Goal: Task Accomplishment & Management: Use online tool/utility

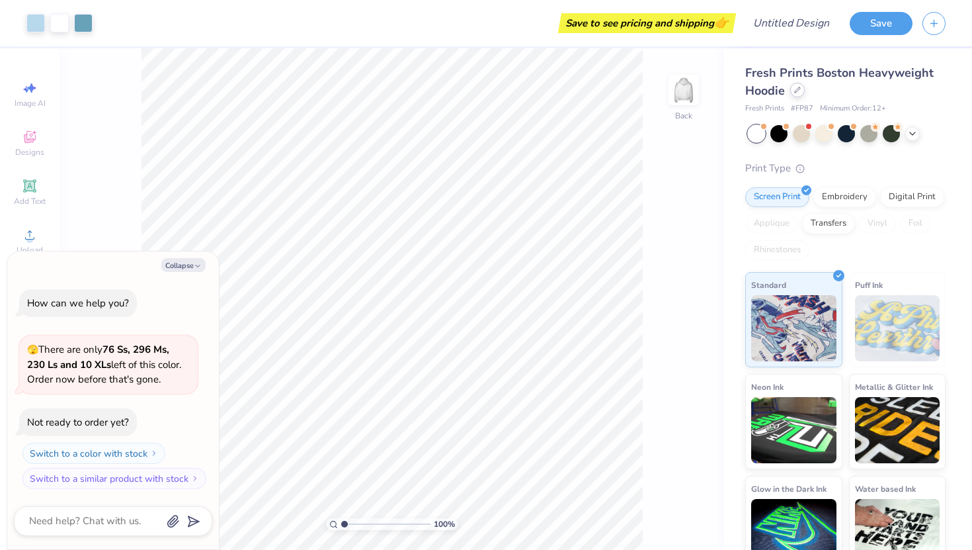
click at [794, 93] on div at bounding box center [797, 90] width 15 height 15
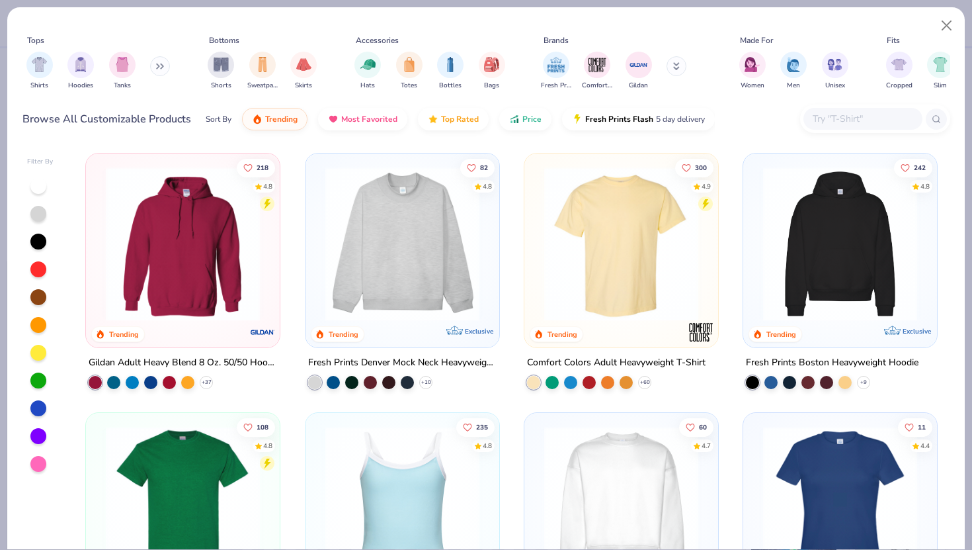
click at [421, 240] on img at bounding box center [402, 244] width 167 height 154
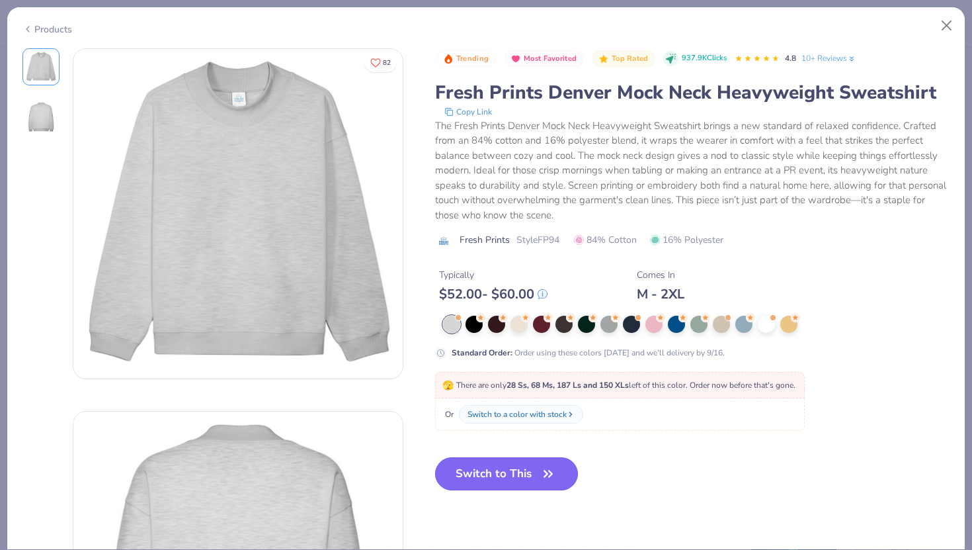
click at [501, 487] on button "Switch to This" at bounding box center [507, 473] width 144 height 33
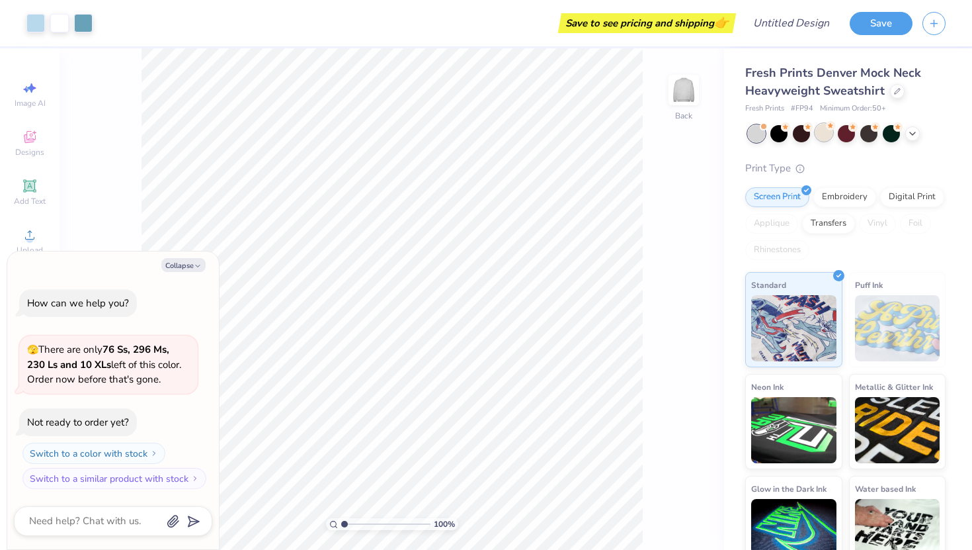
click at [820, 138] on div at bounding box center [824, 132] width 17 height 17
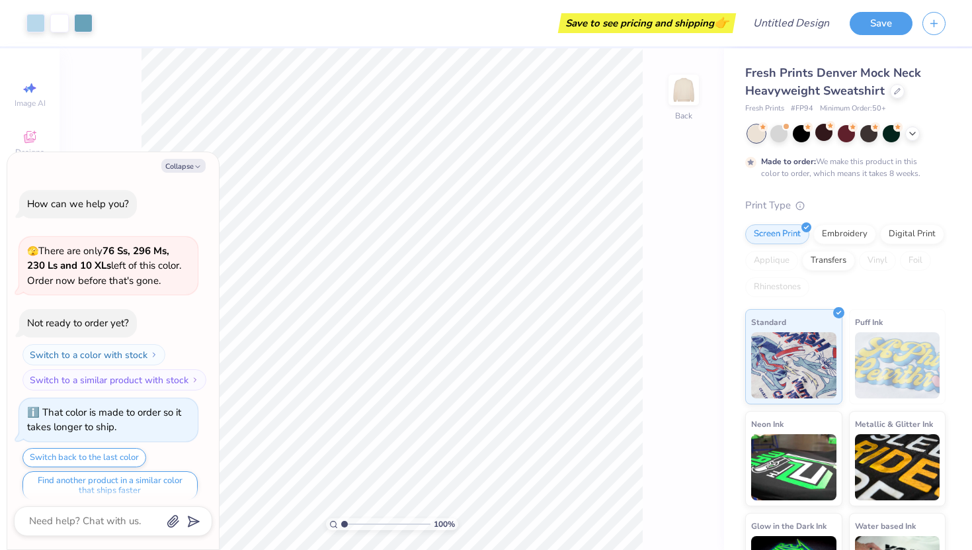
scroll to position [11, 0]
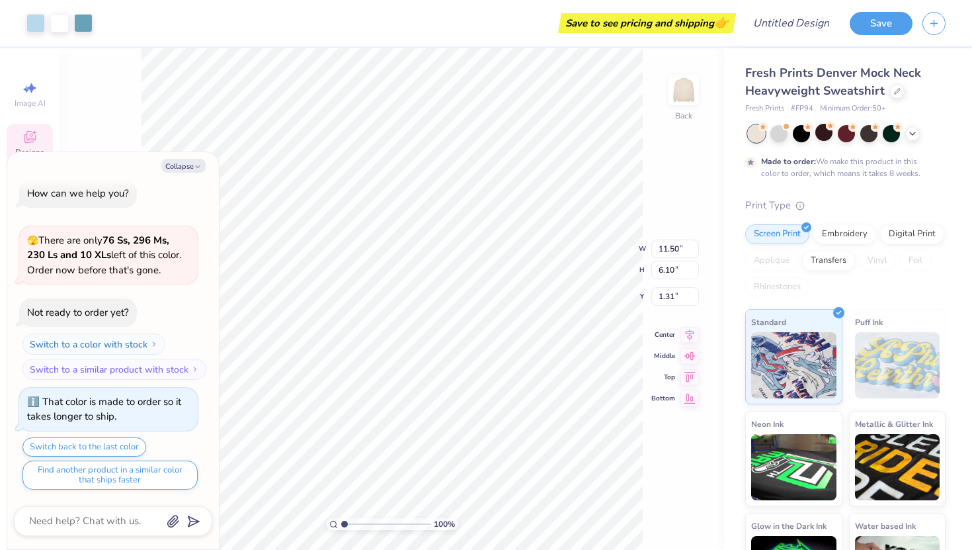
type textarea "x"
type input "1.32"
click at [187, 165] on button "Collapse" at bounding box center [183, 166] width 44 height 14
type textarea "x"
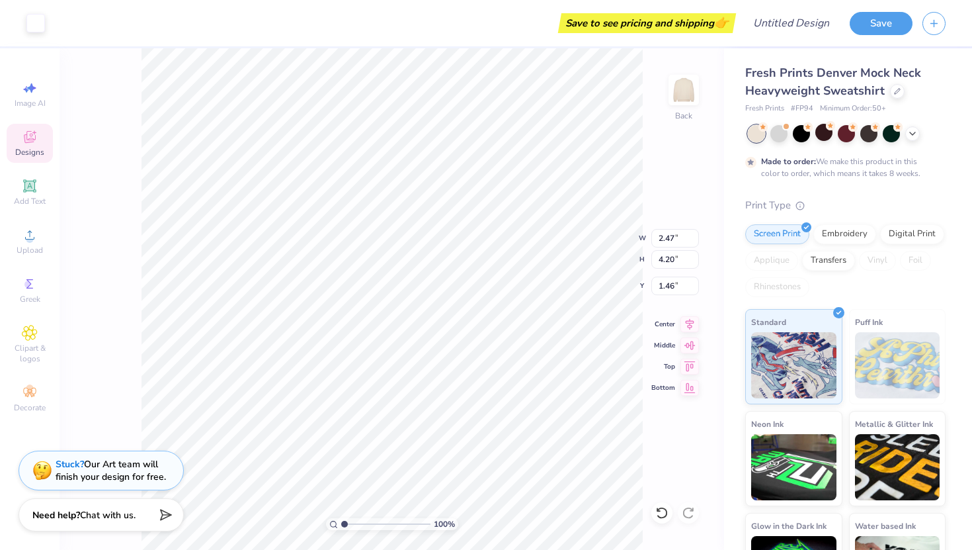
type input "2.54"
type input "4.21"
type input "1.81"
type input "2.27"
type input "4.15"
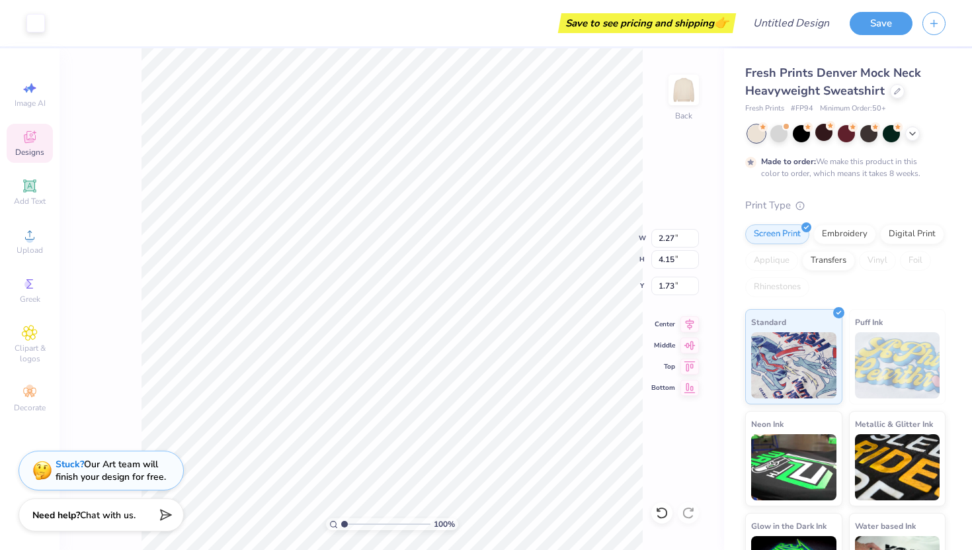
type input "1.70"
type input "2.54"
type input "4.21"
type input "1.80"
type input "2.82"
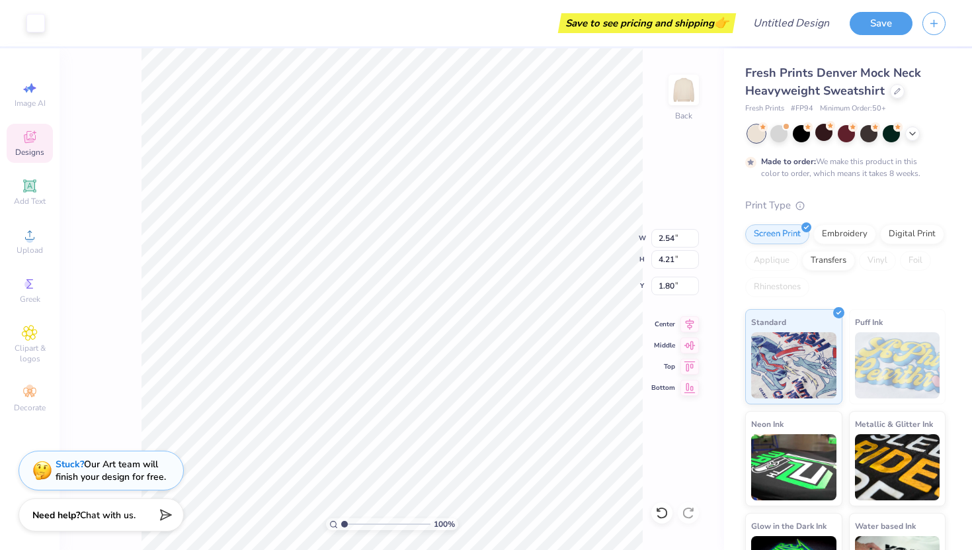
type input "4.49"
type input "1.67"
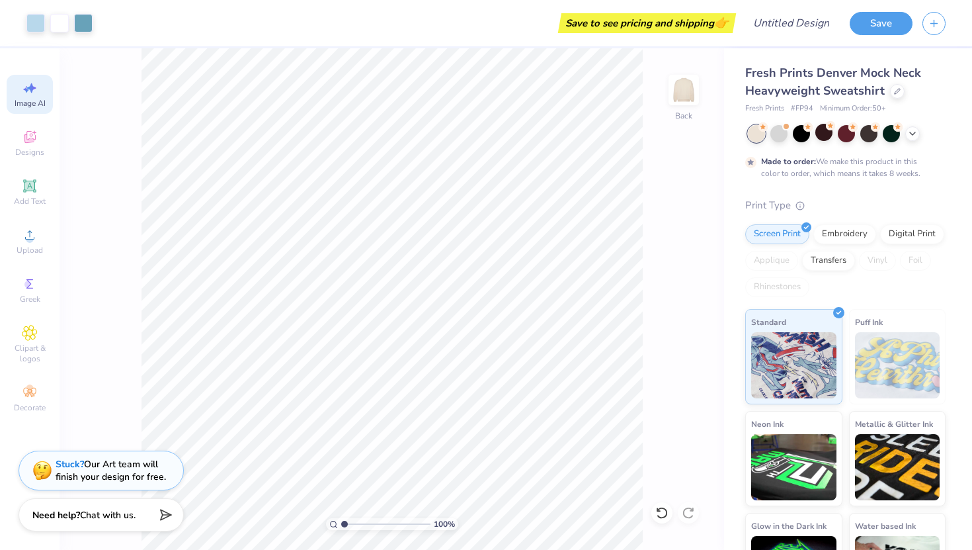
click at [27, 85] on icon at bounding box center [30, 88] width 16 height 16
select select "4"
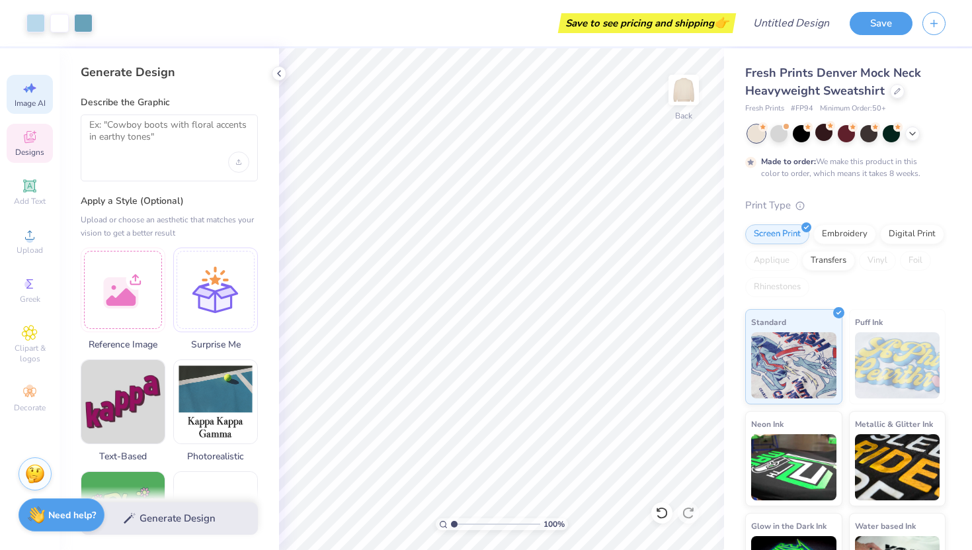
click at [30, 124] on div "Designs" at bounding box center [30, 143] width 46 height 39
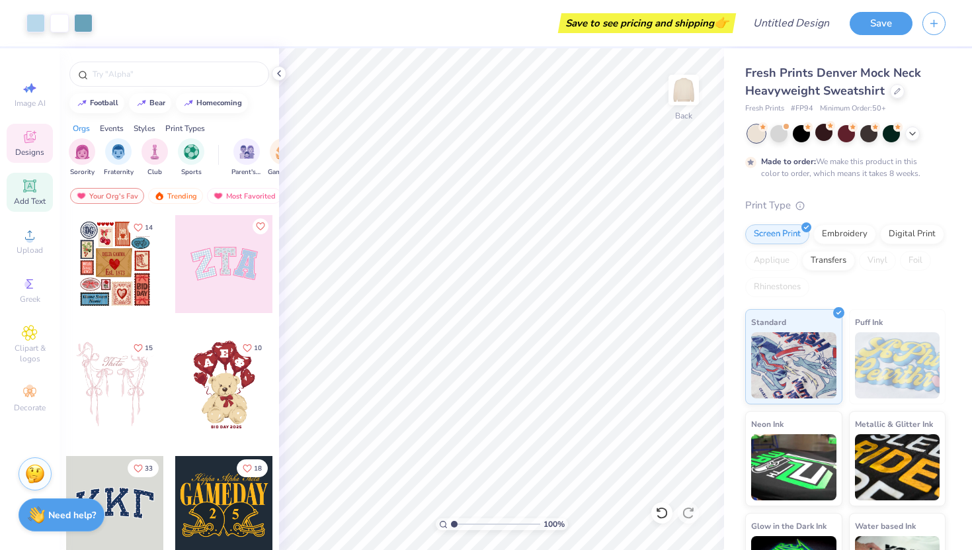
click at [28, 182] on icon at bounding box center [29, 186] width 10 height 10
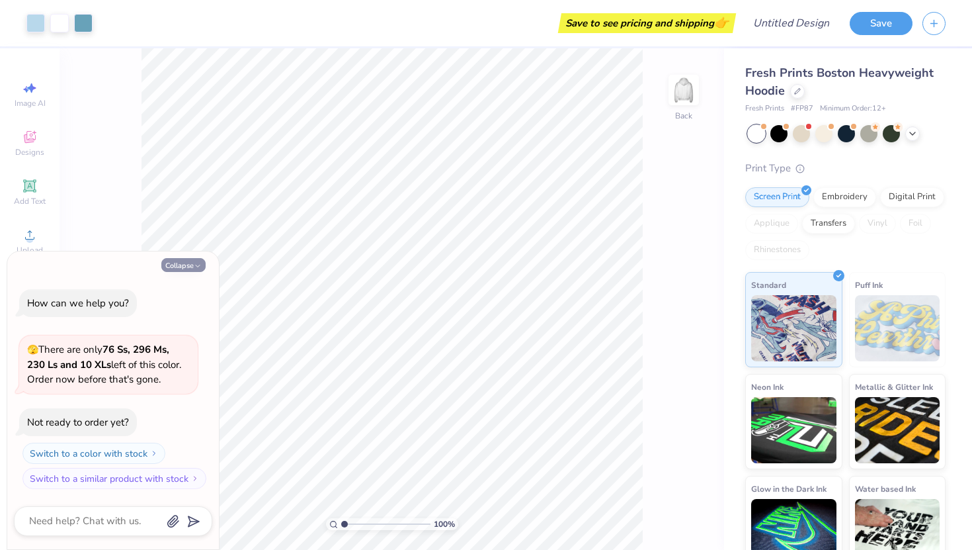
click at [187, 264] on button "Collapse" at bounding box center [183, 265] width 44 height 14
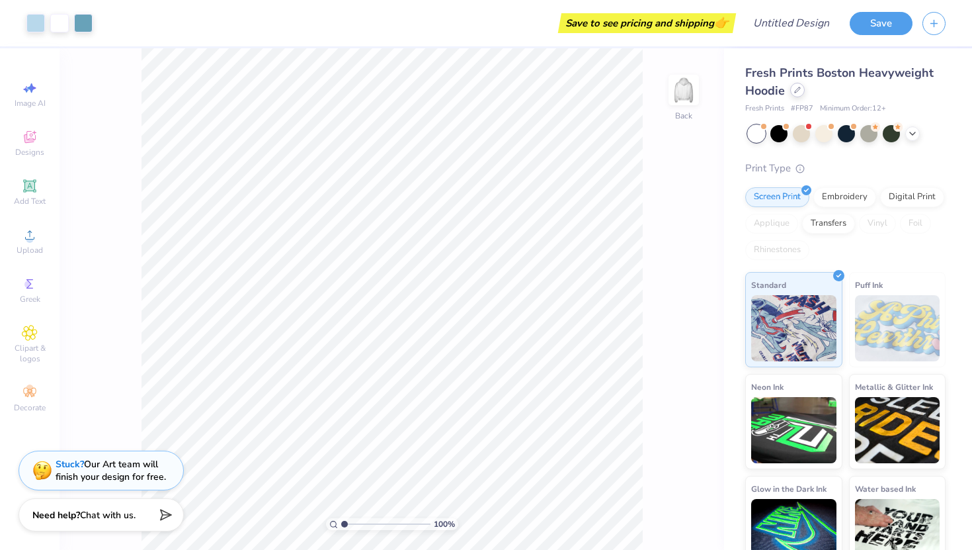
click at [798, 95] on div at bounding box center [797, 90] width 15 height 15
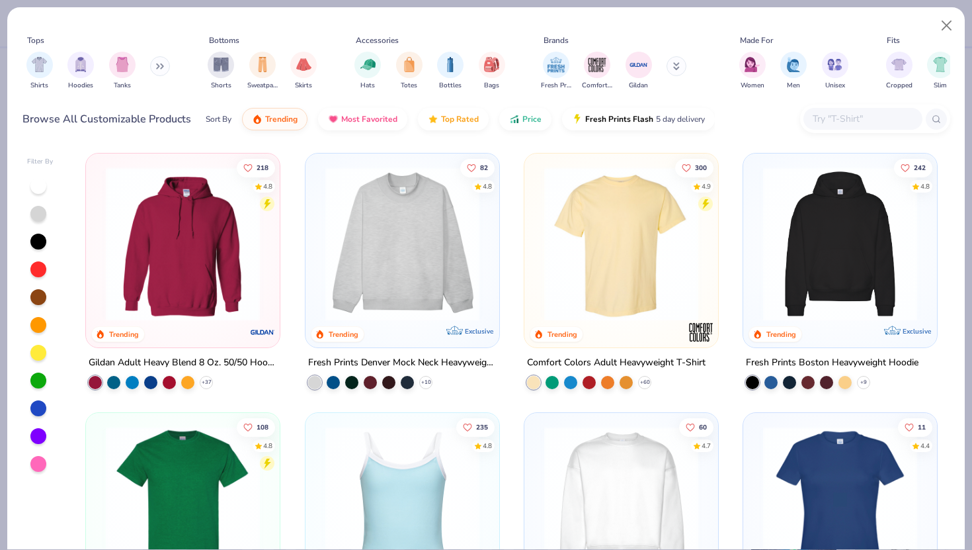
click at [360, 184] on img at bounding box center [402, 244] width 167 height 154
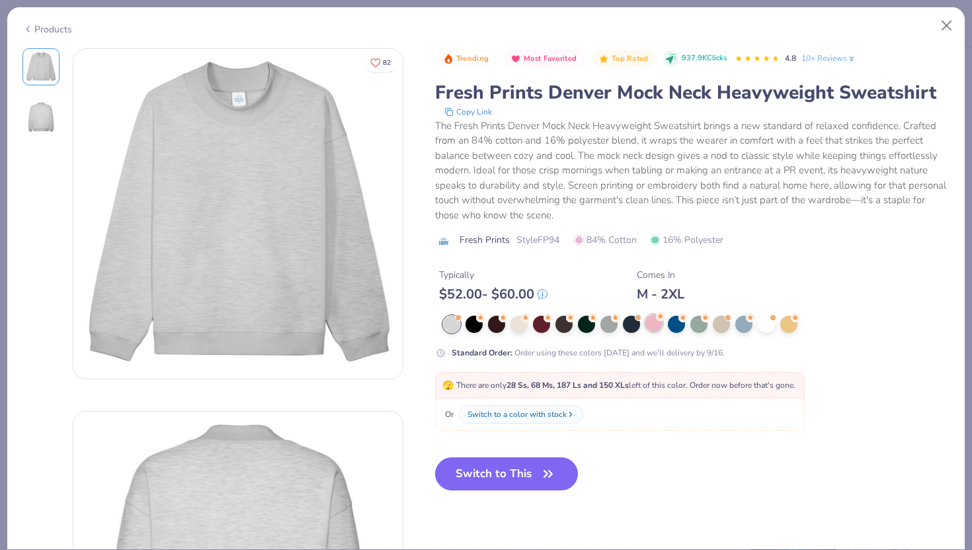
click at [650, 316] on div at bounding box center [654, 322] width 17 height 17
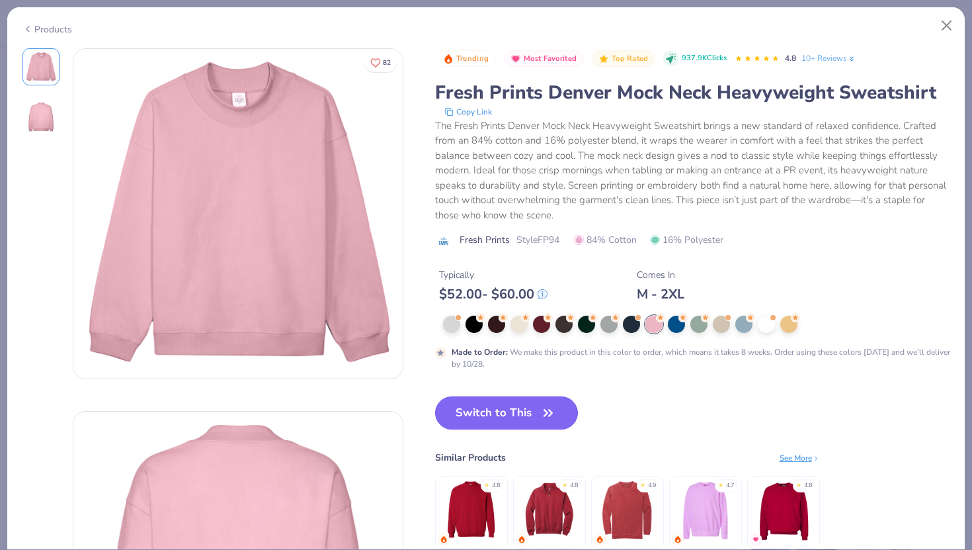
click at [491, 425] on button "Switch to This" at bounding box center [507, 412] width 144 height 33
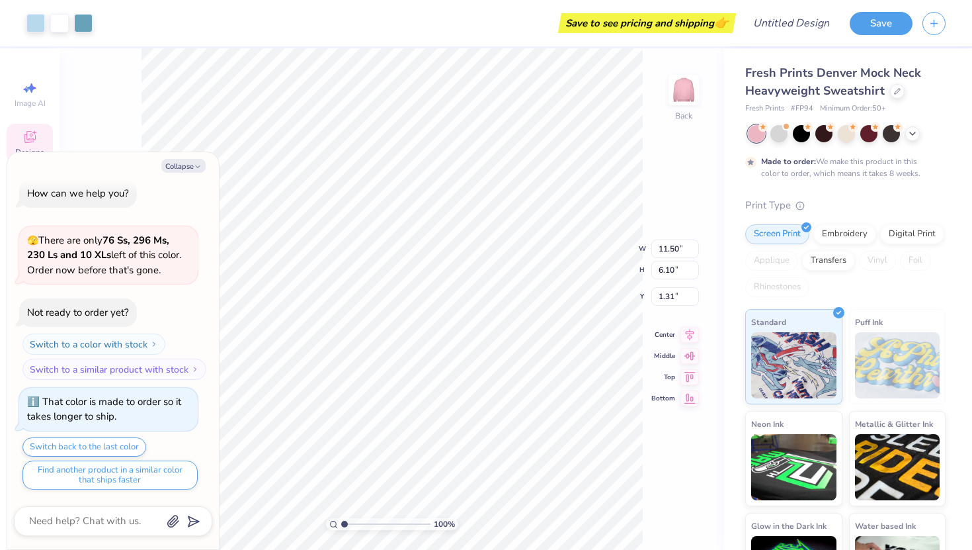
type textarea "x"
type input "2.27"
type input "4.15"
type input "1.72"
click at [194, 163] on icon "button" at bounding box center [198, 167] width 8 height 8
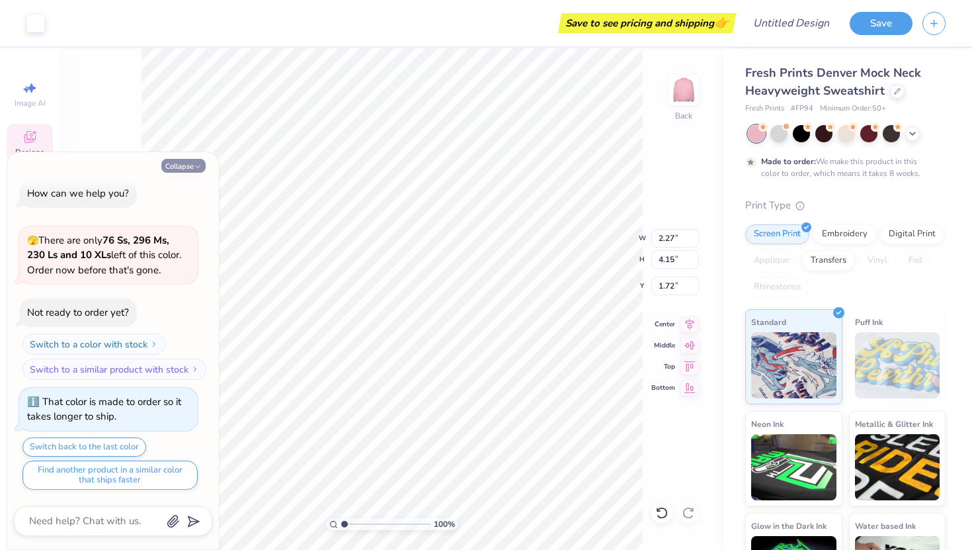
type textarea "x"
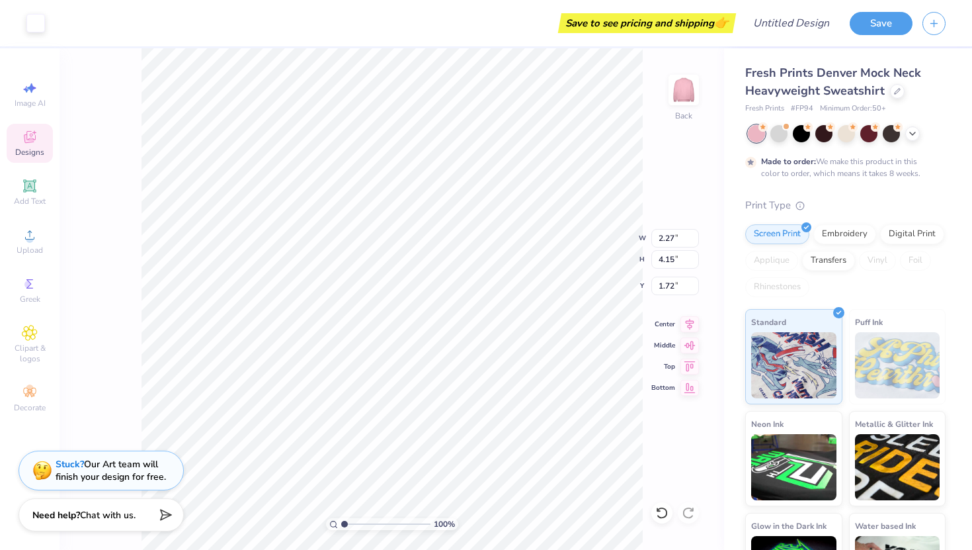
click at [32, 214] on div "Image AI Designs Add Text Upload Greek Clipart & logos Decorate" at bounding box center [30, 246] width 46 height 343
click at [32, 202] on span "Add Text" at bounding box center [30, 201] width 32 height 11
type input "5.84"
type input "1.69"
type input "9.15"
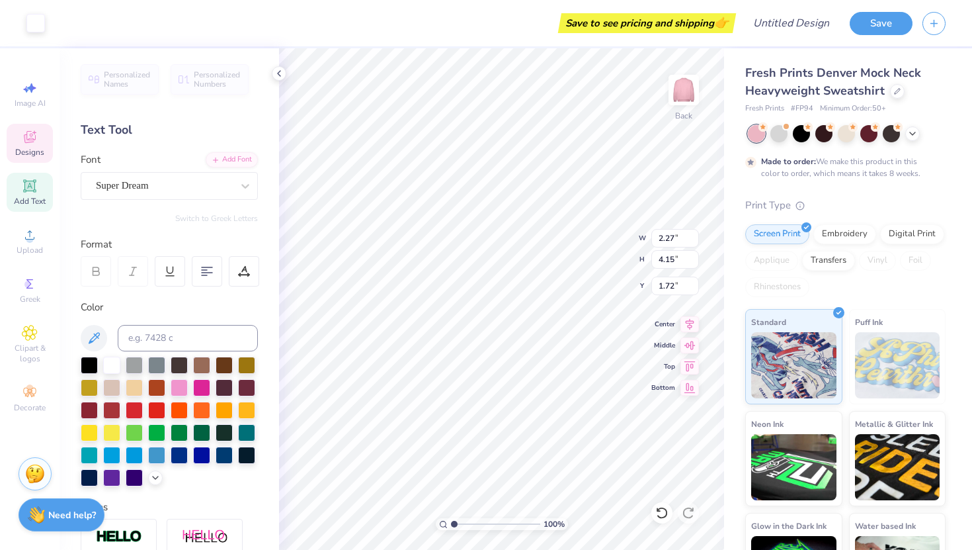
type input "1.69"
type input "1.60"
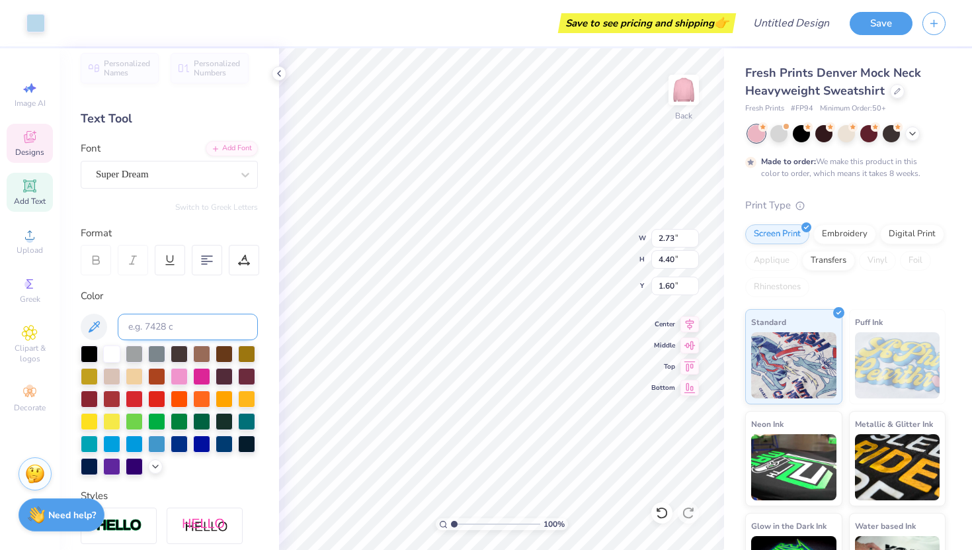
scroll to position [0, 0]
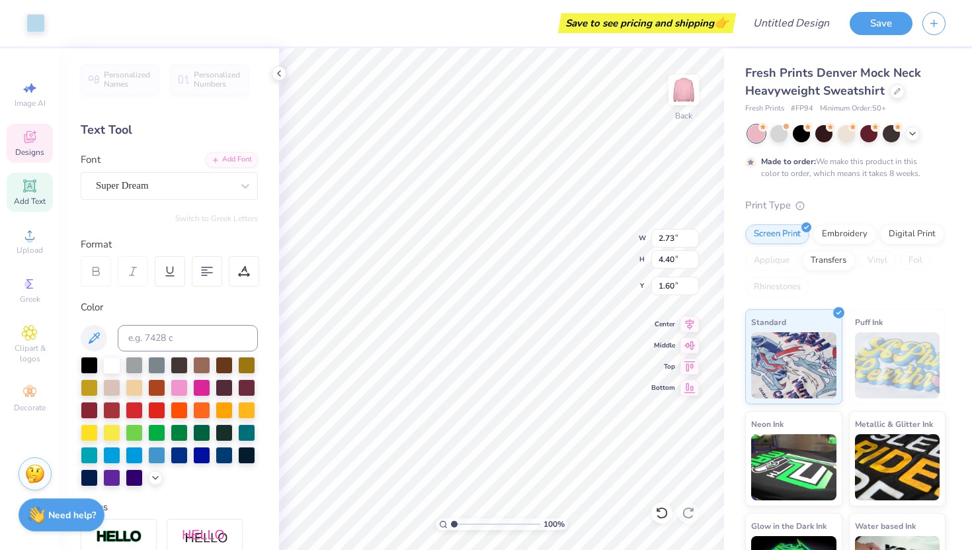
type input "2.82"
type input "4.49"
type input "1.52"
type input "2.73"
type input "4.40"
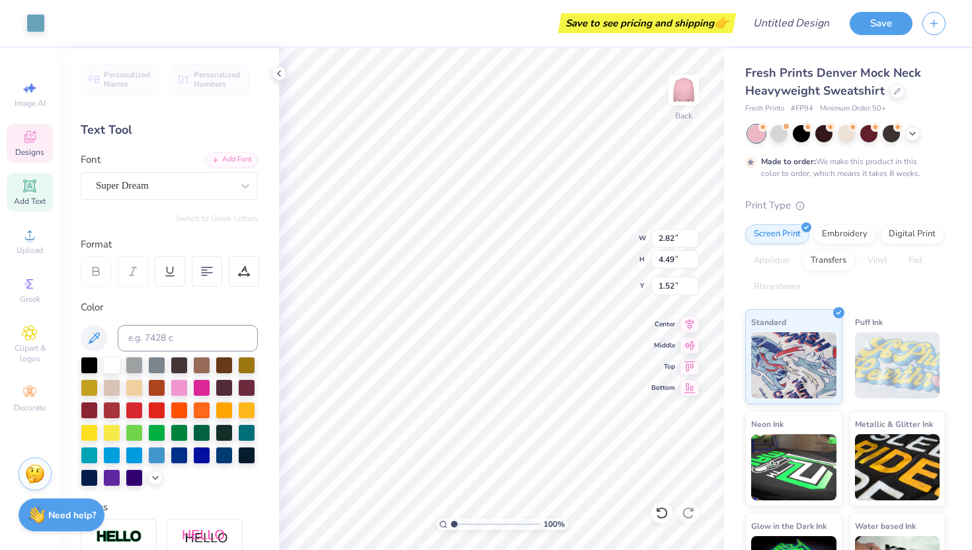
type input "1.60"
type input "2.54"
type input "4.21"
type input "1.78"
type input "2.73"
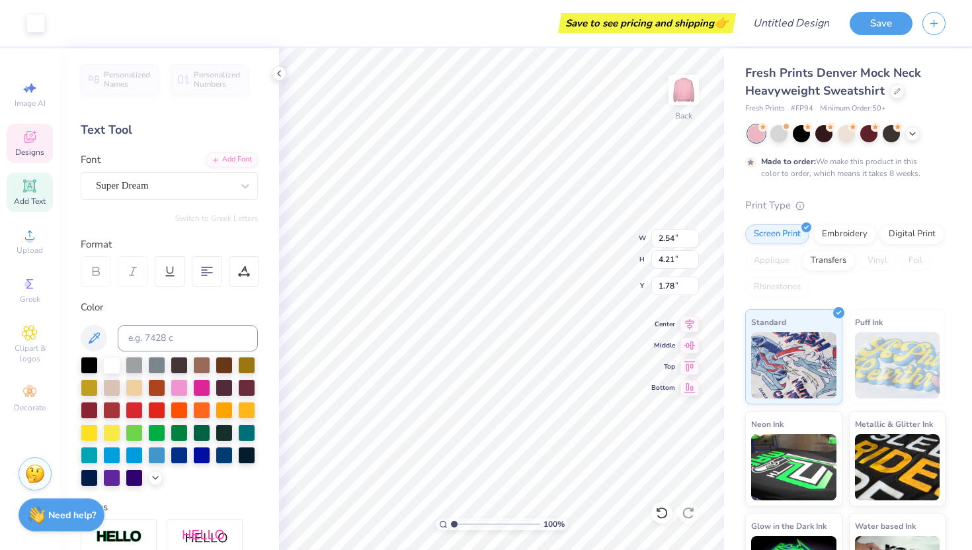
type input "4.40"
type input "1.60"
type input "2.54"
type input "4.21"
type input "8.30"
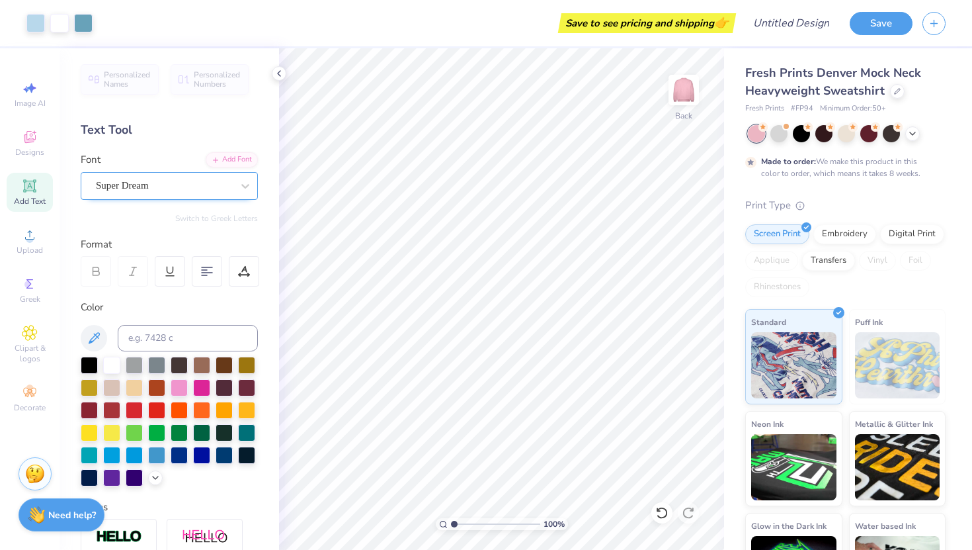
click at [155, 177] on div at bounding box center [164, 186] width 136 height 18
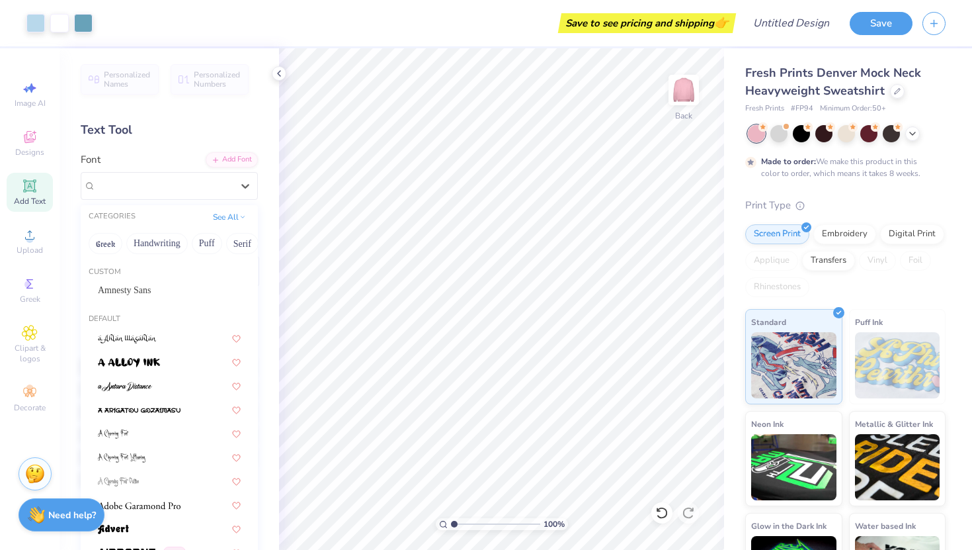
type input "d"
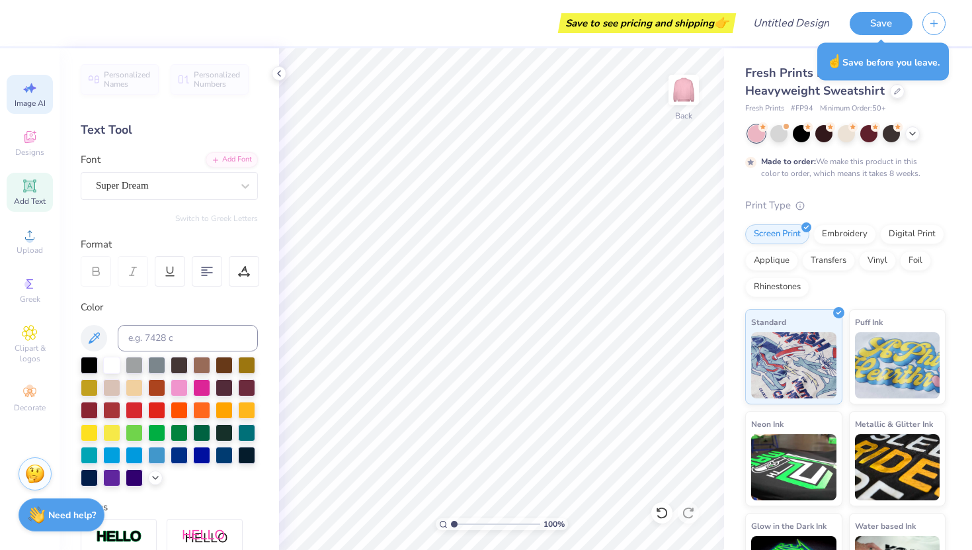
click at [23, 105] on span "Image AI" at bounding box center [30, 103] width 31 height 11
select select "4"
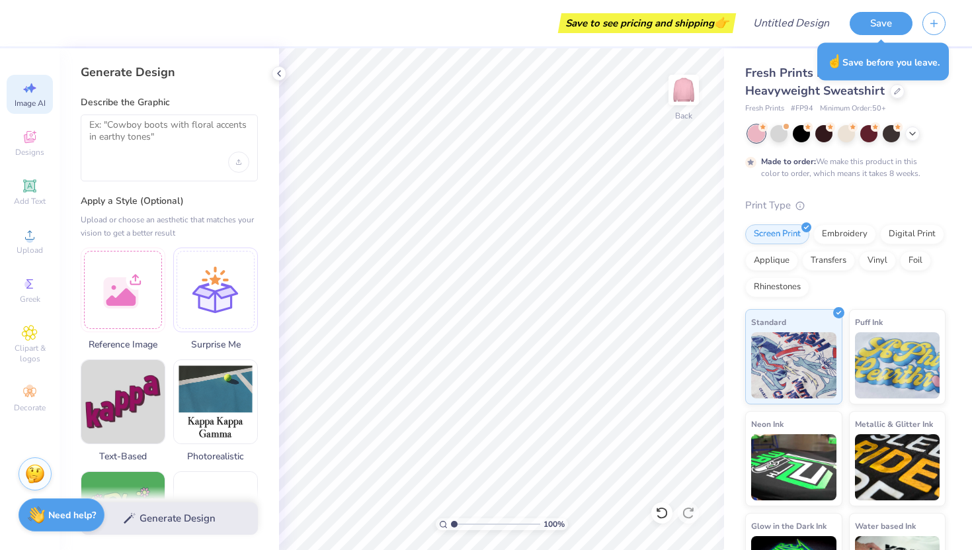
click at [24, 122] on div "Image AI Designs Add Text Upload Greek Clipart & logos Decorate" at bounding box center [30, 246] width 46 height 343
click at [31, 136] on icon at bounding box center [30, 137] width 12 height 12
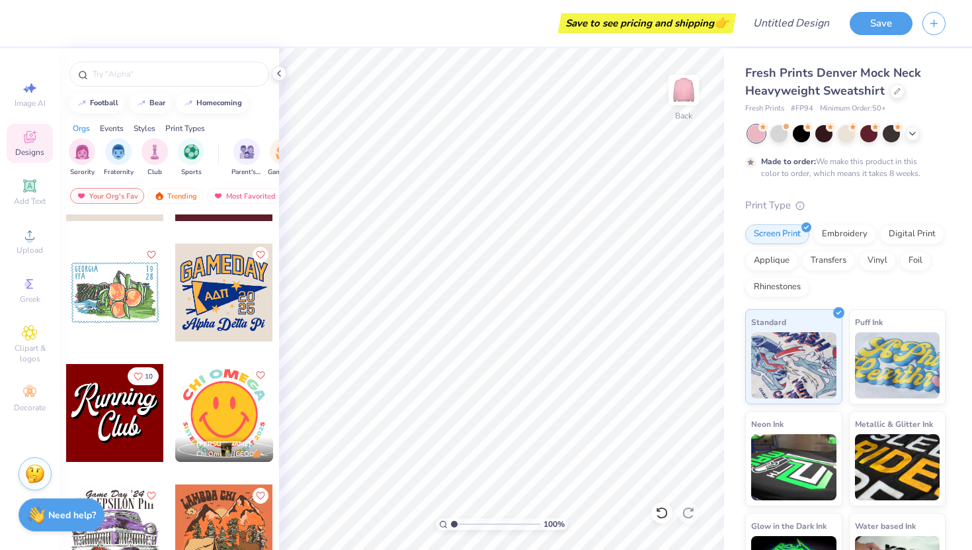
scroll to position [2530, 0]
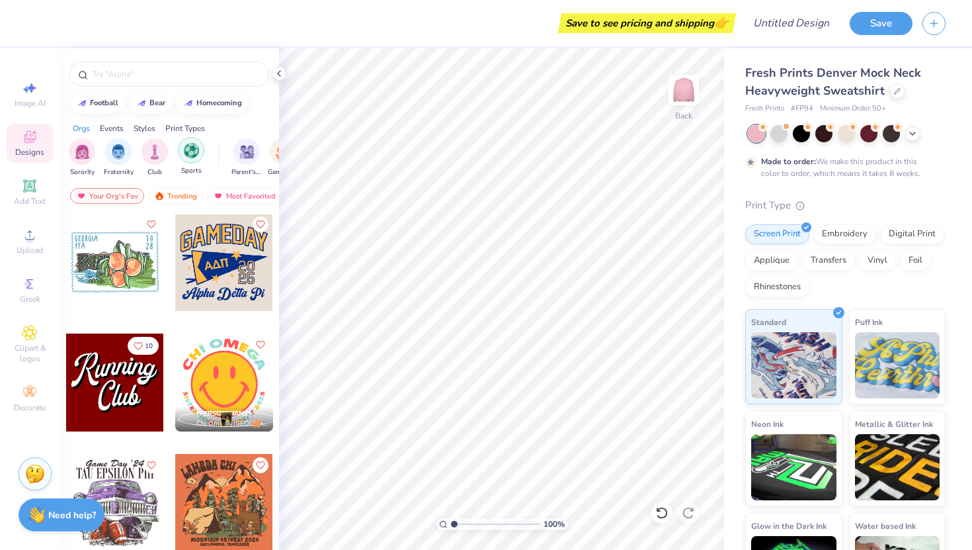
click at [190, 149] on img "filter for Sports" at bounding box center [191, 150] width 15 height 15
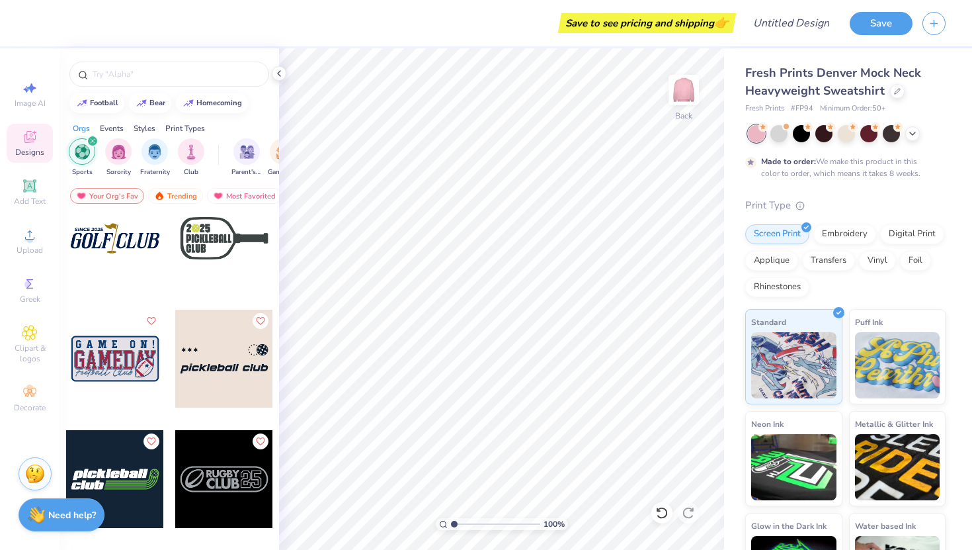
scroll to position [2324, 0]
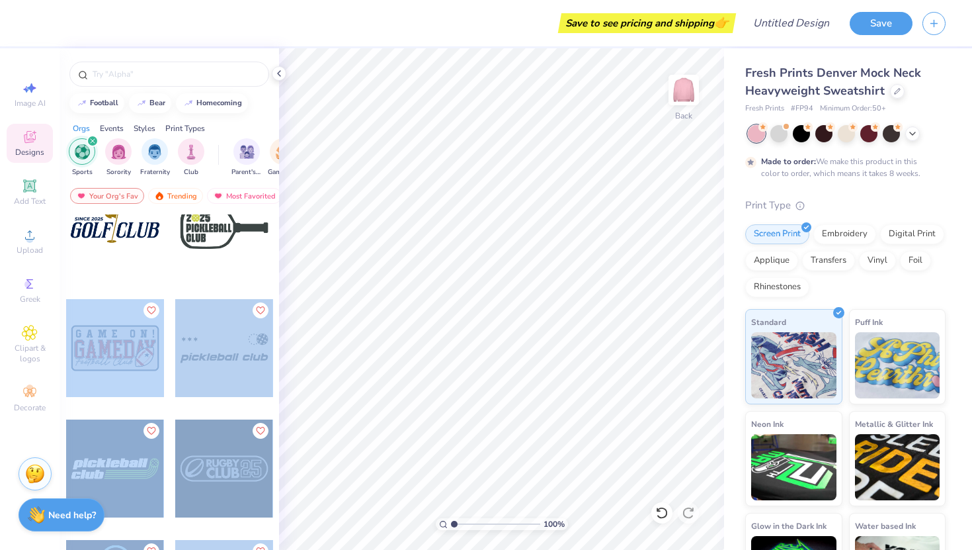
click at [364, 374] on div "Save to see pricing and shipping 👉 Design Title Save Image AI Designs Add Text …" at bounding box center [486, 275] width 972 height 550
click at [698, 91] on img at bounding box center [683, 89] width 53 height 53
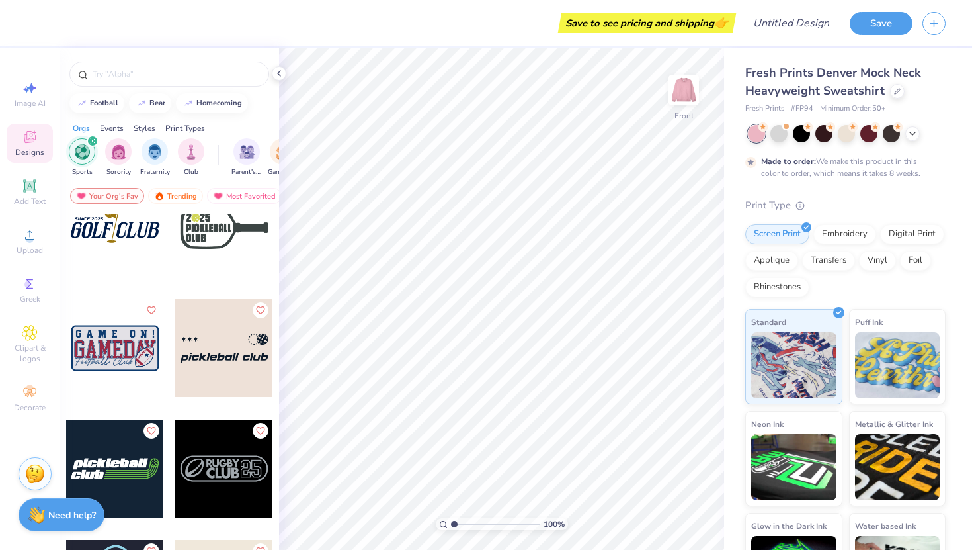
click at [9, 371] on div "Image AI Designs Add Text Upload Greek Clipart & logos Decorate" at bounding box center [30, 246] width 46 height 343
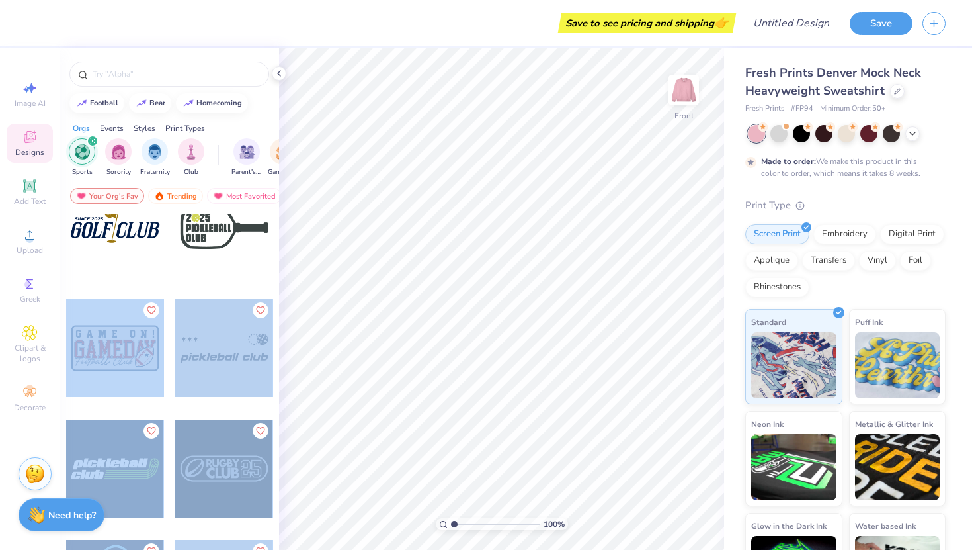
click at [382, 352] on div "Save to see pricing and shipping 👉 Design Title Save Image AI Designs Add Text …" at bounding box center [486, 275] width 972 height 550
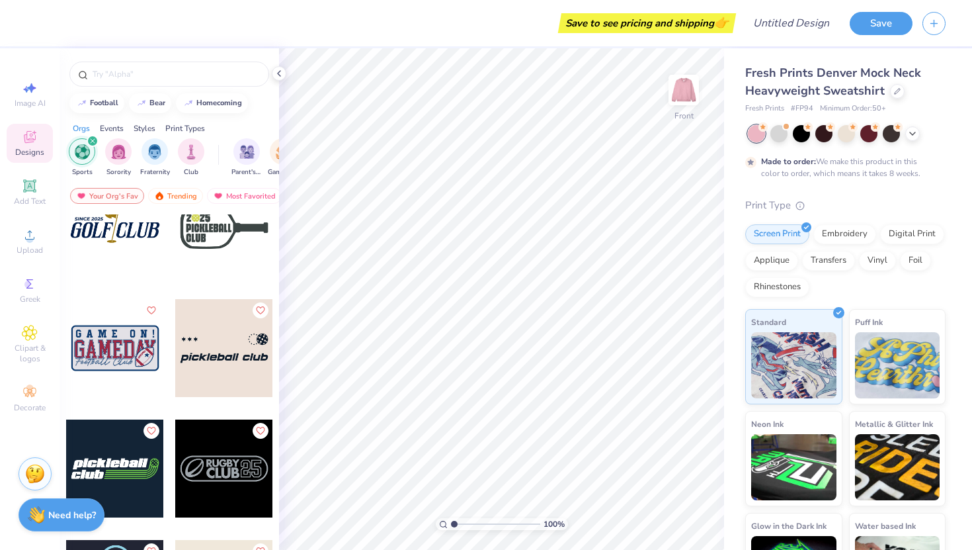
click at [112, 338] on div at bounding box center [115, 348] width 98 height 98
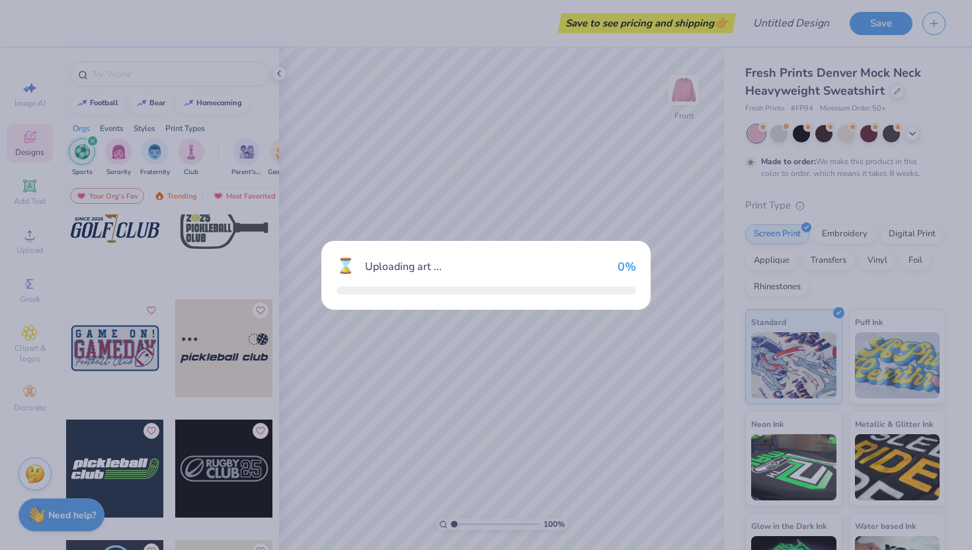
click at [112, 338] on div "⌛ Uploading art ... 0 %" at bounding box center [486, 275] width 972 height 550
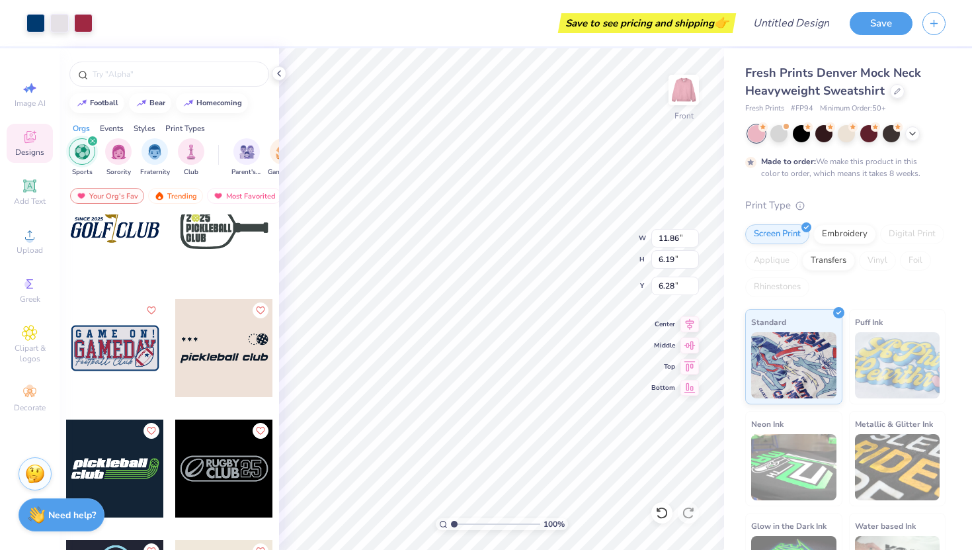
type input "6.28"
type input "6.82"
type input "3.56"
type input "14.19"
click at [892, 97] on div "Fresh Prints Denver Mock Neck Heavyweight Sweatshirt" at bounding box center [845, 82] width 200 height 36
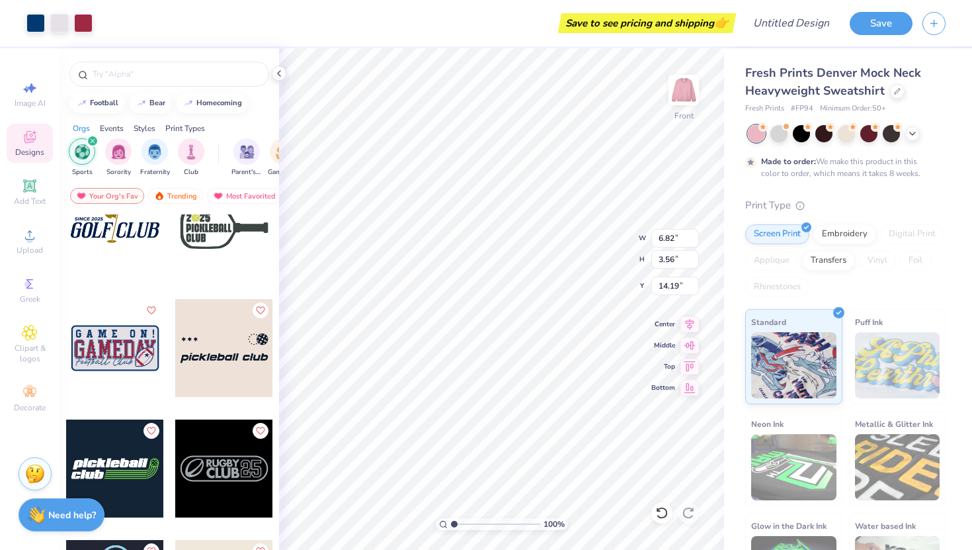
click at [892, 97] on div at bounding box center [897, 91] width 15 height 15
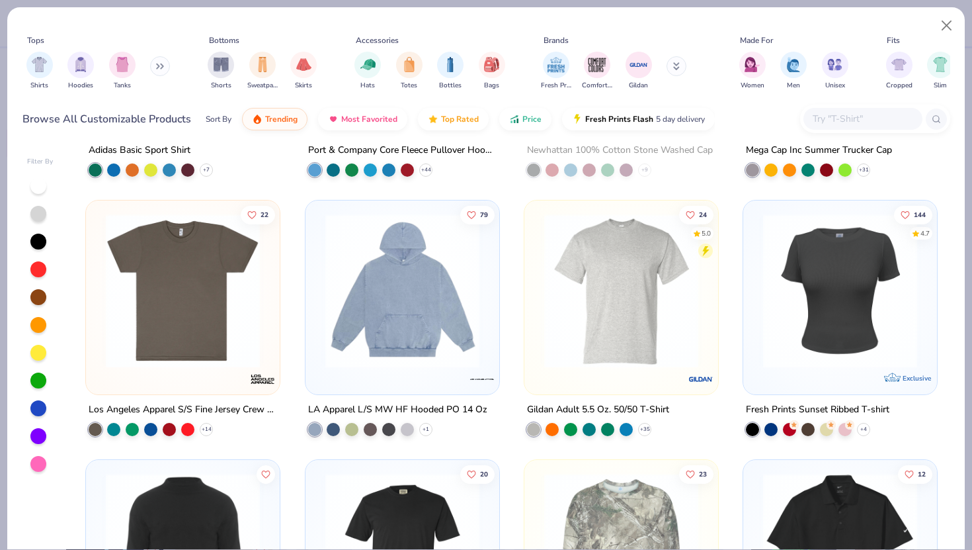
scroll to position [3854, 0]
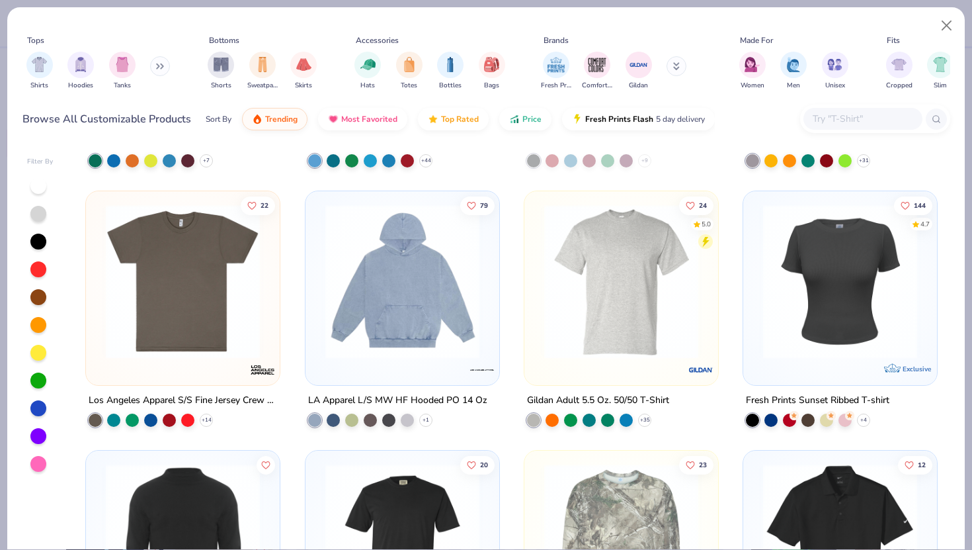
click at [415, 294] on img at bounding box center [402, 281] width 167 height 154
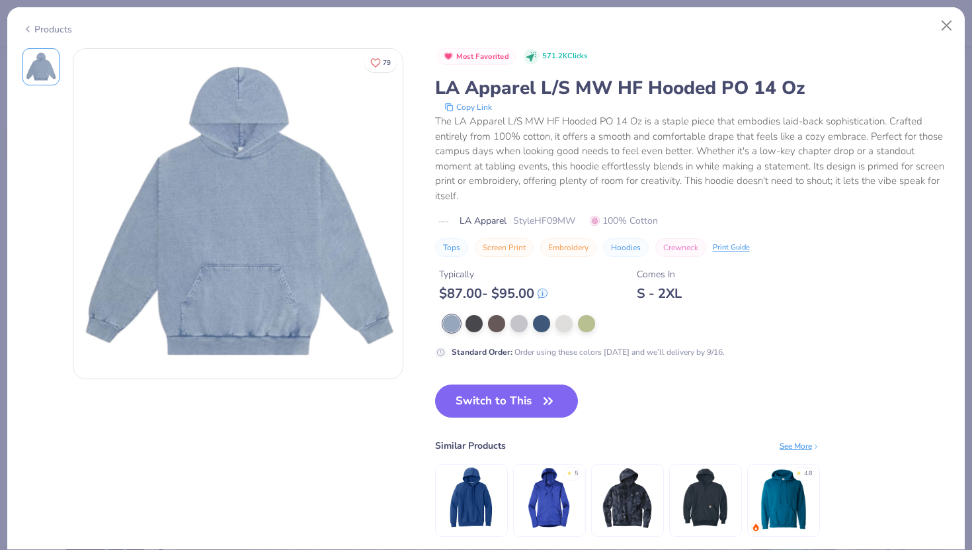
click at [558, 313] on div "Most Favorited 571.2K Clicks LA Apparel L/S MW HF Hooded PO 14 Oz Copy Link The…" at bounding box center [692, 203] width 515 height 310
click at [568, 313] on div "Most Favorited 571.2K Clicks LA Apparel L/S MW HF Hooded PO 14 Oz Copy Link The…" at bounding box center [692, 203] width 515 height 310
click at [585, 317] on div at bounding box center [586, 322] width 17 height 17
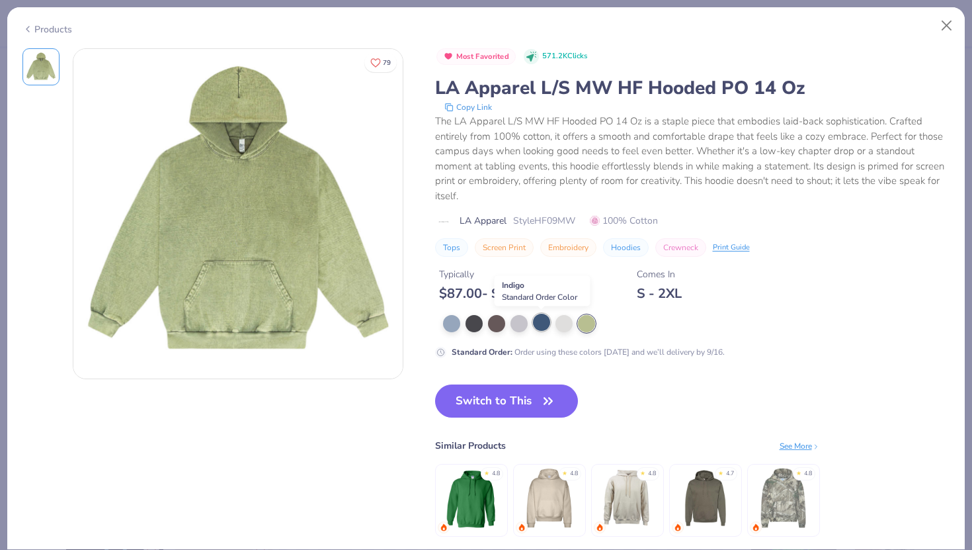
click at [548, 327] on div at bounding box center [541, 322] width 17 height 17
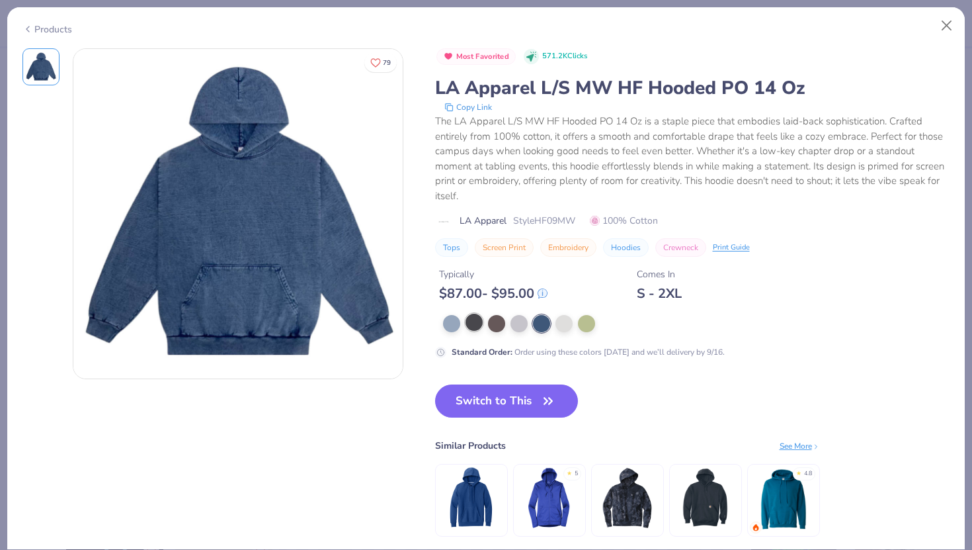
click at [474, 329] on div at bounding box center [474, 322] width 17 height 17
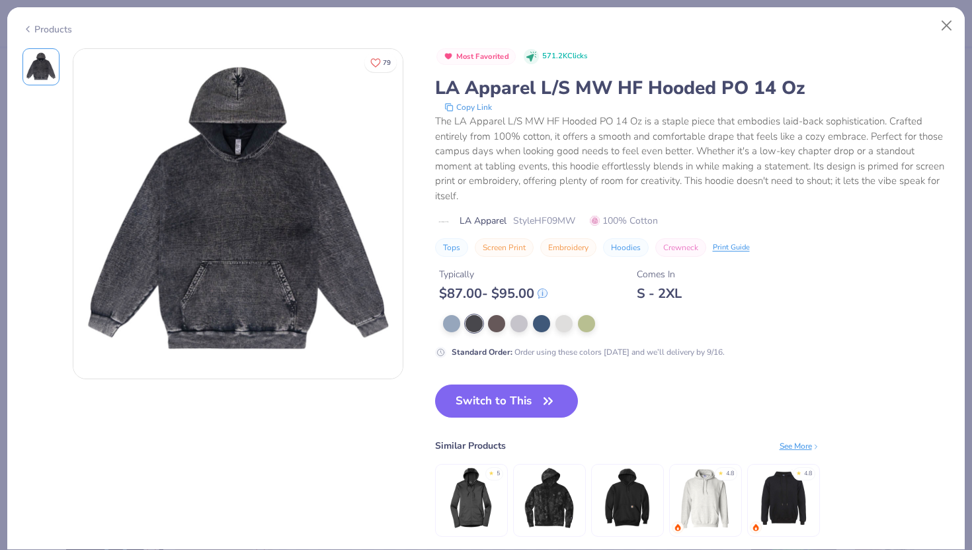
click at [530, 317] on div at bounding box center [696, 323] width 507 height 17
click at [516, 323] on div at bounding box center [519, 322] width 17 height 17
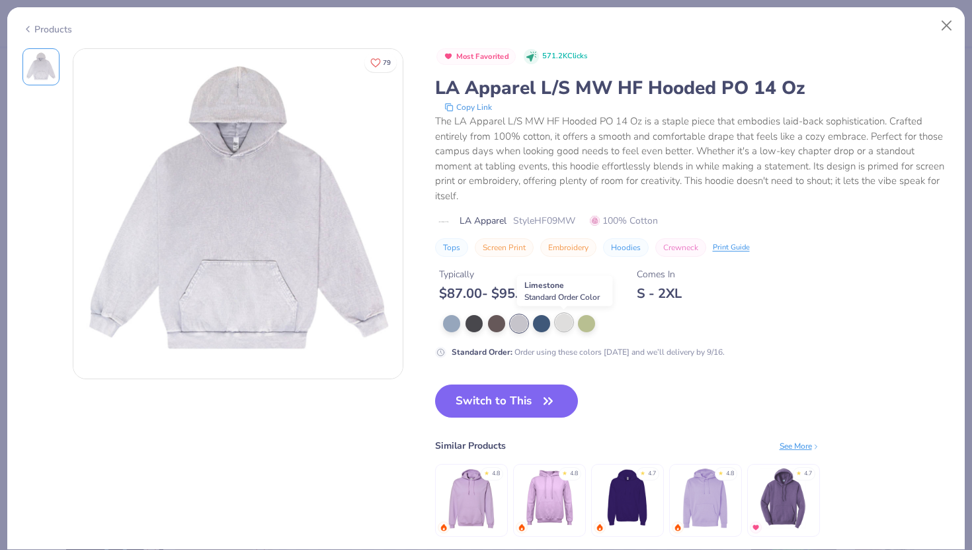
click at [568, 322] on div at bounding box center [564, 322] width 17 height 17
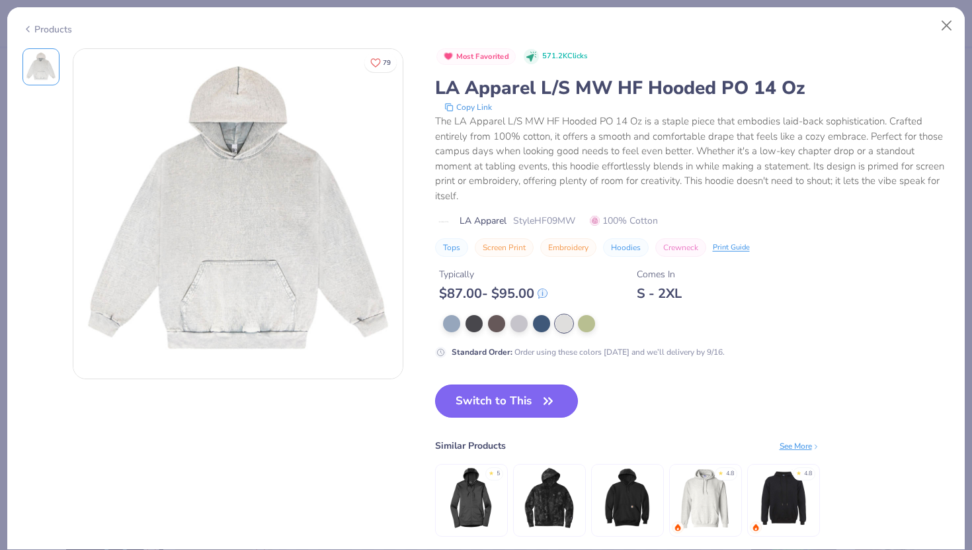
click at [503, 403] on button "Switch to This" at bounding box center [507, 400] width 144 height 33
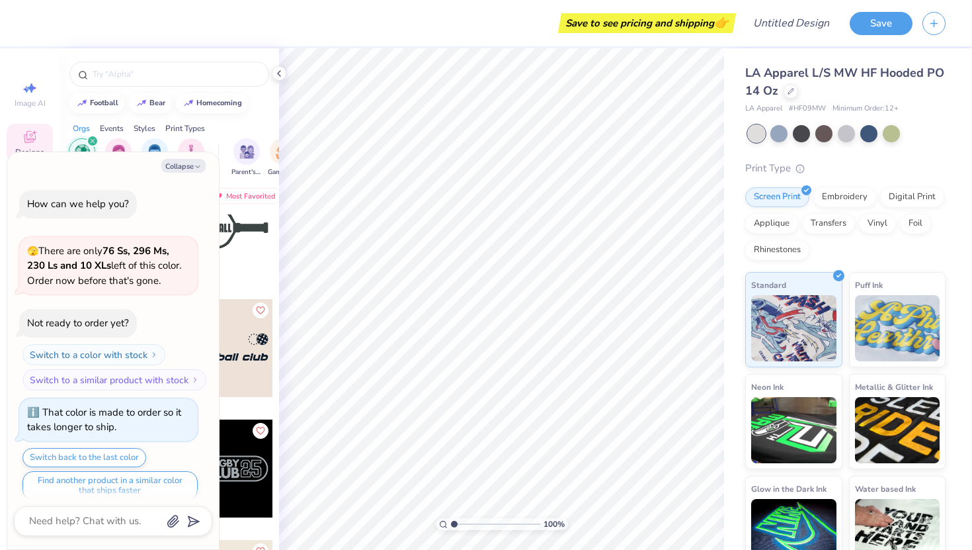
scroll to position [77, 0]
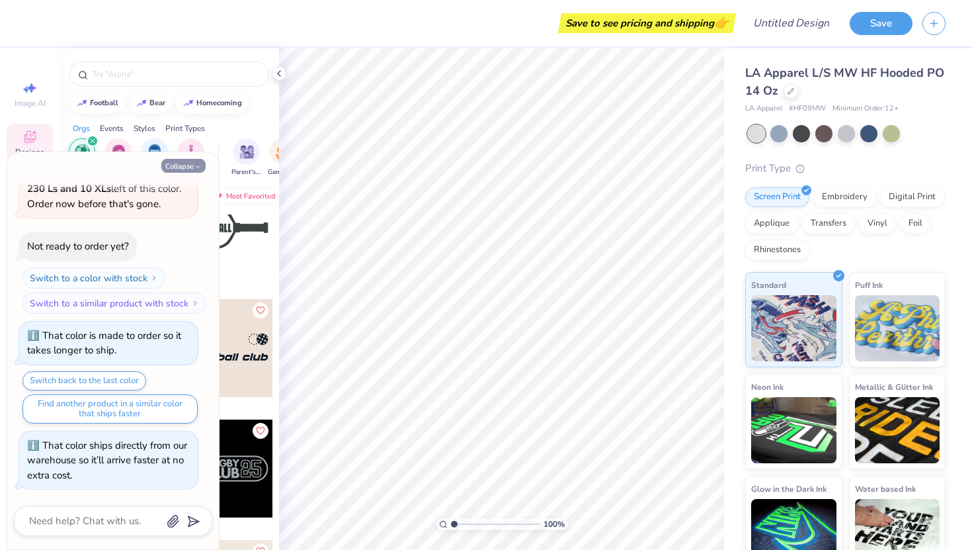
click at [198, 165] on icon "button" at bounding box center [198, 167] width 8 height 8
type textarea "x"
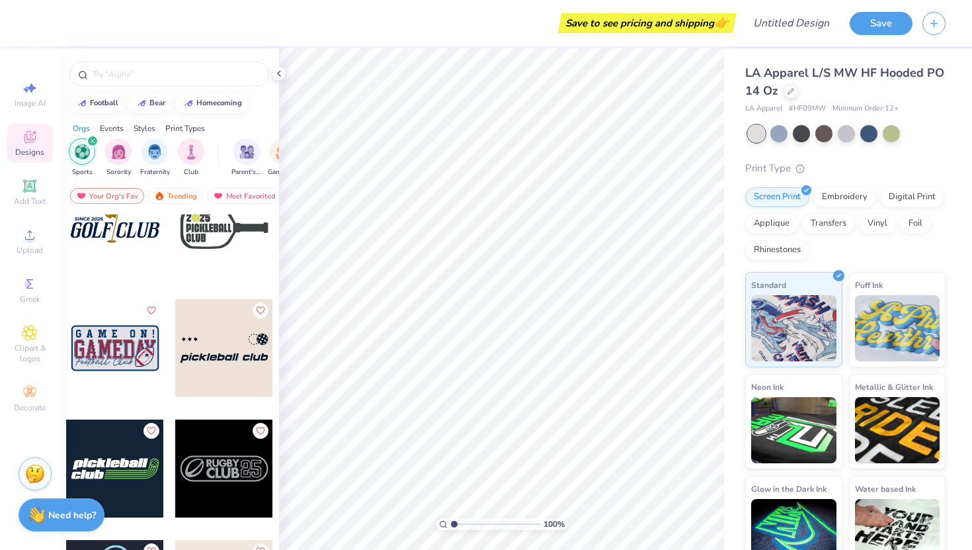
click at [87, 140] on div "filter for Sports" at bounding box center [93, 141] width 12 height 12
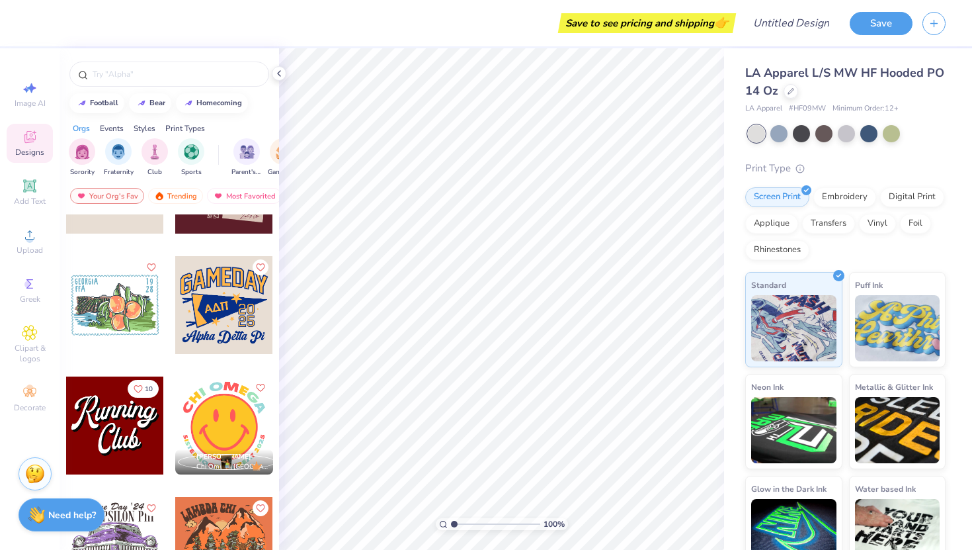
scroll to position [2495, 0]
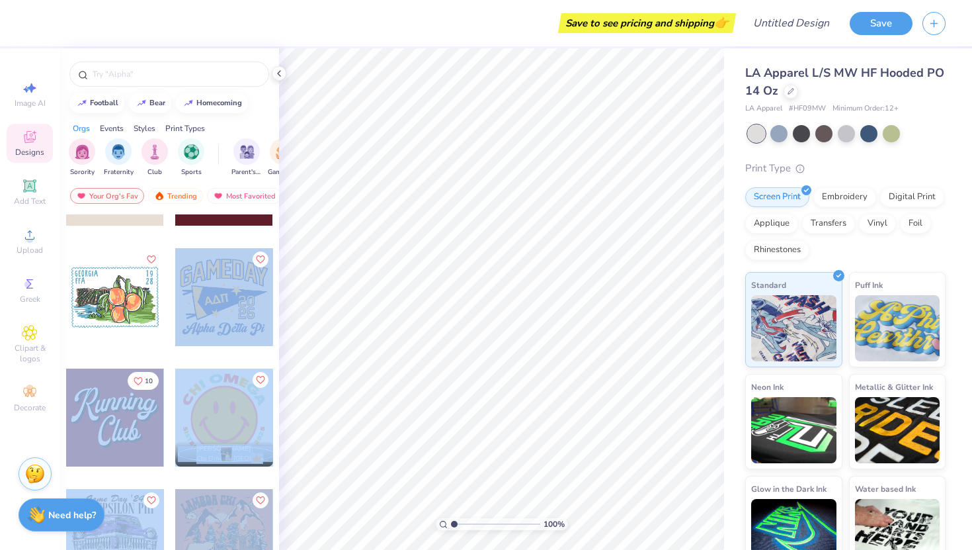
click at [379, 310] on div "Save to see pricing and shipping 👉 Design Title Save Image AI Designs Add Text …" at bounding box center [486, 275] width 972 height 550
click at [180, 342] on div at bounding box center [224, 297] width 98 height 98
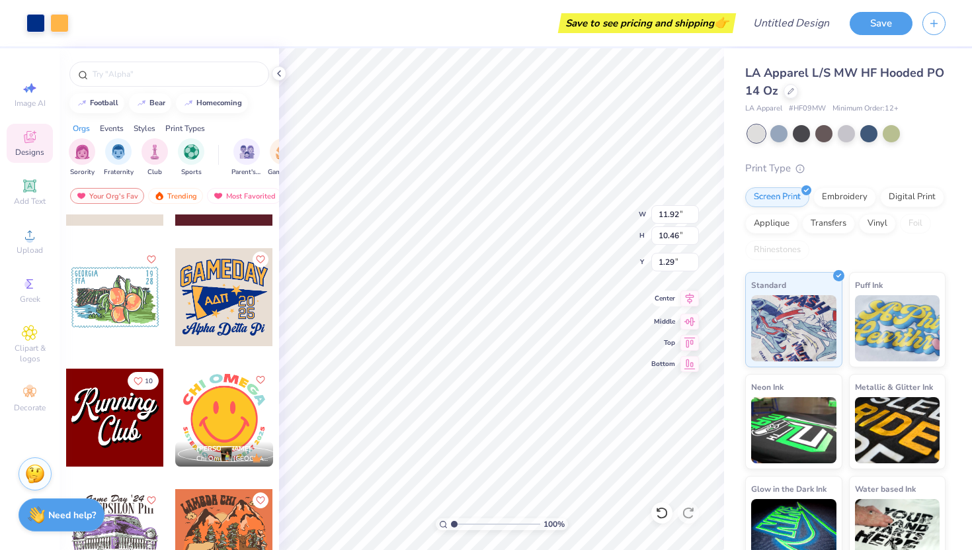
type input "1.29"
type input "12.90"
type input "11.32"
type input "2.18"
type input "11.93"
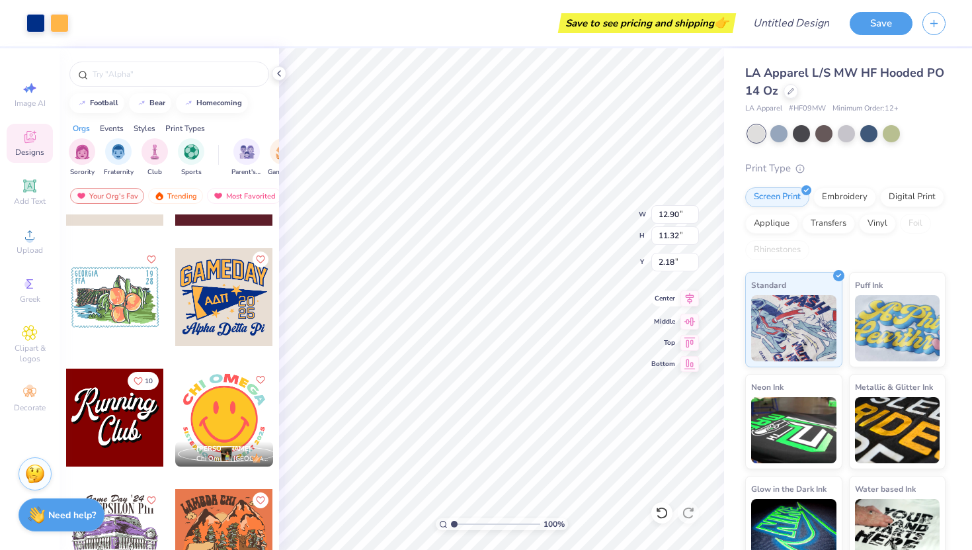
type input "10.47"
type input "2.17"
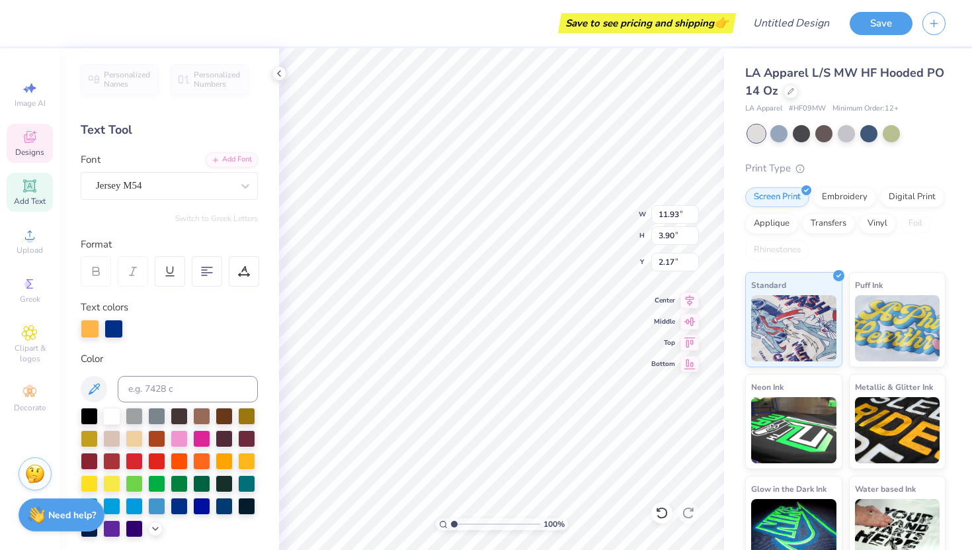
scroll to position [0, 0]
type textarea "G"
type textarea "dragons"
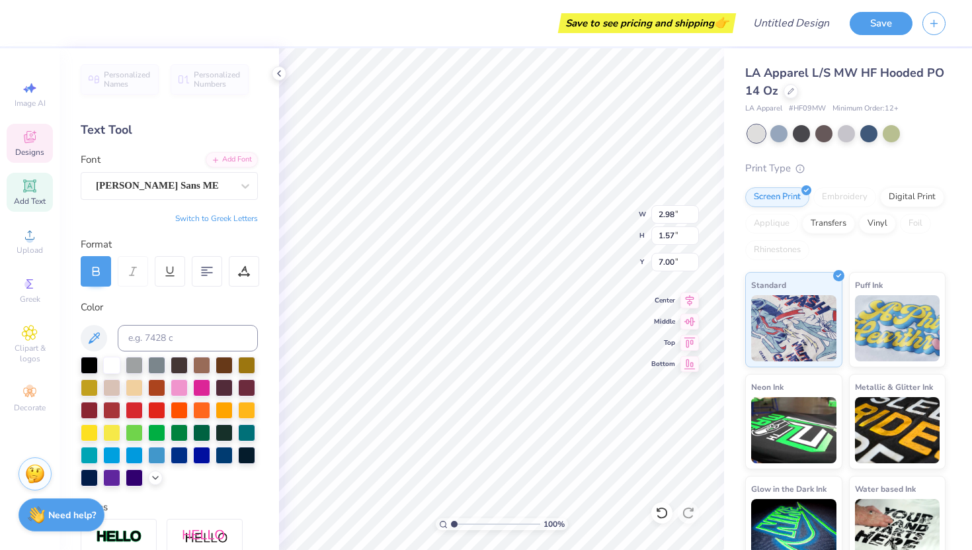
type textarea "VARCITY"
type input "4.72"
type input "1.56"
type input "6.97"
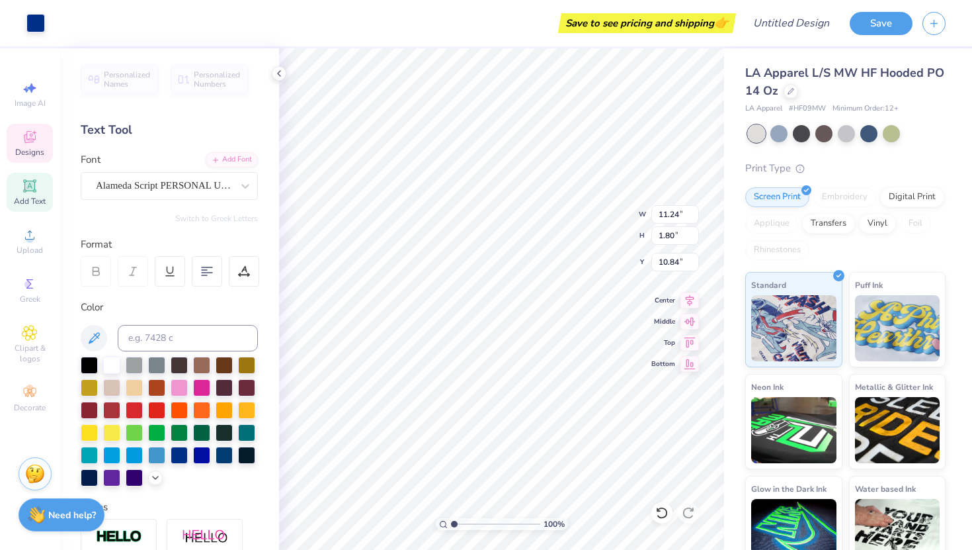
type input "10.83"
type textarea "Southlake Var Pi"
type textarea "Southlake Var Cheer"
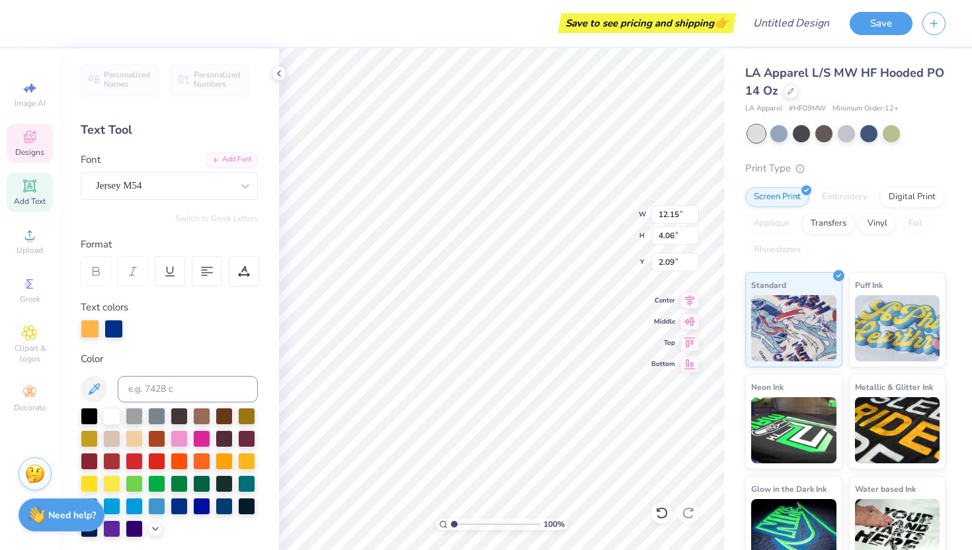
type input "1.96"
click at [891, 138] on div at bounding box center [891, 132] width 17 height 17
click at [888, 133] on div at bounding box center [891, 132] width 17 height 17
click at [94, 331] on div at bounding box center [90, 327] width 19 height 19
click at [200, 487] on div at bounding box center [201, 482] width 17 height 17
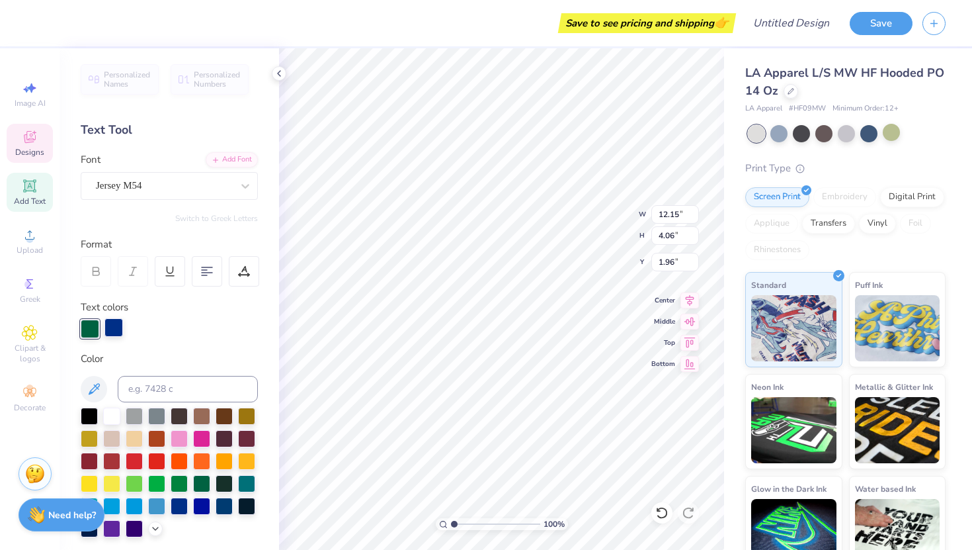
click at [105, 323] on div at bounding box center [114, 327] width 19 height 19
click at [201, 442] on div at bounding box center [201, 437] width 17 height 17
click at [185, 439] on div at bounding box center [179, 437] width 17 height 17
click at [91, 331] on div at bounding box center [90, 327] width 19 height 19
click at [183, 481] on div at bounding box center [179, 482] width 17 height 17
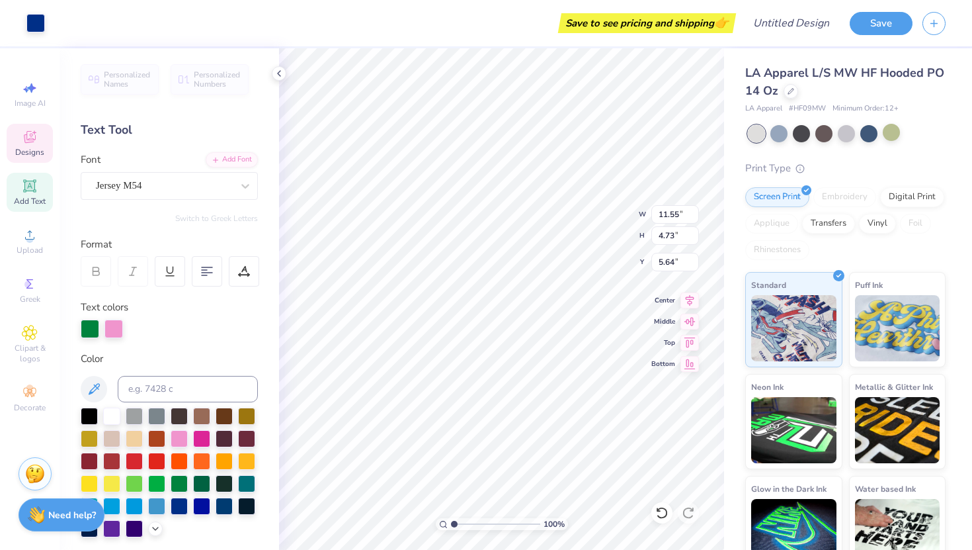
type input "5.64"
click at [664, 508] on icon at bounding box center [661, 513] width 11 height 12
click at [119, 329] on div at bounding box center [114, 327] width 19 height 19
click at [91, 331] on div at bounding box center [90, 327] width 19 height 19
type input "6.17"
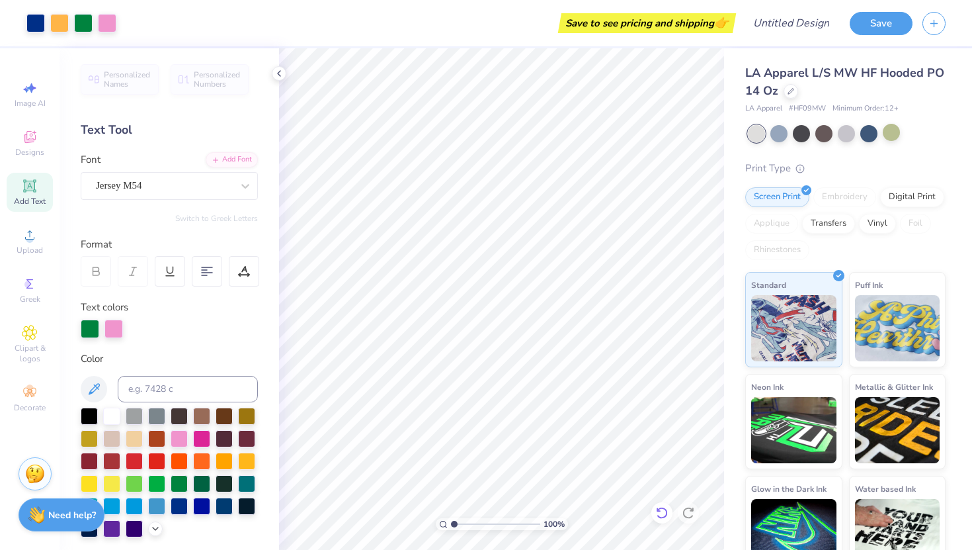
click at [661, 514] on icon at bounding box center [661, 512] width 13 height 13
click at [668, 514] on icon at bounding box center [661, 512] width 13 height 13
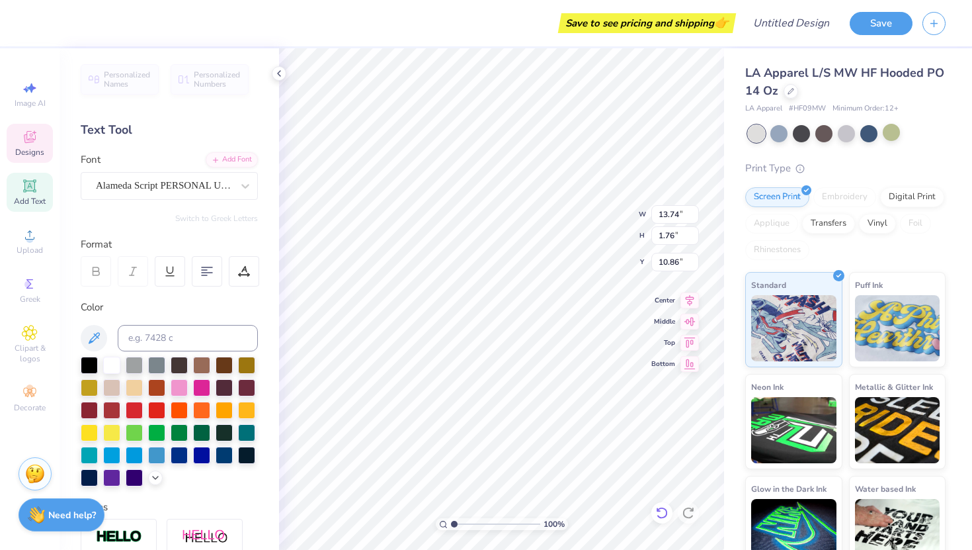
scroll to position [0, 4]
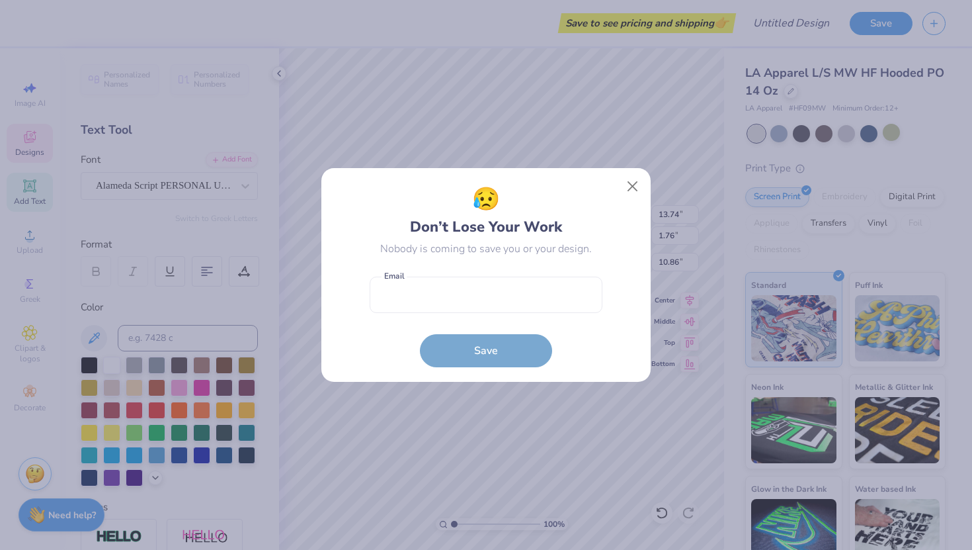
click at [515, 353] on body "Save to see pricing and shipping 👉 Design Title Save Image AI Designs Add Text …" at bounding box center [486, 275] width 972 height 550
click at [636, 183] on button "Close" at bounding box center [632, 186] width 25 height 25
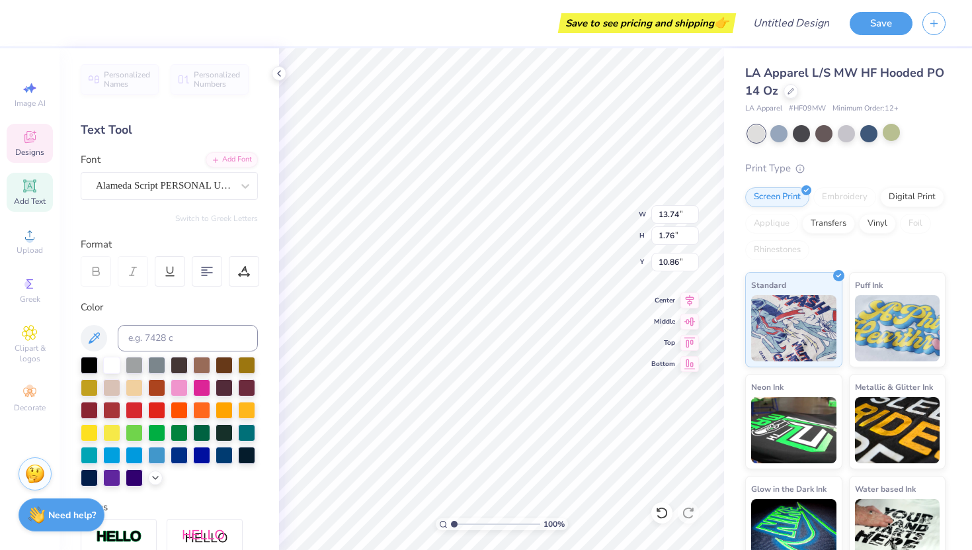
type input "2.22"
type input "1.56"
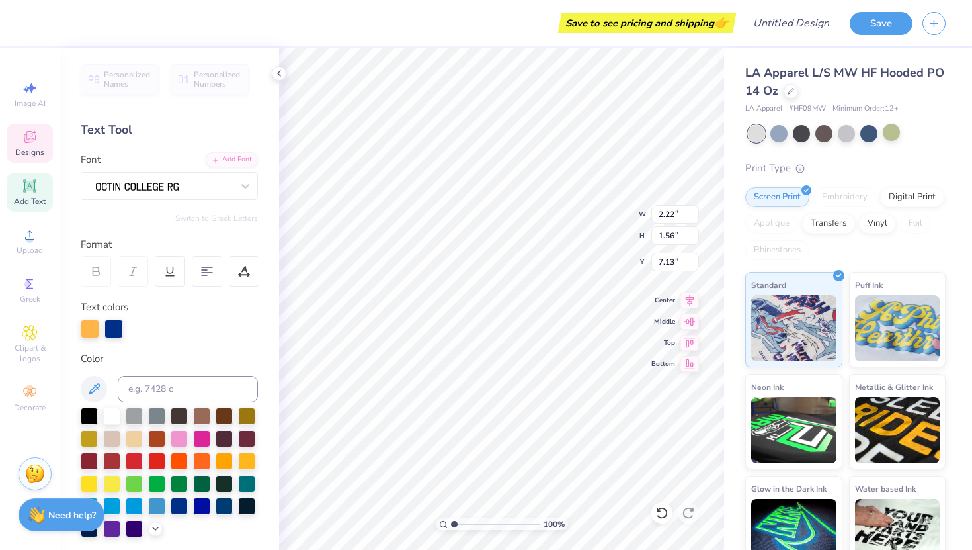
type input "7.00"
type input "1.58"
type input "1.52"
type input "5.77"
click at [200, 444] on div at bounding box center [201, 437] width 17 height 17
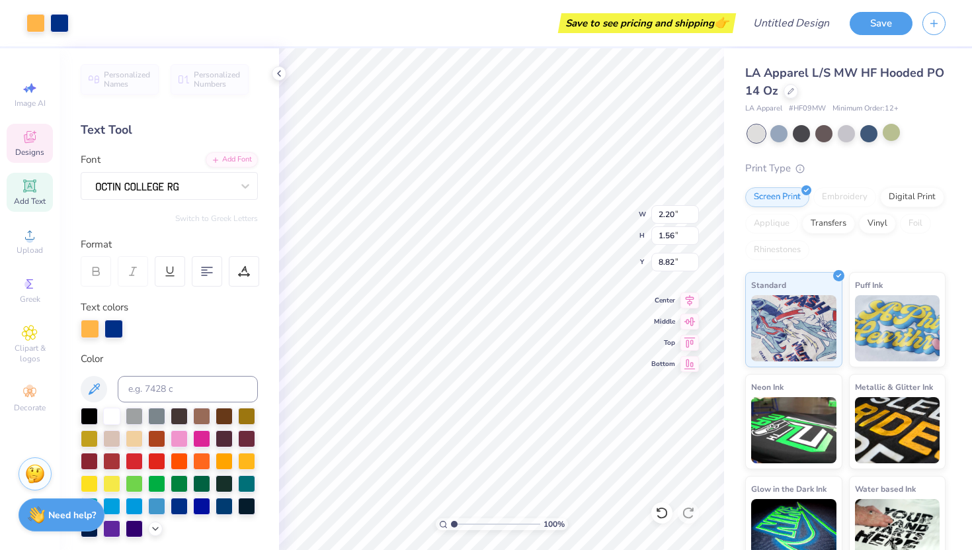
type input "8.56"
click at [202, 434] on div at bounding box center [201, 437] width 17 height 17
type input "8.53"
click at [140, 329] on div at bounding box center [137, 327] width 19 height 19
click at [177, 434] on div at bounding box center [179, 437] width 17 height 17
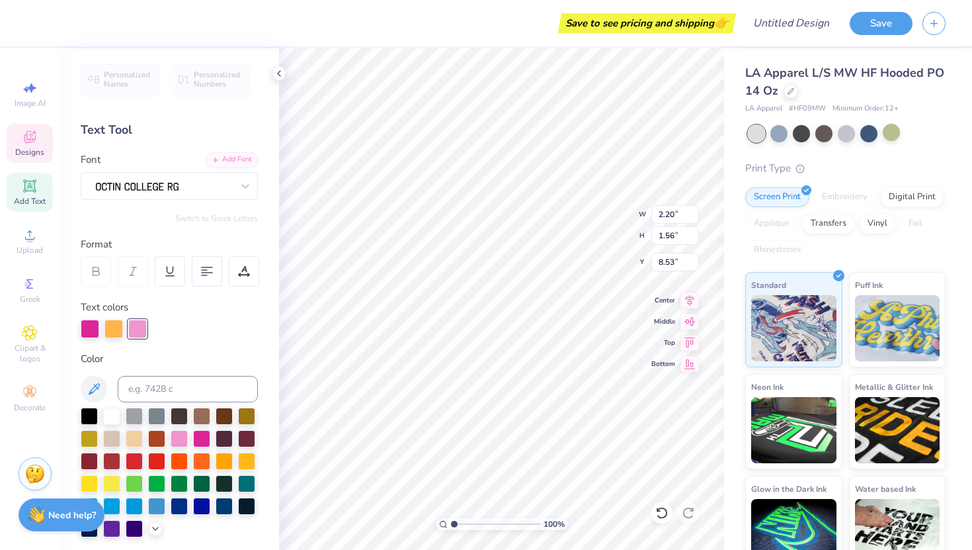
type input "2.22"
type input "7.00"
click at [122, 333] on div at bounding box center [114, 327] width 19 height 19
click at [183, 441] on div at bounding box center [179, 437] width 17 height 17
click at [179, 439] on div at bounding box center [179, 437] width 17 height 17
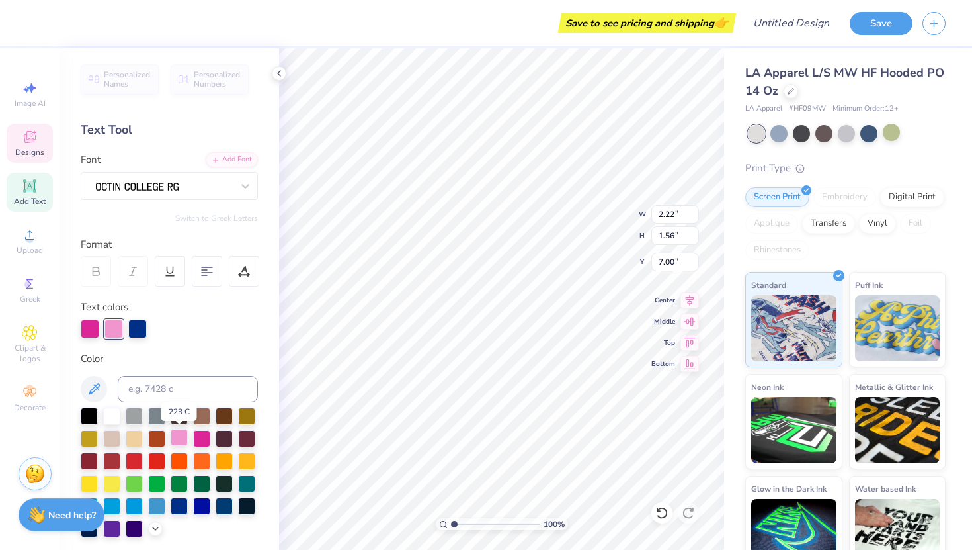
click at [179, 439] on div at bounding box center [179, 437] width 17 height 17
click at [146, 331] on div at bounding box center [137, 327] width 19 height 19
click at [185, 430] on div at bounding box center [179, 437] width 17 height 17
click at [184, 435] on div at bounding box center [179, 437] width 17 height 17
click at [114, 327] on div at bounding box center [114, 327] width 19 height 19
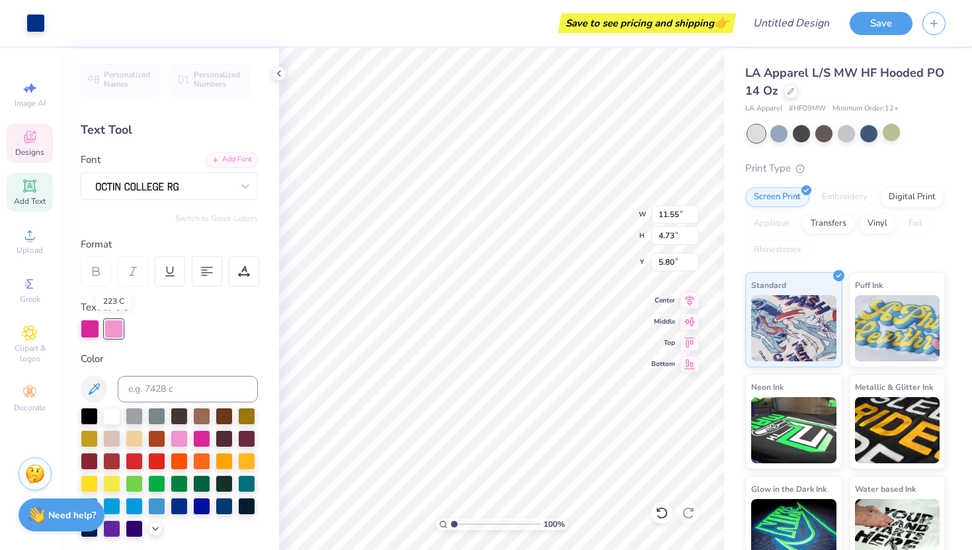
click at [114, 327] on div at bounding box center [114, 328] width 19 height 19
click at [114, 327] on div at bounding box center [114, 327] width 19 height 19
click at [157, 447] on div at bounding box center [156, 438] width 17 height 17
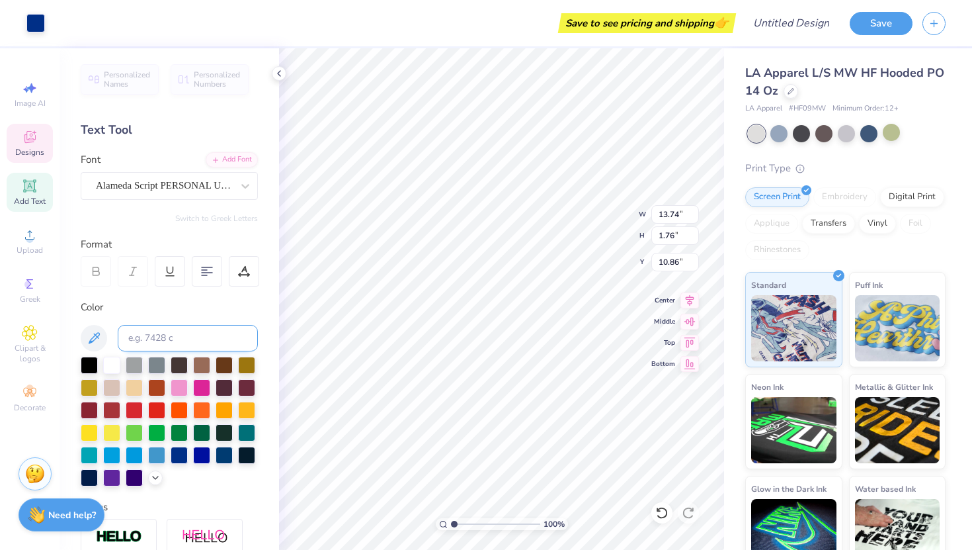
type input "10.88"
click at [173, 433] on div at bounding box center [179, 431] width 17 height 17
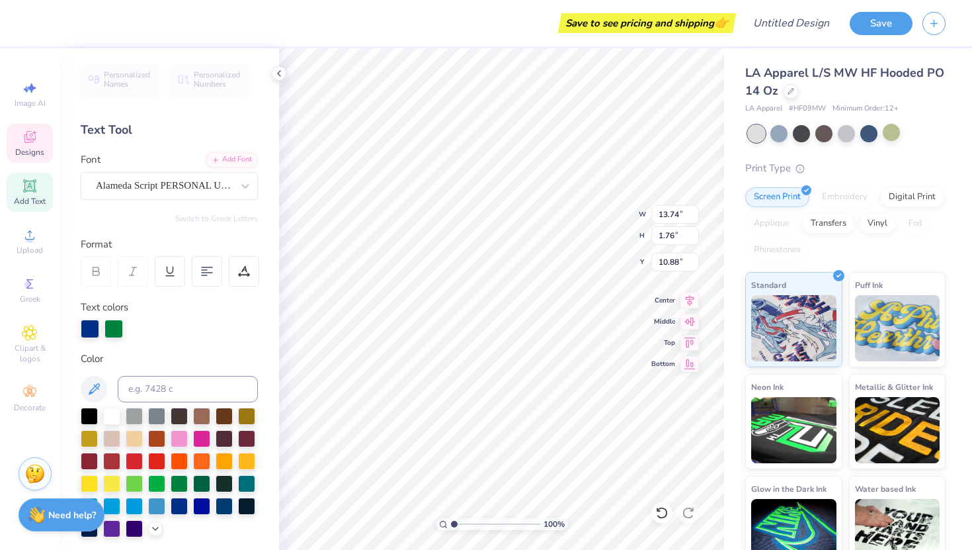
scroll to position [0, 5]
click at [109, 327] on div at bounding box center [114, 328] width 19 height 19
click at [172, 487] on div at bounding box center [179, 482] width 17 height 17
click at [176, 480] on div at bounding box center [179, 482] width 17 height 17
click at [87, 331] on div at bounding box center [90, 327] width 19 height 19
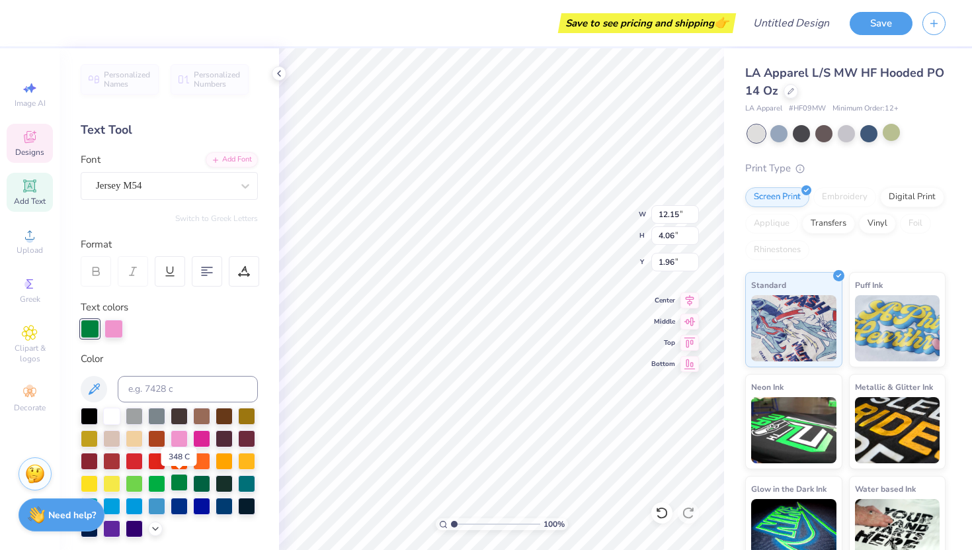
click at [181, 483] on div at bounding box center [179, 482] width 17 height 17
click at [195, 482] on div at bounding box center [201, 482] width 17 height 17
click at [208, 484] on div at bounding box center [201, 482] width 17 height 17
click at [184, 486] on div at bounding box center [179, 482] width 17 height 17
click at [173, 484] on div at bounding box center [179, 482] width 17 height 17
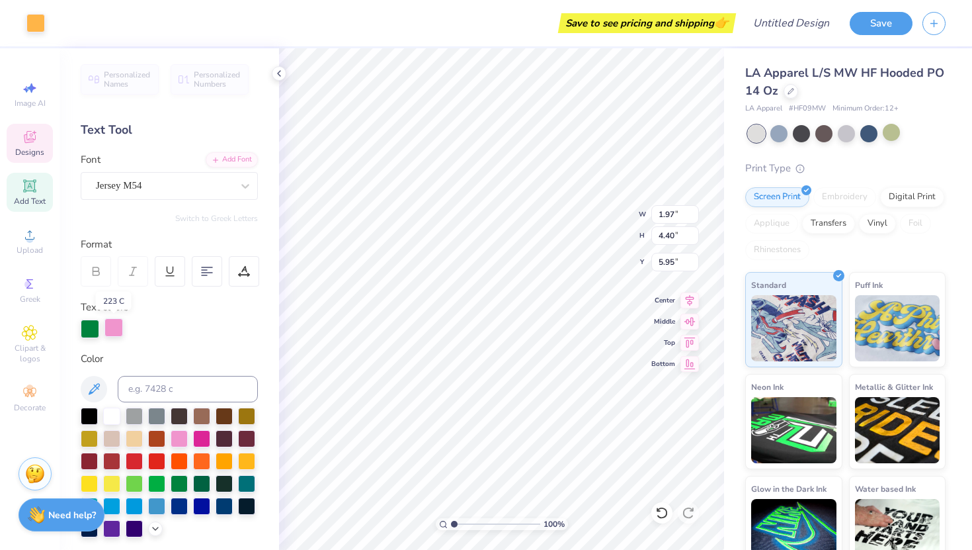
click at [114, 322] on div at bounding box center [114, 327] width 19 height 19
click at [114, 322] on div at bounding box center [114, 328] width 19 height 19
click at [114, 322] on div at bounding box center [114, 327] width 19 height 19
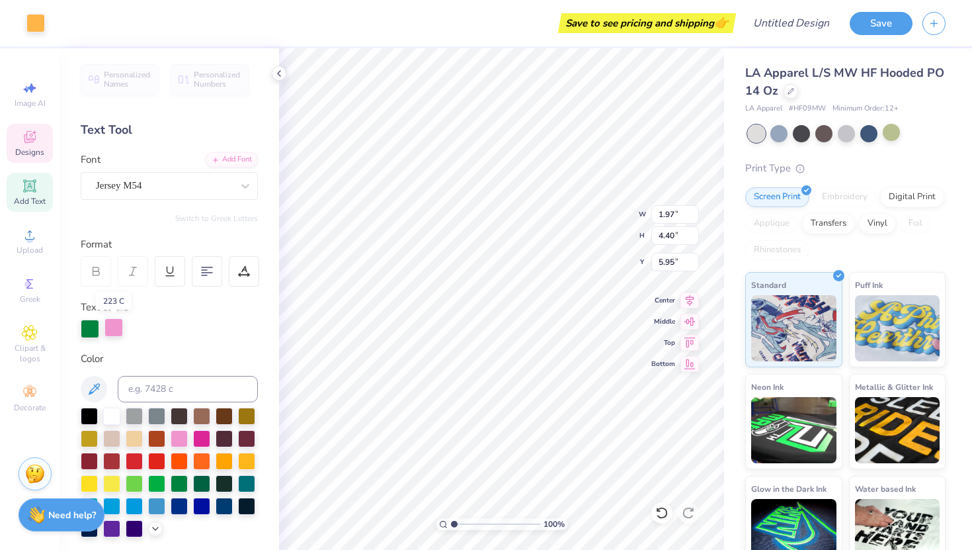
click at [114, 322] on div at bounding box center [114, 327] width 19 height 19
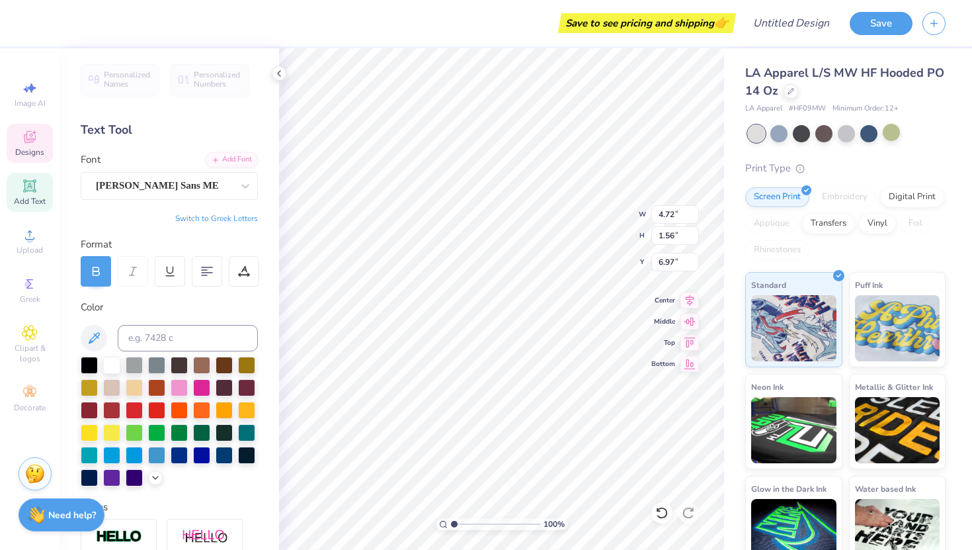
type input "11.55"
type input "4.73"
type input "5.80"
click at [612, 232] on div "100 % W 11.55 11.55 " H 4.73 4.73 " Y 5.80 5.80 " Center Middle Top Bottom" at bounding box center [501, 298] width 445 height 501
type input "6.02"
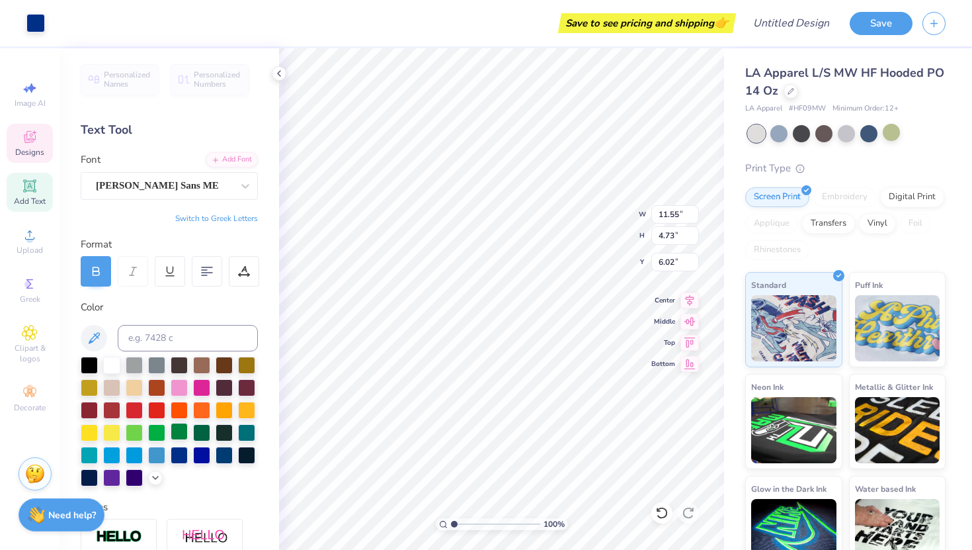
click at [179, 436] on div at bounding box center [179, 431] width 17 height 17
click at [194, 436] on div at bounding box center [201, 431] width 17 height 17
type input "5.80"
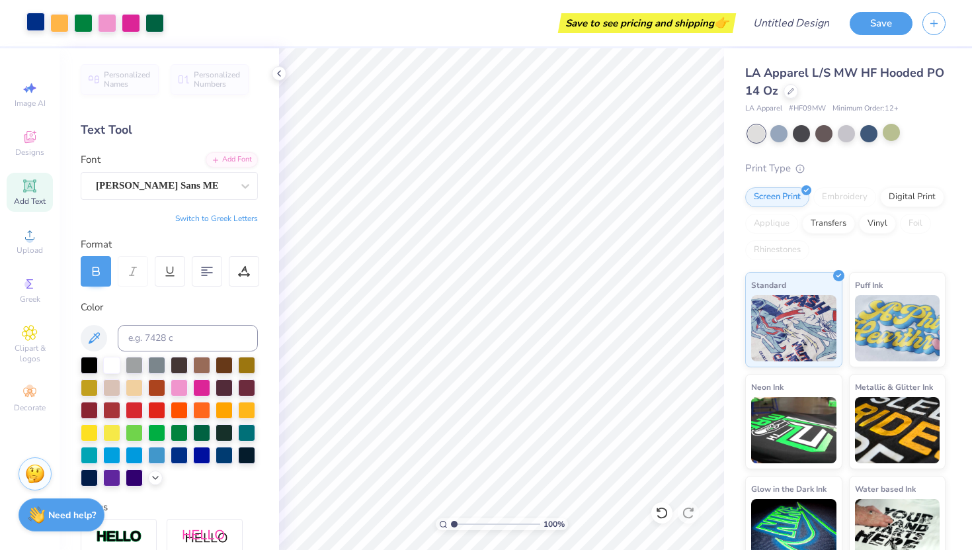
click at [39, 17] on div at bounding box center [35, 22] width 19 height 19
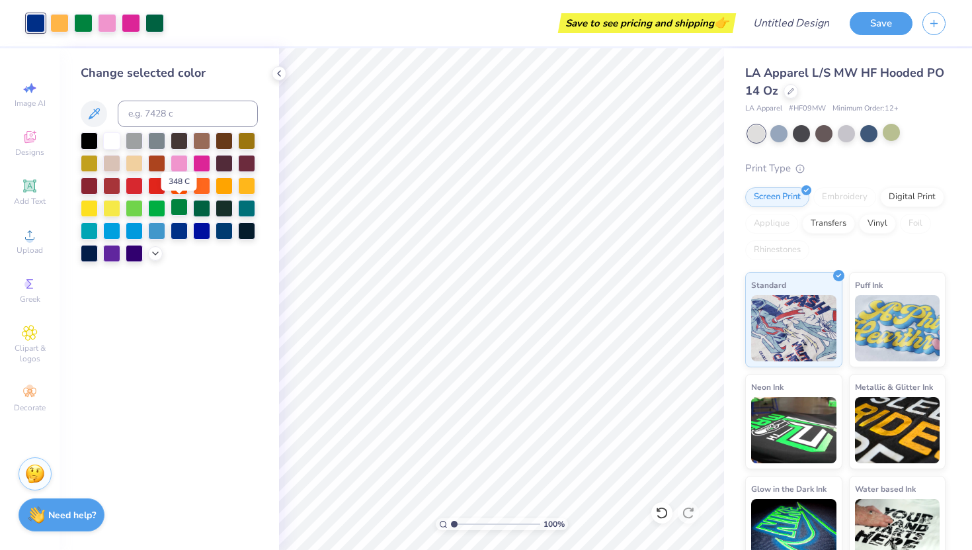
click at [179, 203] on div at bounding box center [179, 206] width 17 height 17
click at [63, 24] on div at bounding box center [59, 22] width 19 height 19
click at [179, 165] on div at bounding box center [179, 161] width 17 height 17
click at [110, 18] on div at bounding box center [107, 22] width 19 height 19
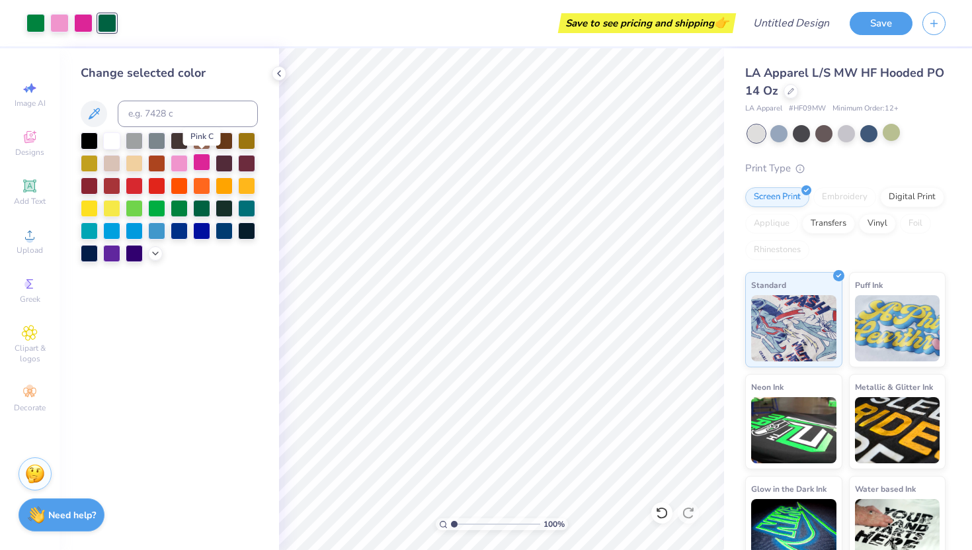
click at [200, 165] on div at bounding box center [201, 161] width 17 height 17
click at [741, 182] on div "LA Apparel L/S MW HF Hooded PO 14 Oz LA Apparel # HF09MW Minimum Order: 12 + Pr…" at bounding box center [848, 309] width 248 height 523
click at [283, 73] on icon at bounding box center [279, 73] width 11 height 11
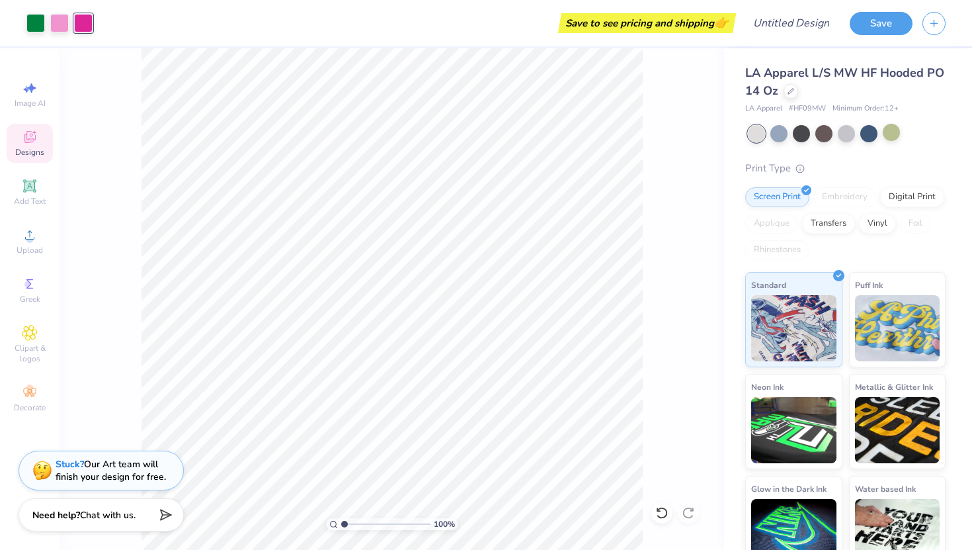
click at [26, 135] on icon at bounding box center [30, 137] width 12 height 12
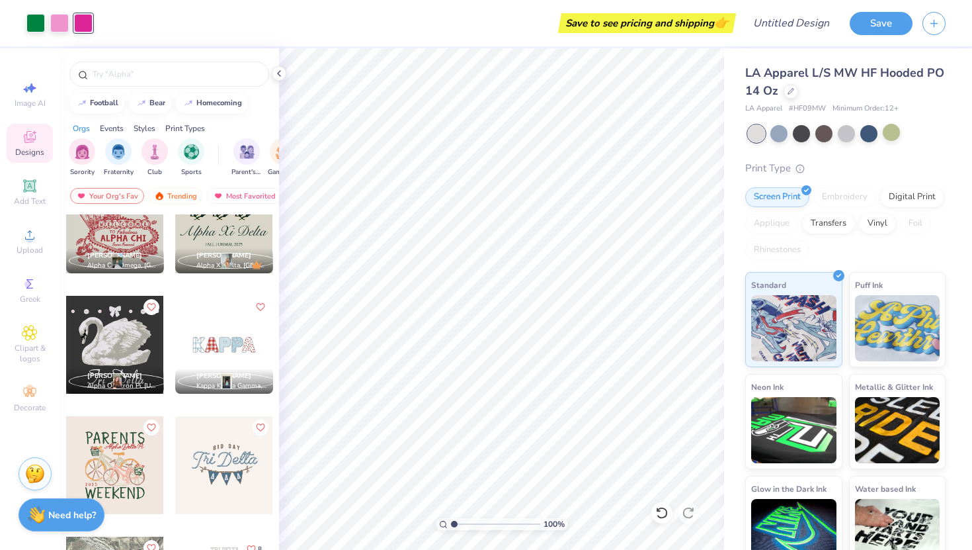
scroll to position [3459, 0]
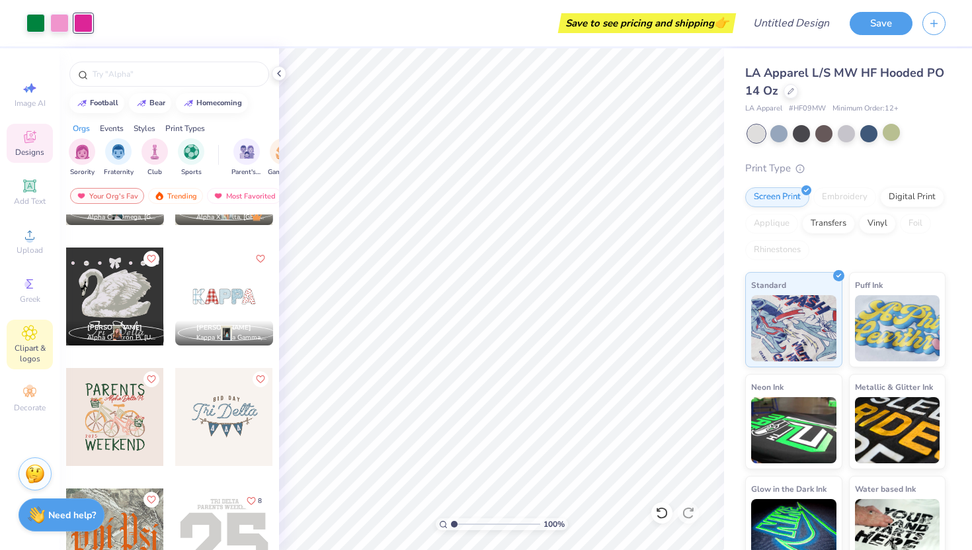
click at [31, 339] on icon at bounding box center [29, 333] width 15 height 16
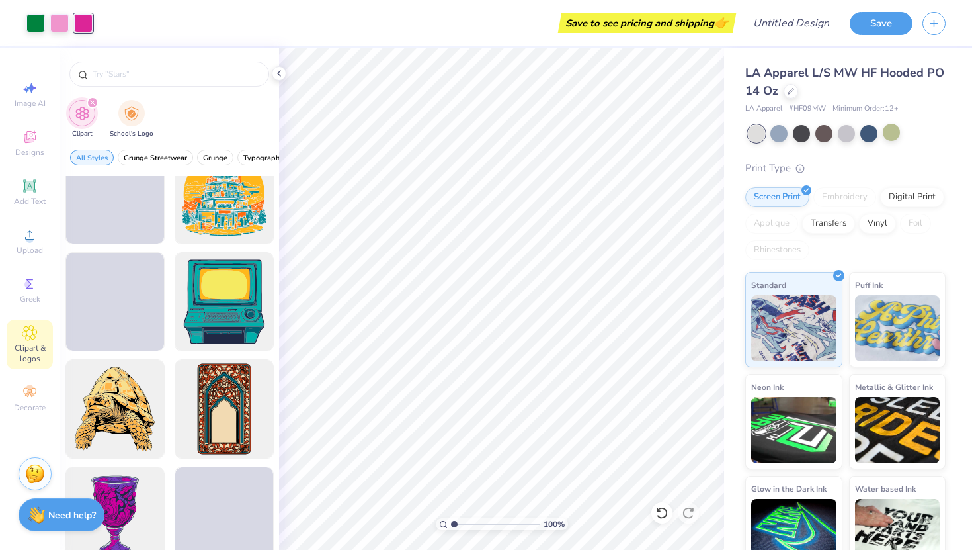
scroll to position [3918, 0]
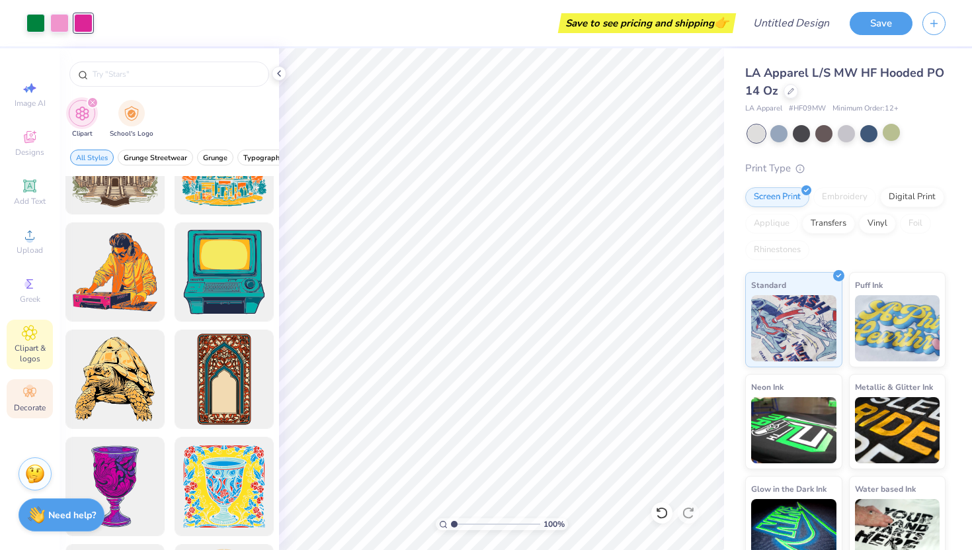
click at [31, 405] on span "Decorate" at bounding box center [30, 407] width 32 height 11
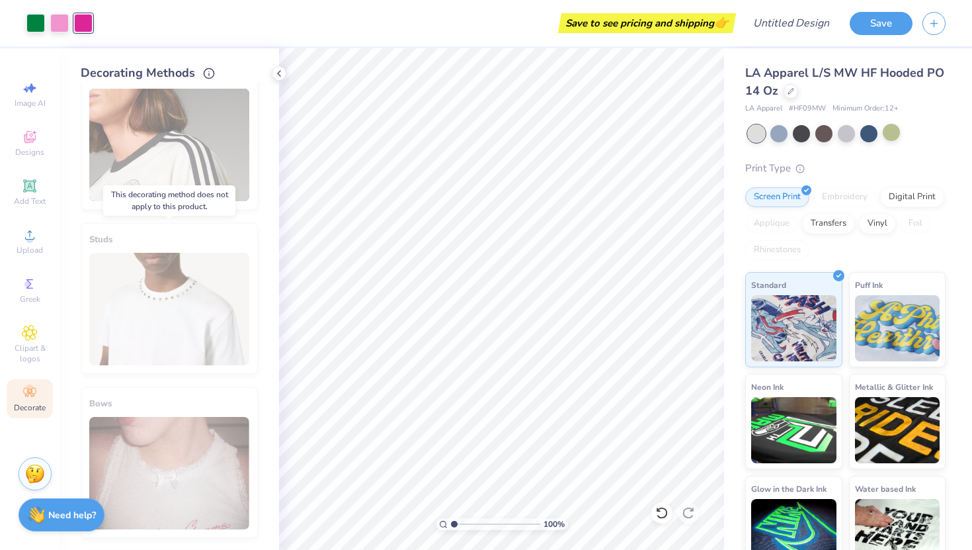
scroll to position [529, 0]
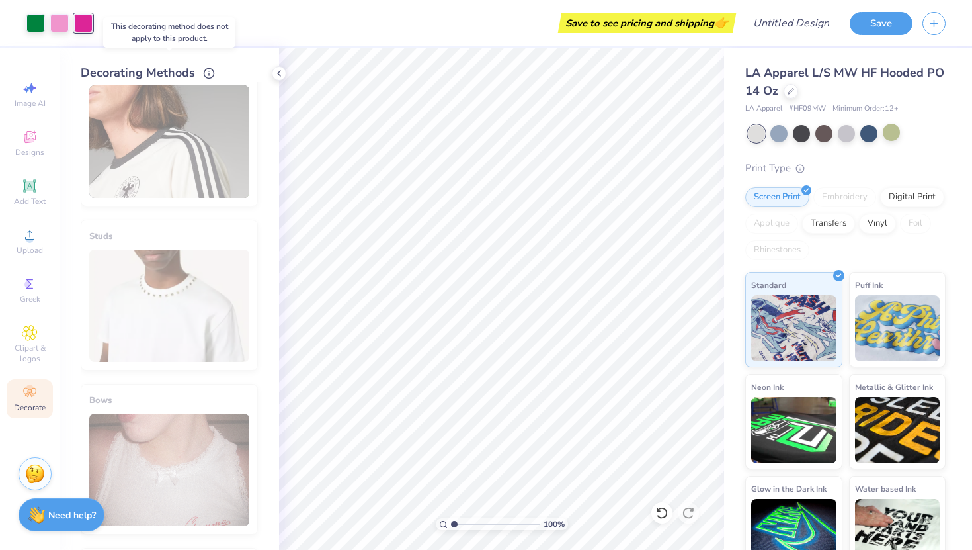
click at [203, 126] on div "Stripes" at bounding box center [169, 131] width 177 height 151
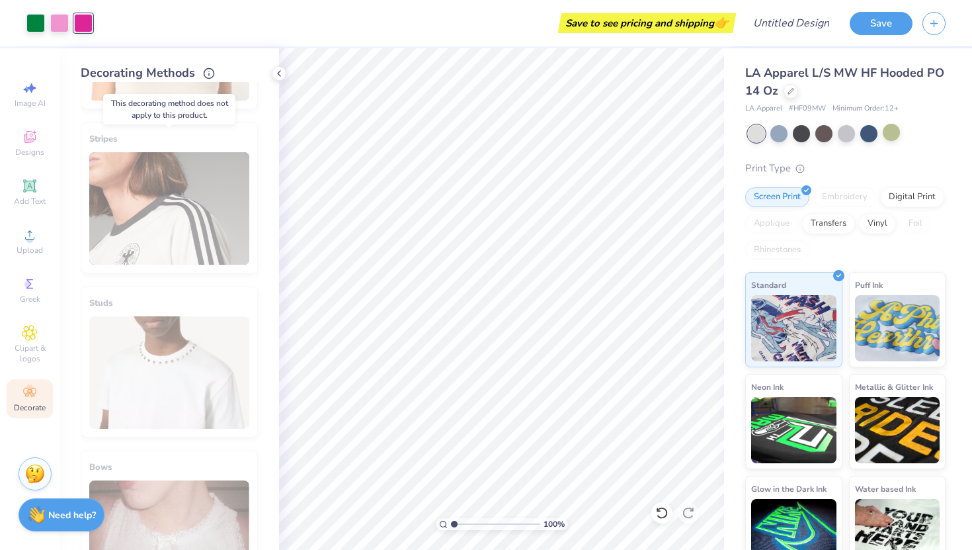
scroll to position [452, 0]
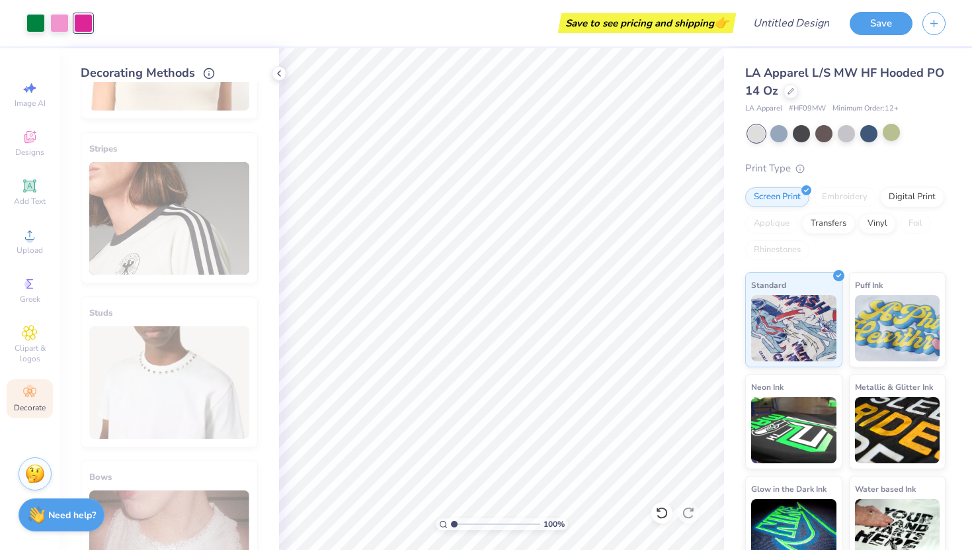
click at [195, 196] on div "Stripes" at bounding box center [169, 207] width 177 height 151
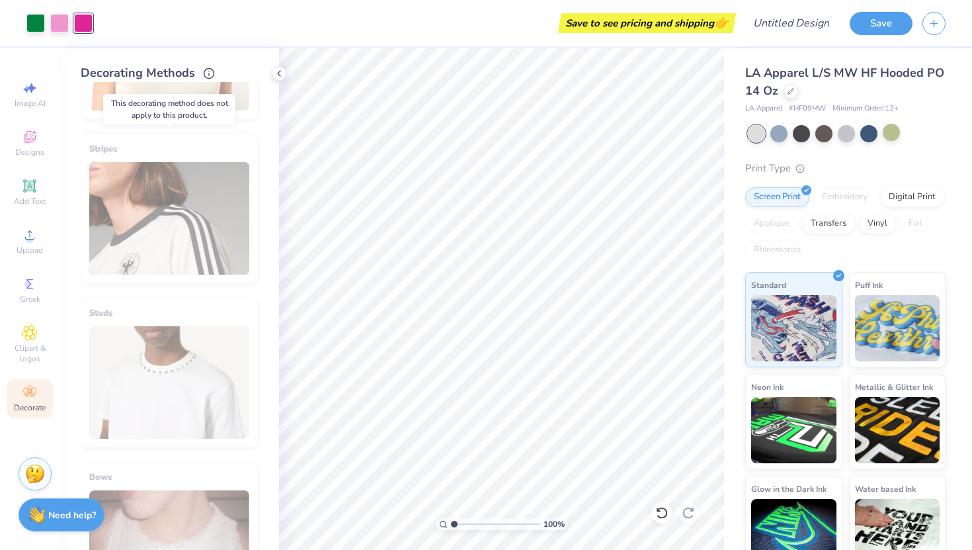
click at [195, 196] on div "Stripes" at bounding box center [169, 207] width 177 height 151
drag, startPoint x: 142, startPoint y: 224, endPoint x: 190, endPoint y: 222, distance: 48.3
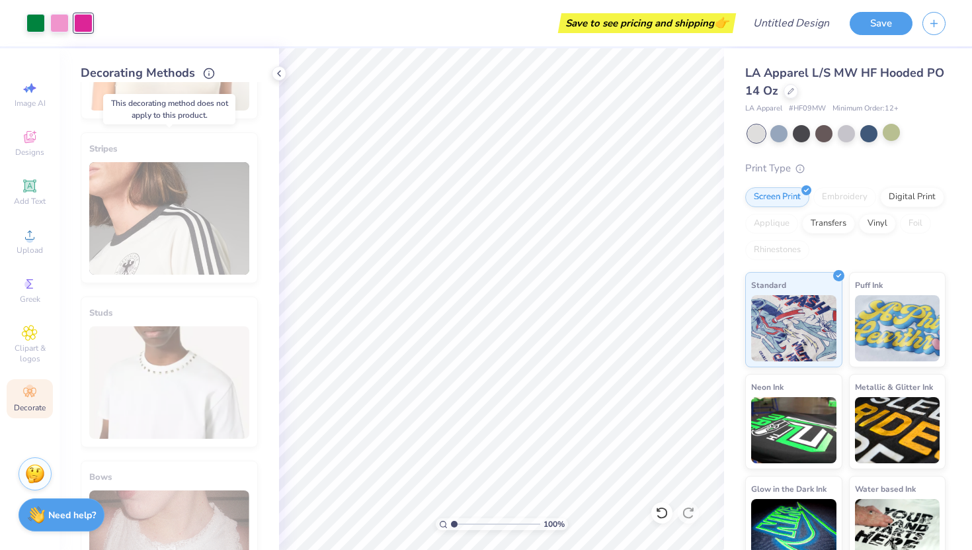
click at [190, 222] on div "Stripes" at bounding box center [169, 207] width 177 height 151
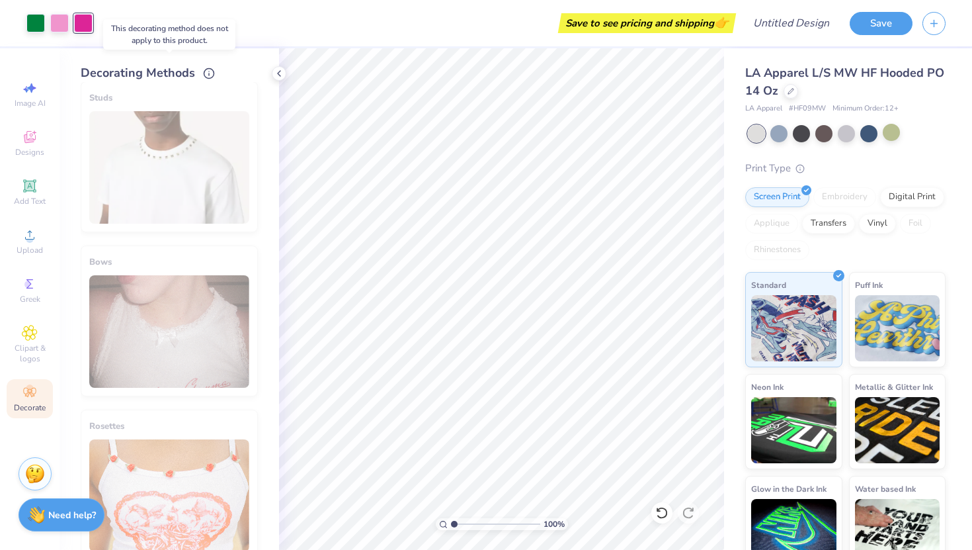
scroll to position [691, 0]
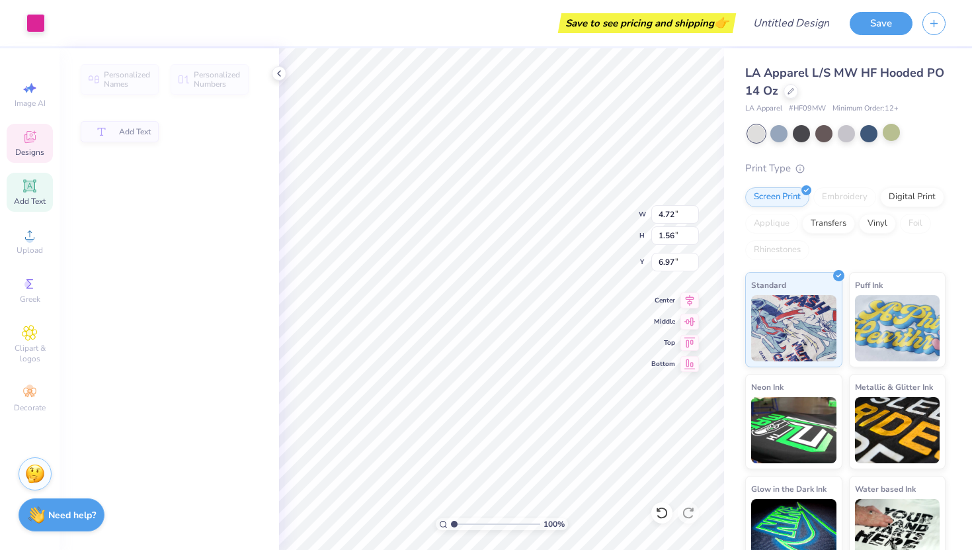
type input "7.00"
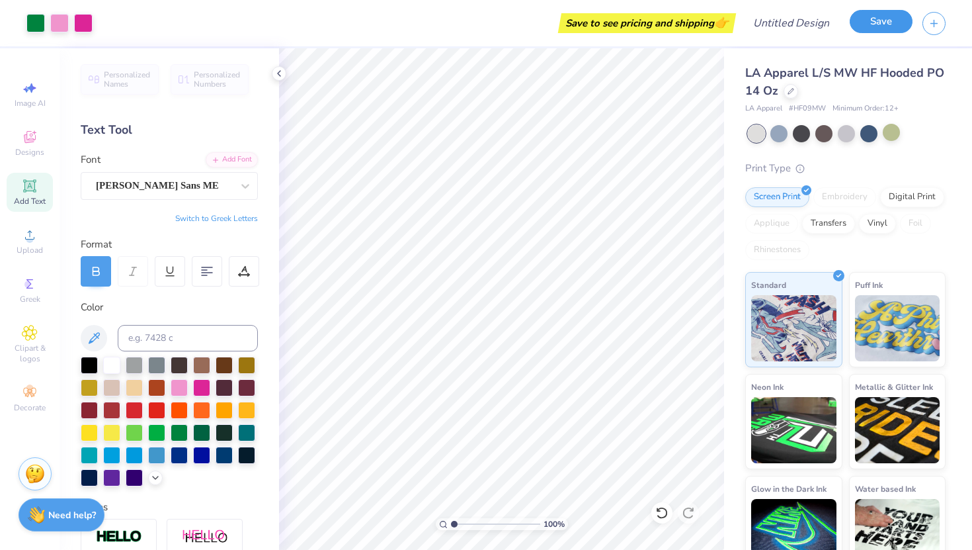
click at [889, 24] on button "Save" at bounding box center [881, 21] width 63 height 23
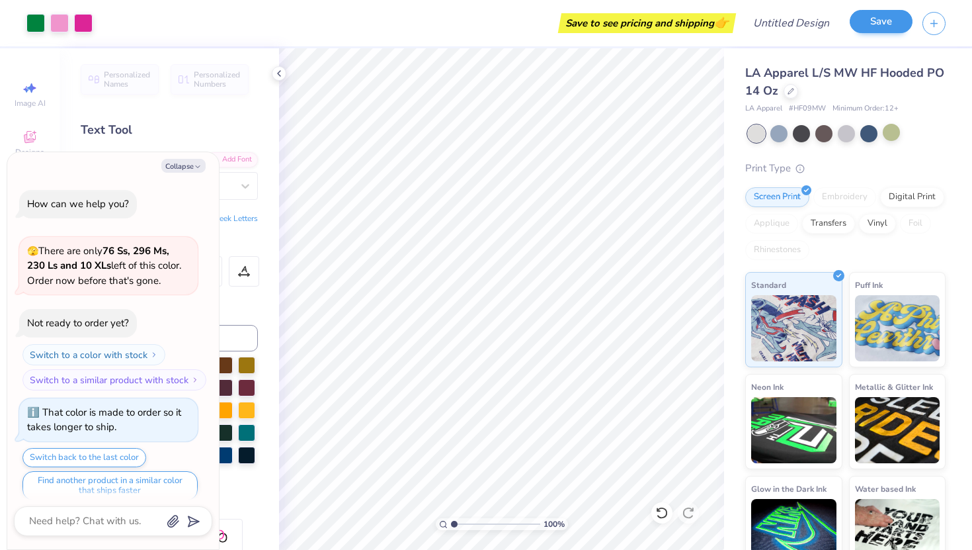
scroll to position [112, 0]
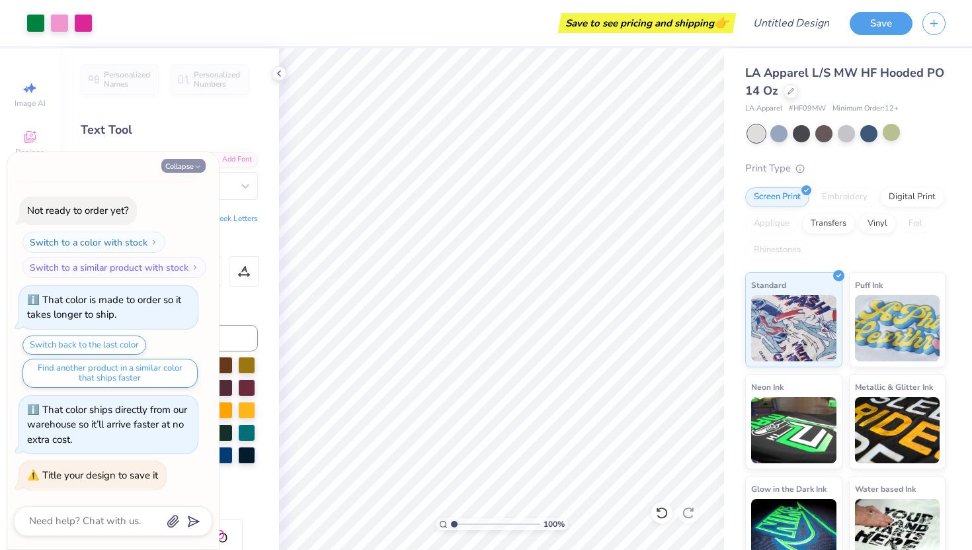
click at [195, 158] on div "Collapse How can we help you? 🫣 There are only 76 Ss, 296 Ms, 230 Ls and 10 XLs…" at bounding box center [113, 350] width 212 height 397
click at [196, 162] on button "Collapse" at bounding box center [183, 166] width 44 height 14
type textarea "x"
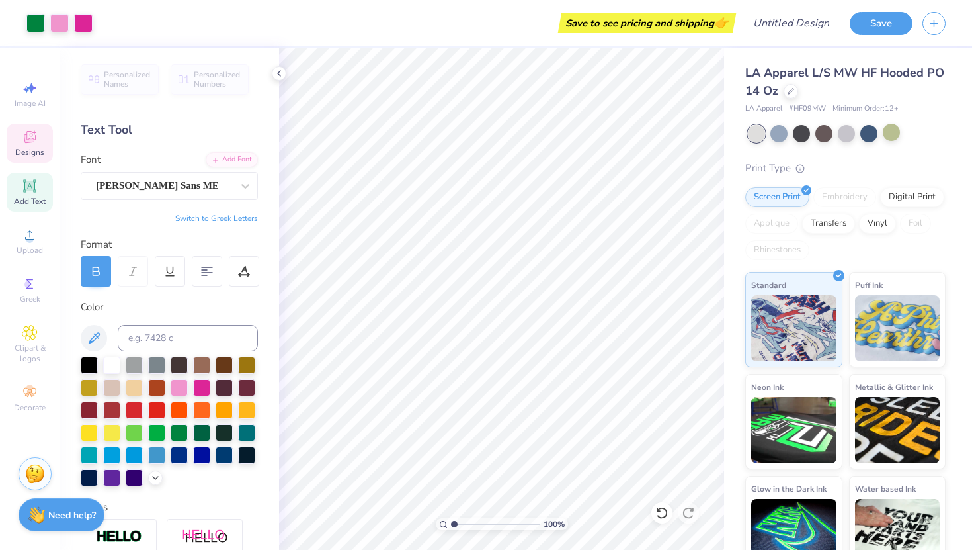
click at [48, 149] on div "Designs" at bounding box center [30, 143] width 46 height 39
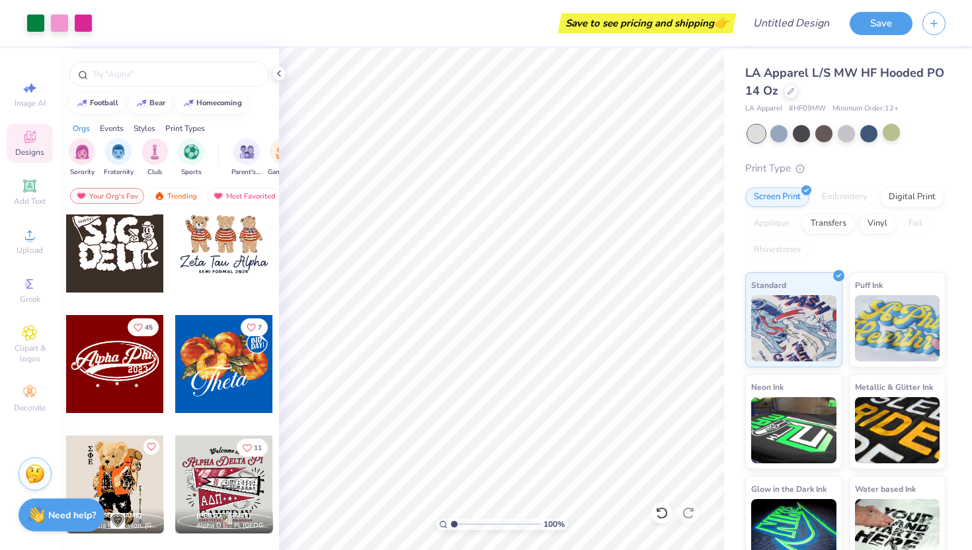
scroll to position [531, 0]
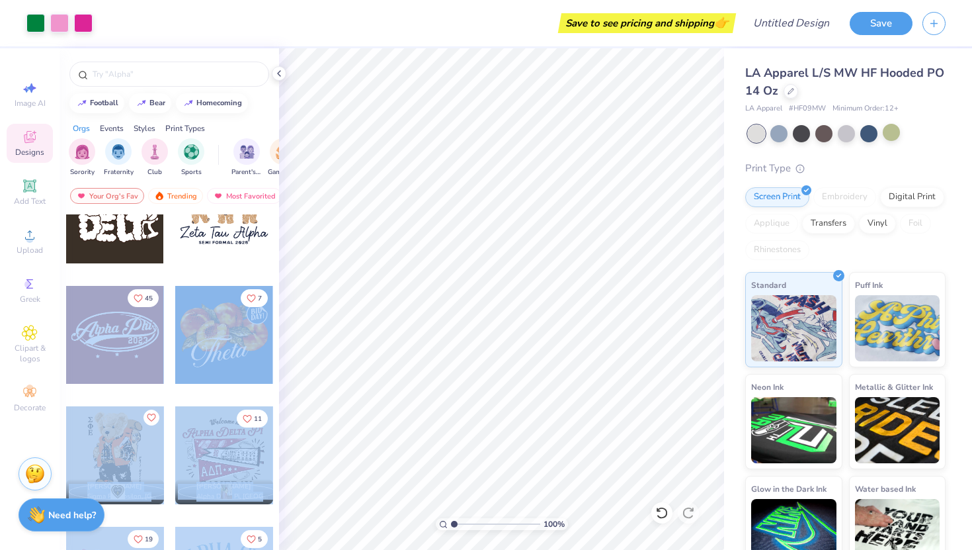
click at [329, 379] on div "Art colors Save to see pricing and shipping 👉 Design Title Save Image AI Design…" at bounding box center [486, 275] width 972 height 550
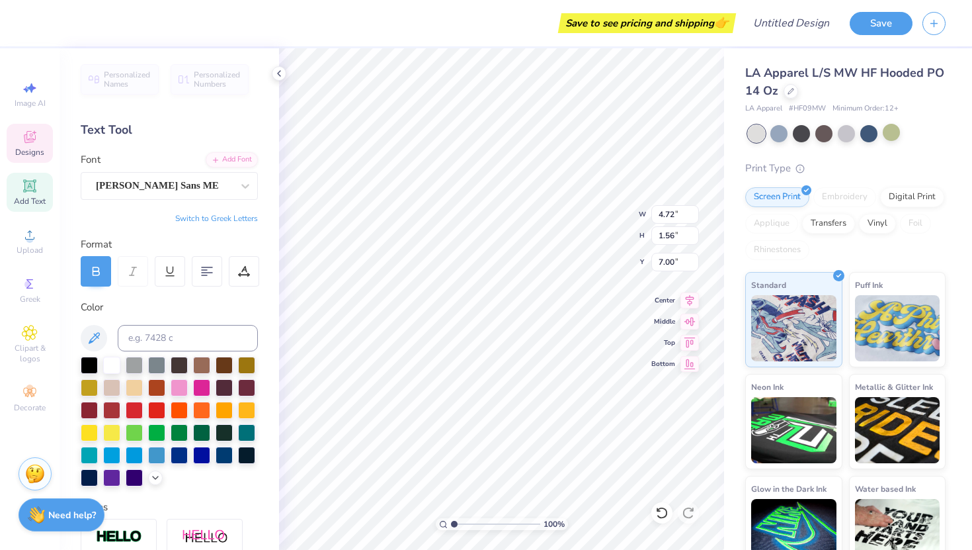
scroll to position [0, 0]
type textarea "cheer"
click at [183, 376] on div at bounding box center [169, 422] width 177 height 130
click at [183, 378] on div at bounding box center [179, 386] width 17 height 17
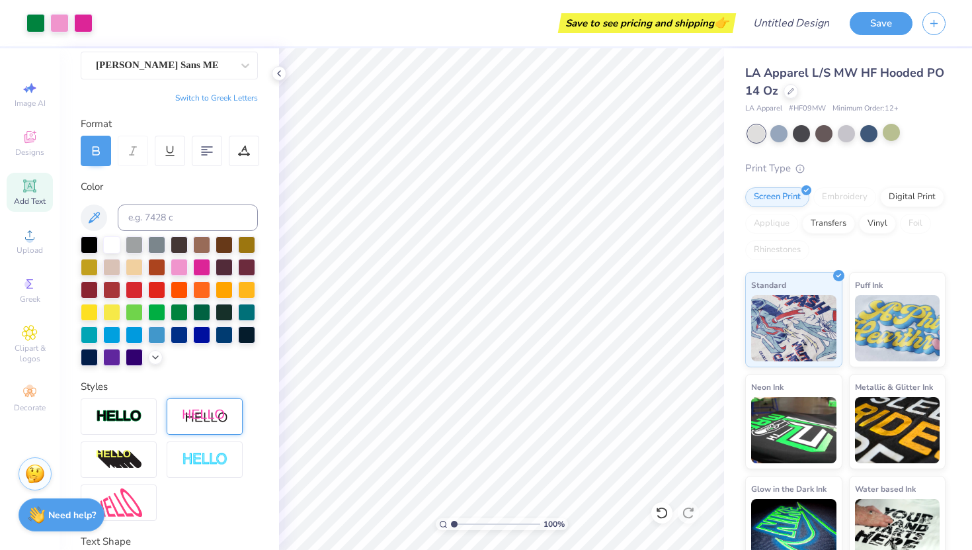
scroll to position [124, 0]
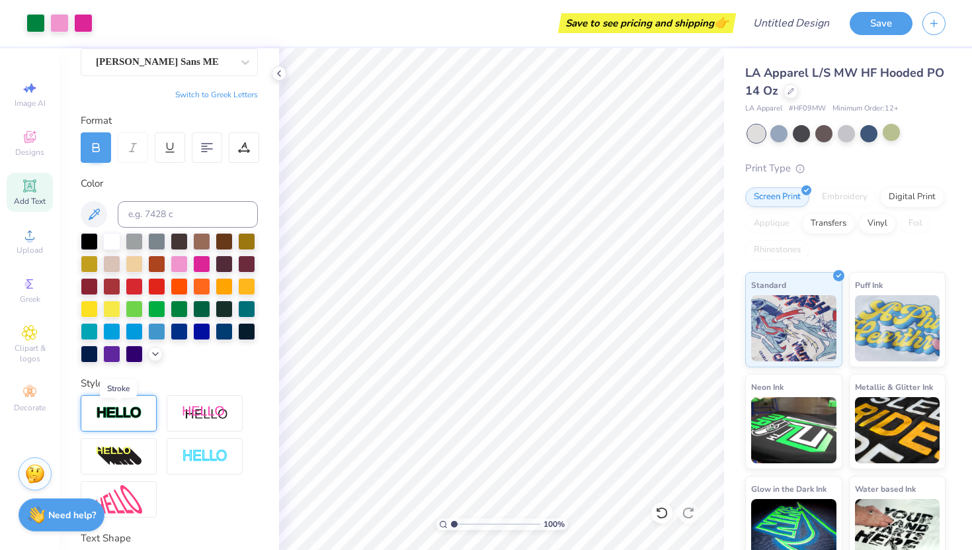
click at [113, 416] on img at bounding box center [119, 412] width 46 height 15
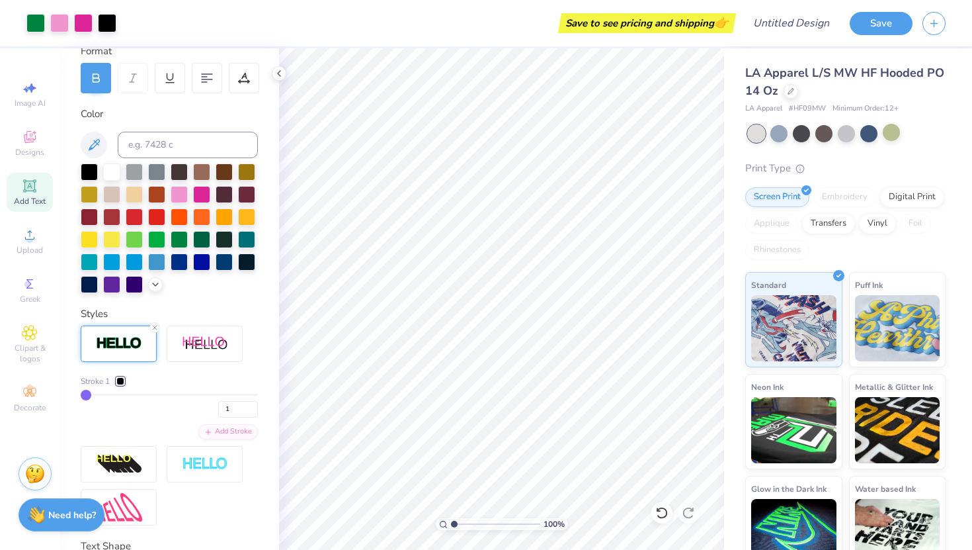
scroll to position [195, 0]
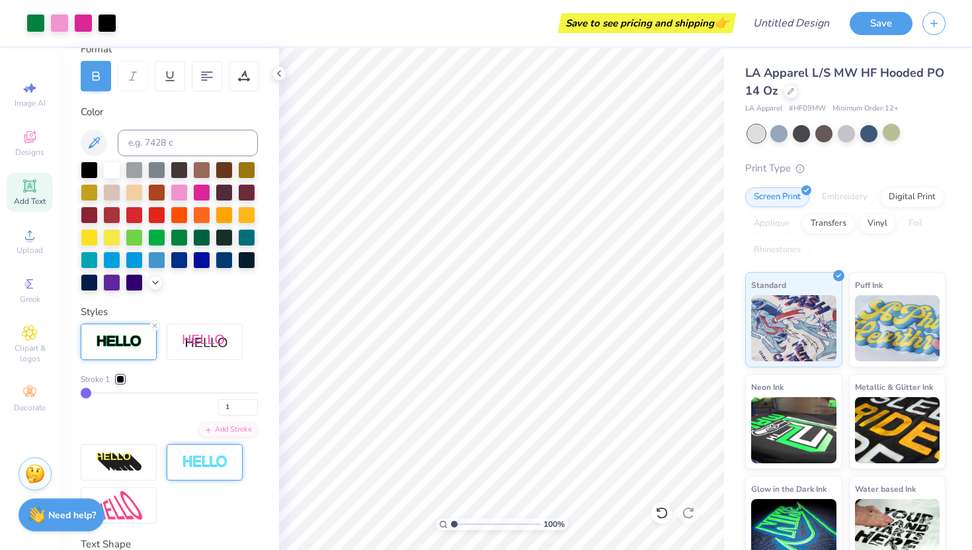
click at [179, 458] on div at bounding box center [205, 462] width 76 height 36
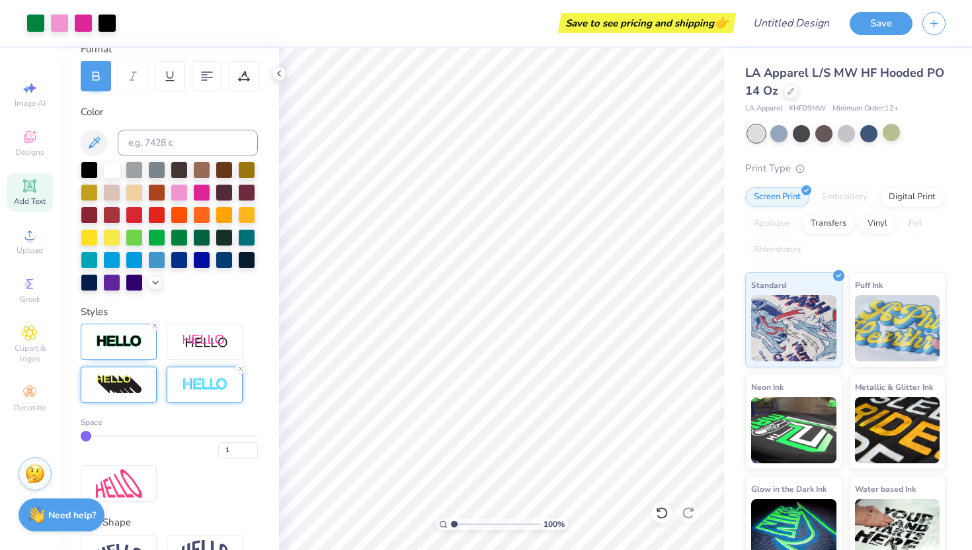
click at [146, 369] on div at bounding box center [119, 384] width 76 height 36
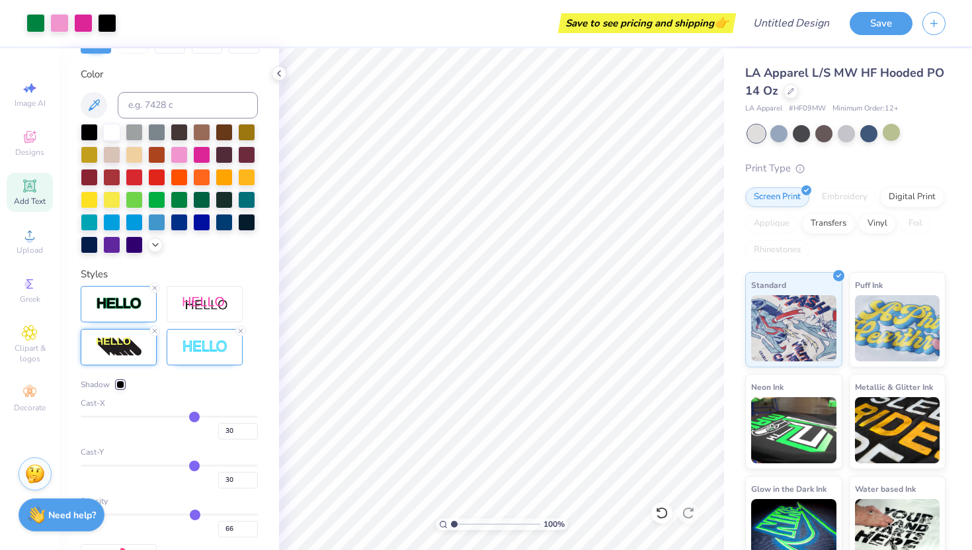
scroll to position [251, 0]
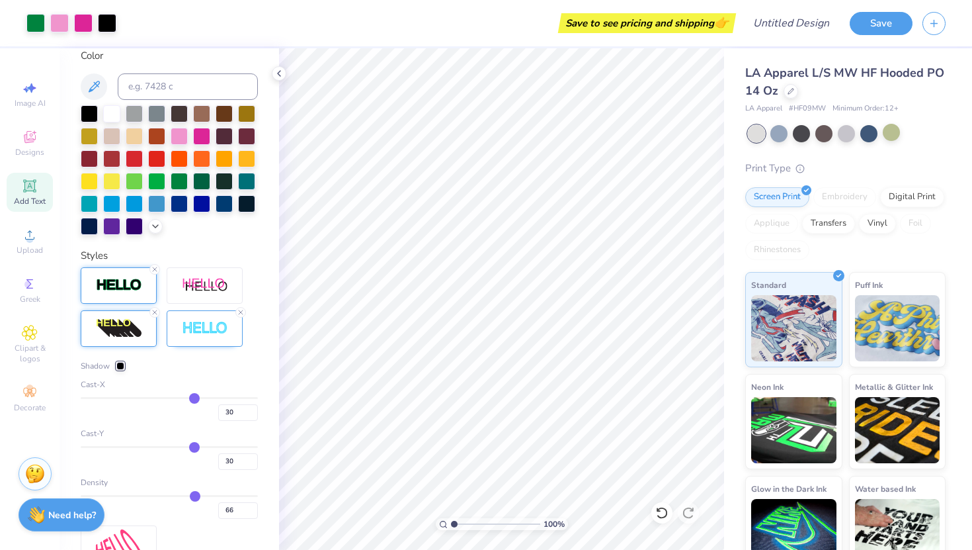
click at [114, 277] on div at bounding box center [119, 285] width 76 height 36
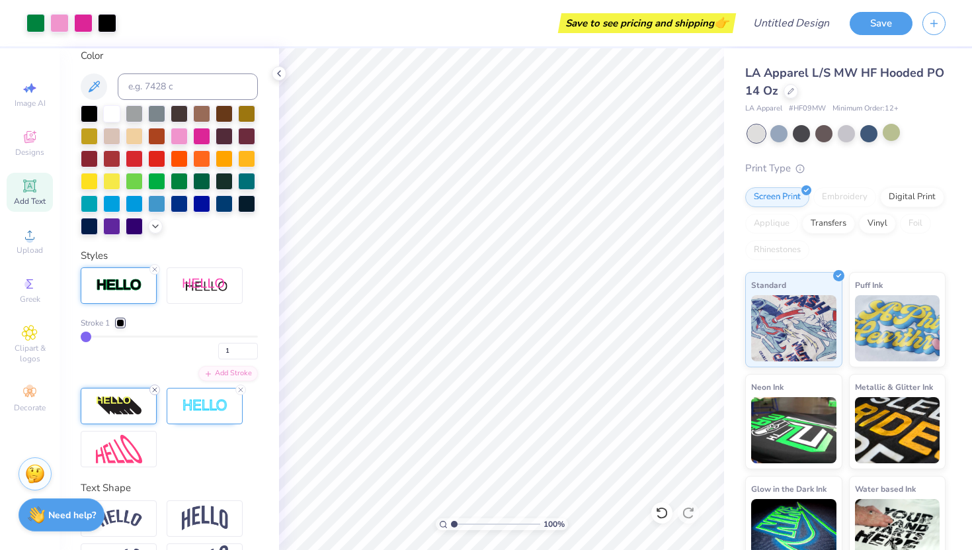
click at [155, 390] on line at bounding box center [155, 390] width 4 height 4
click at [119, 451] on img at bounding box center [119, 449] width 46 height 28
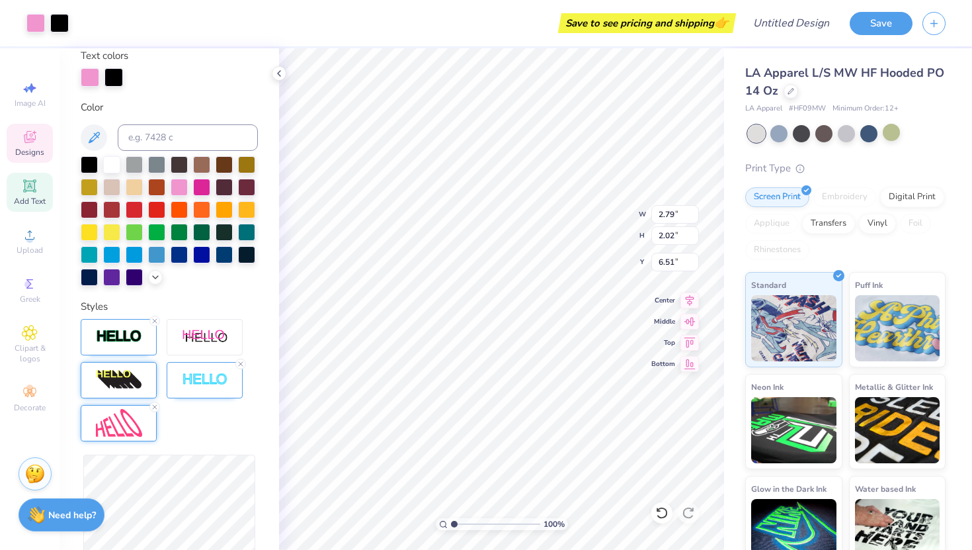
scroll to position [302, 0]
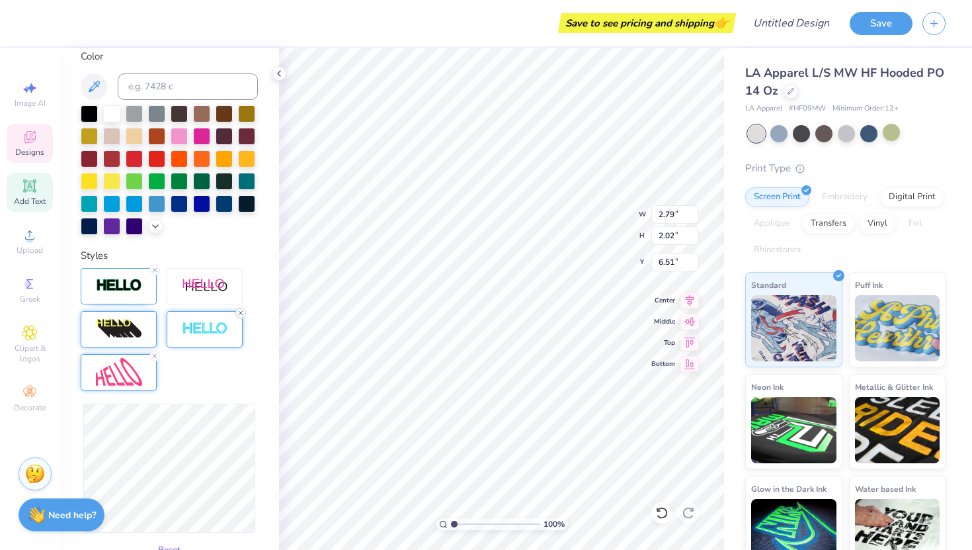
click at [241, 312] on line at bounding box center [241, 313] width 4 height 4
type input "3.14"
type input "6.52"
type input "3.32"
type input "2.63"
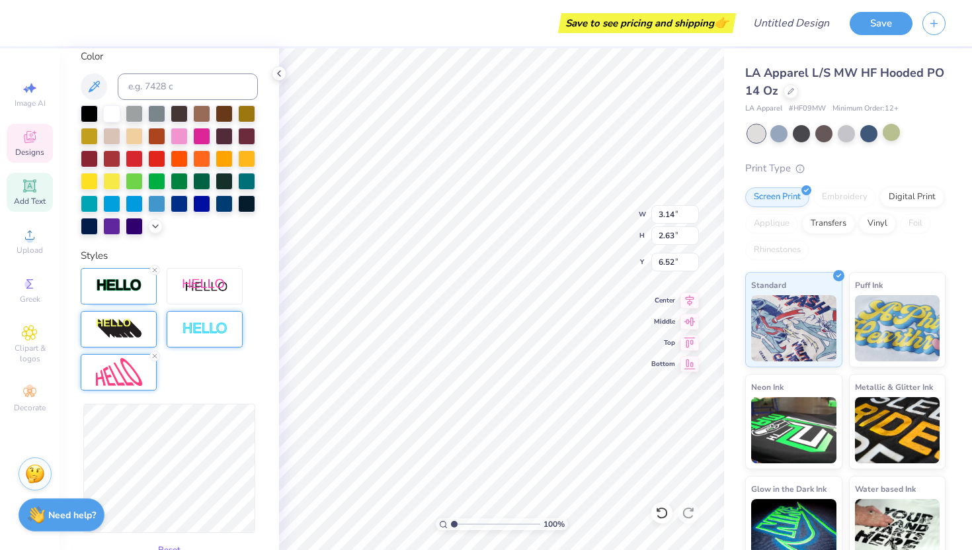
type input "6.23"
type input "3.50"
type input "2.61"
type input "6.26"
type input "3.35"
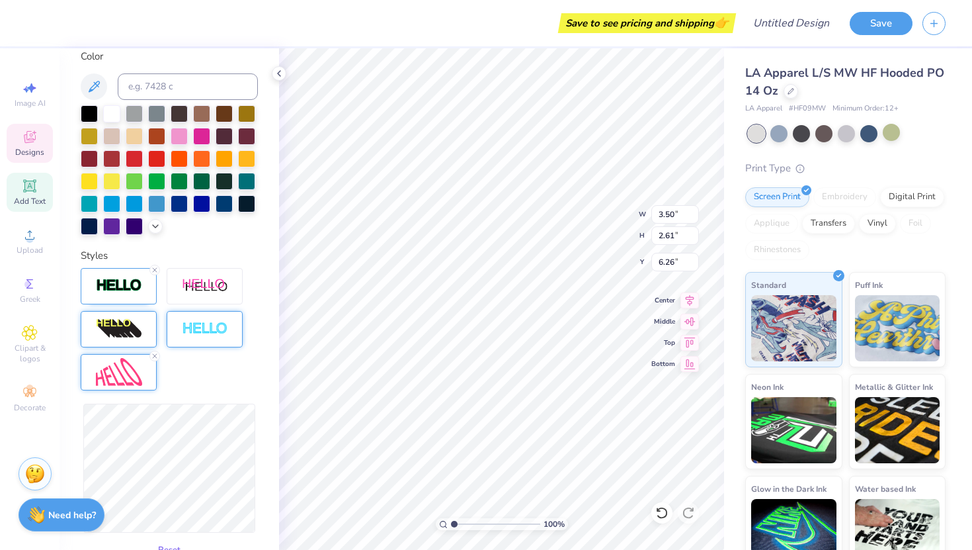
type input "2.94"
type input "6.05"
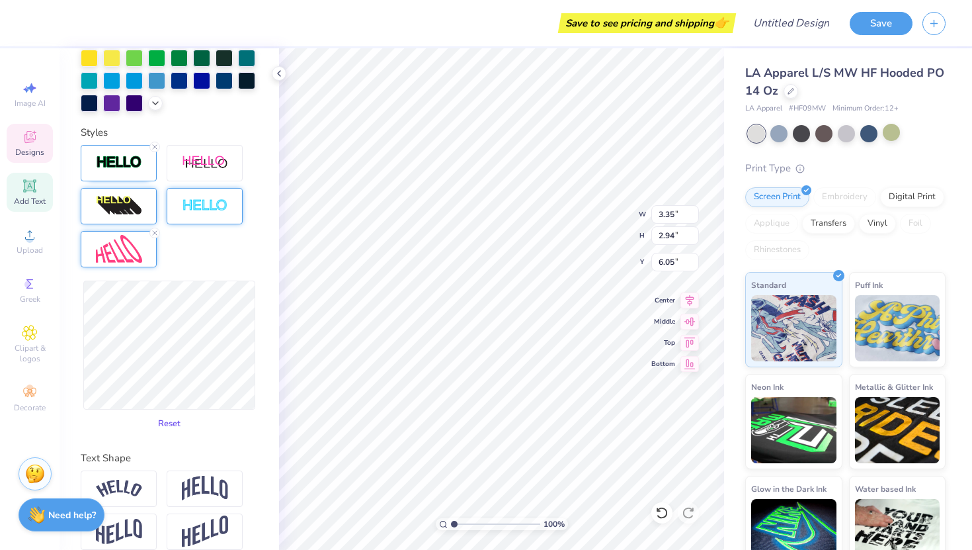
click at [174, 423] on button "Reset" at bounding box center [169, 424] width 34 height 22
type input "2.92"
type input "1.06"
type input "7.14"
type input "3.02"
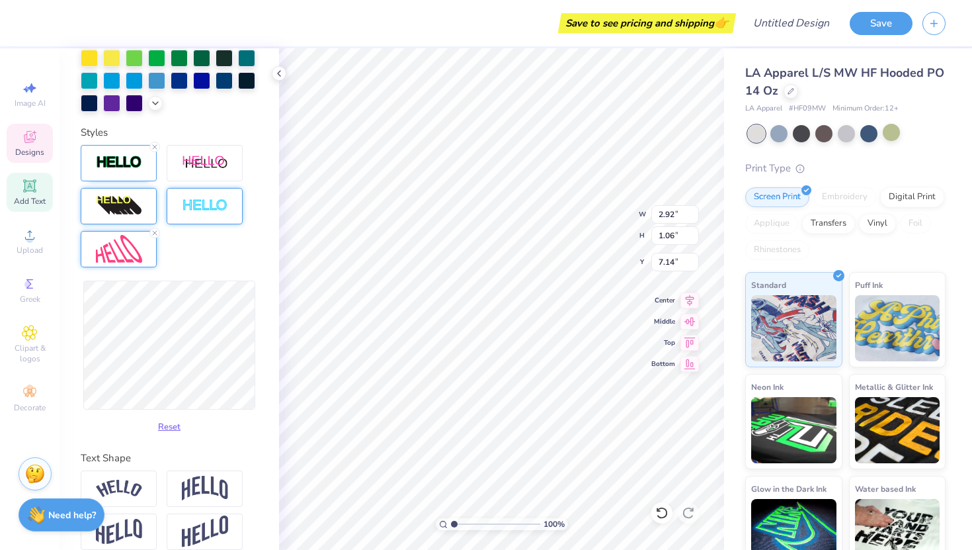
type input "1.61"
type input "6.90"
type input "1.95"
type input "6.73"
type input "3.01"
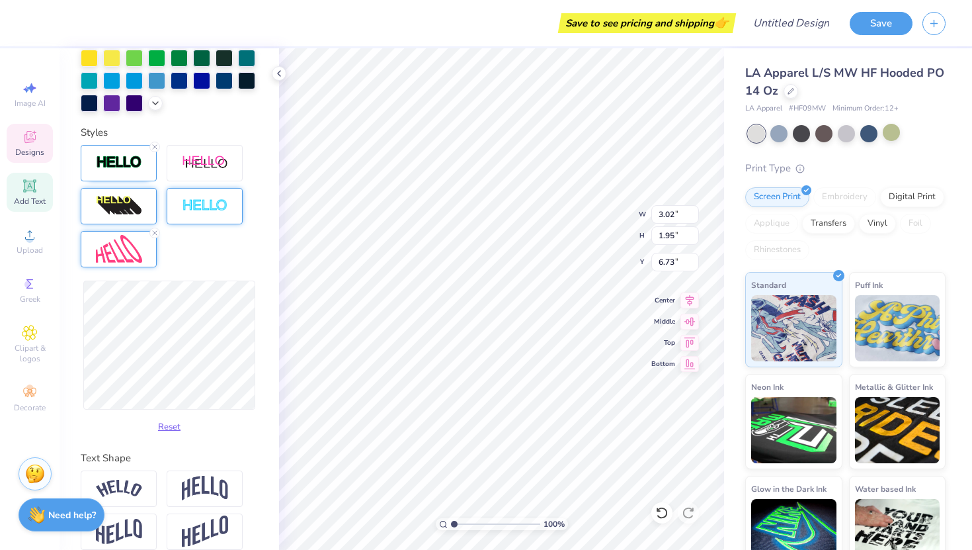
type input "2.23"
type input "6.59"
type input "3.64"
type input "2.69"
type input "6.43"
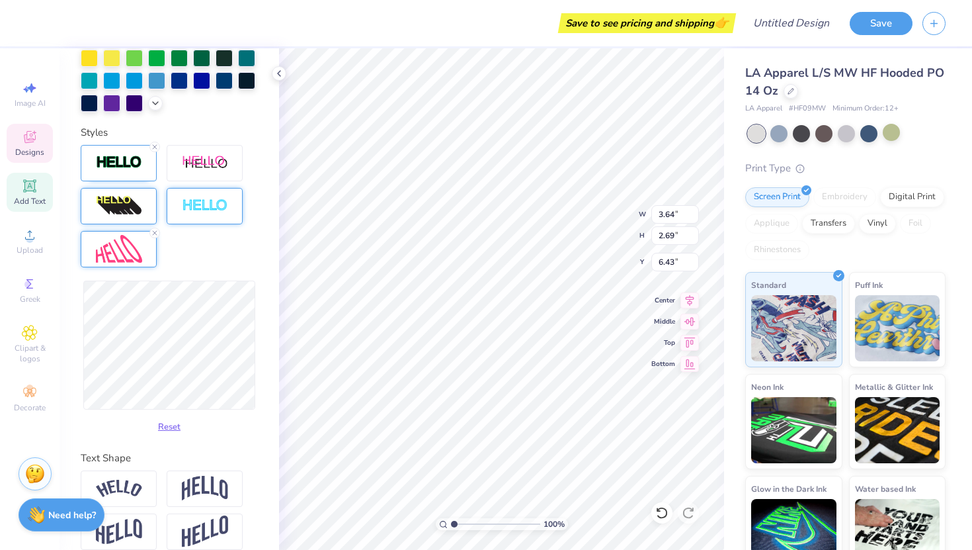
type input "3.83"
type input "2.66"
type input "6.46"
type input "3.94"
type input "2.64"
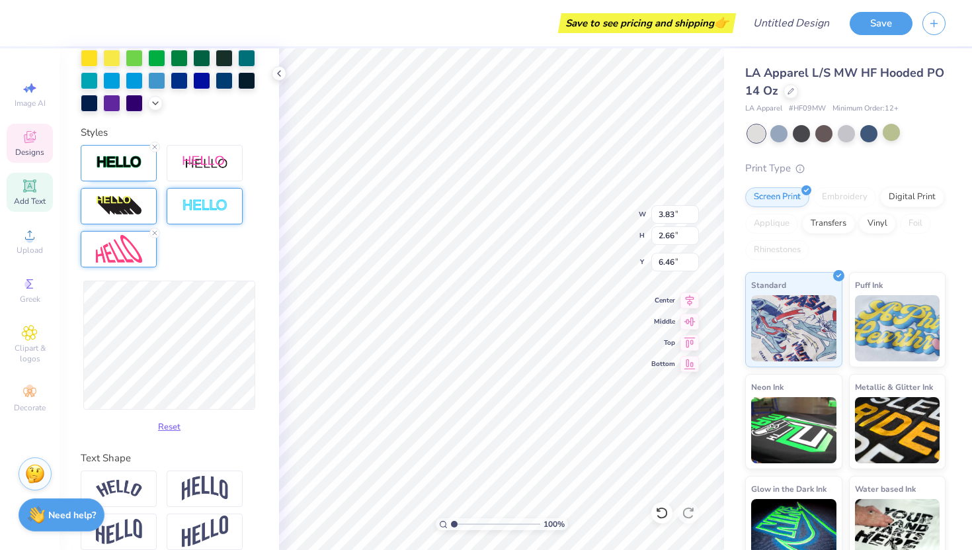
type input "6.47"
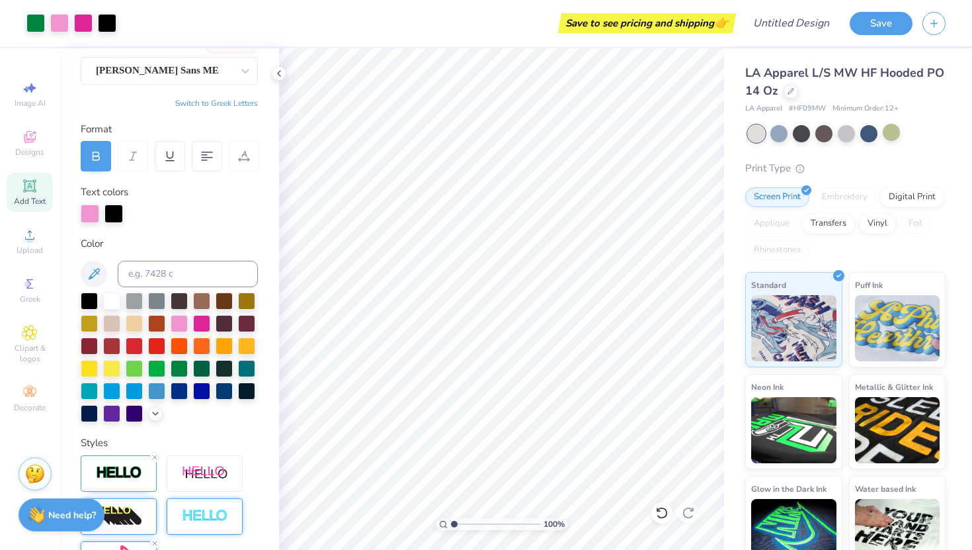
scroll to position [0, 0]
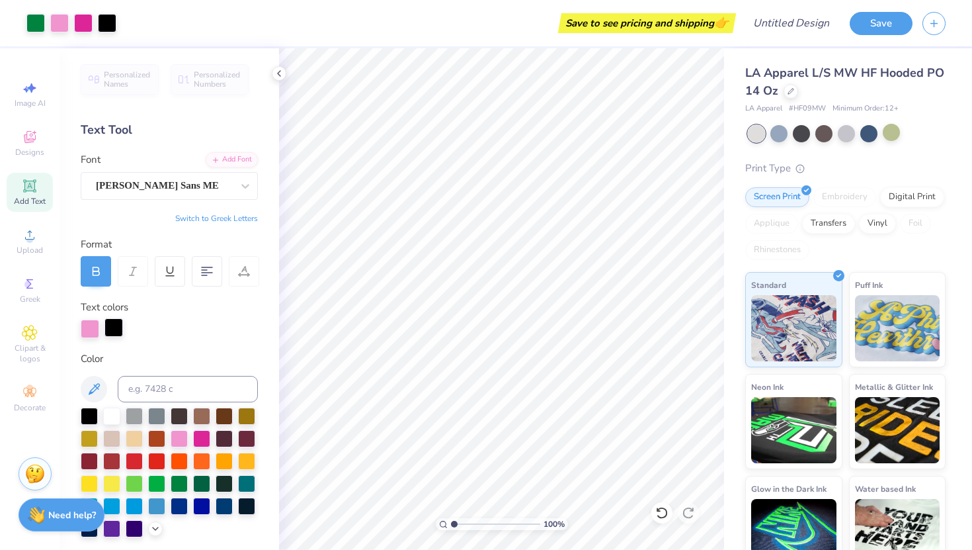
click at [112, 327] on div at bounding box center [114, 327] width 19 height 19
click at [198, 480] on div at bounding box center [201, 482] width 17 height 17
click at [200, 435] on div at bounding box center [201, 437] width 17 height 17
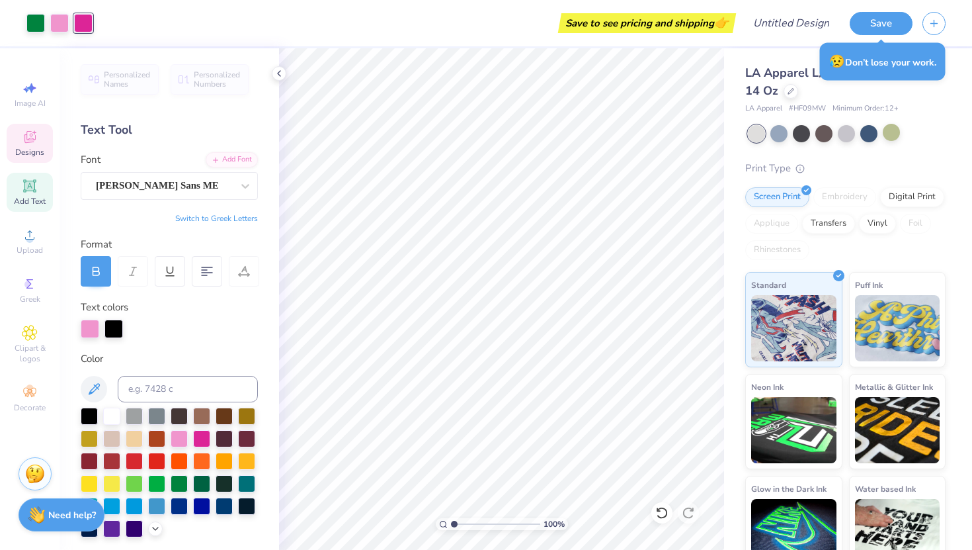
click at [30, 149] on span "Designs" at bounding box center [29, 152] width 29 height 11
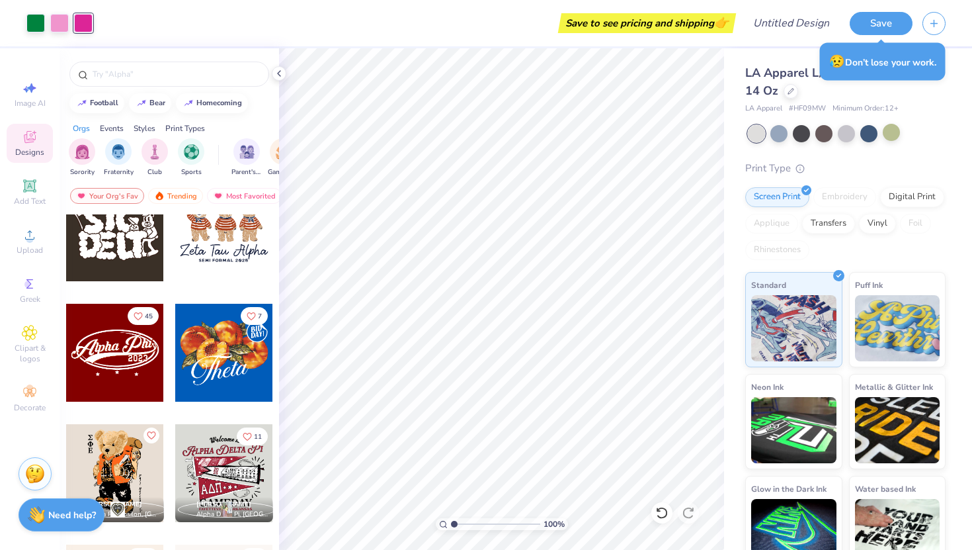
scroll to position [542, 0]
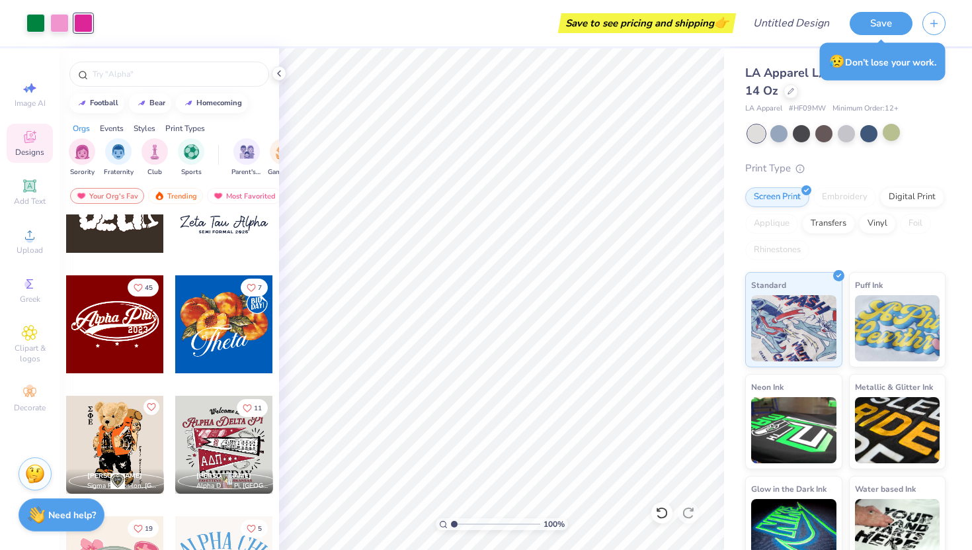
click at [114, 335] on div at bounding box center [115, 324] width 98 height 98
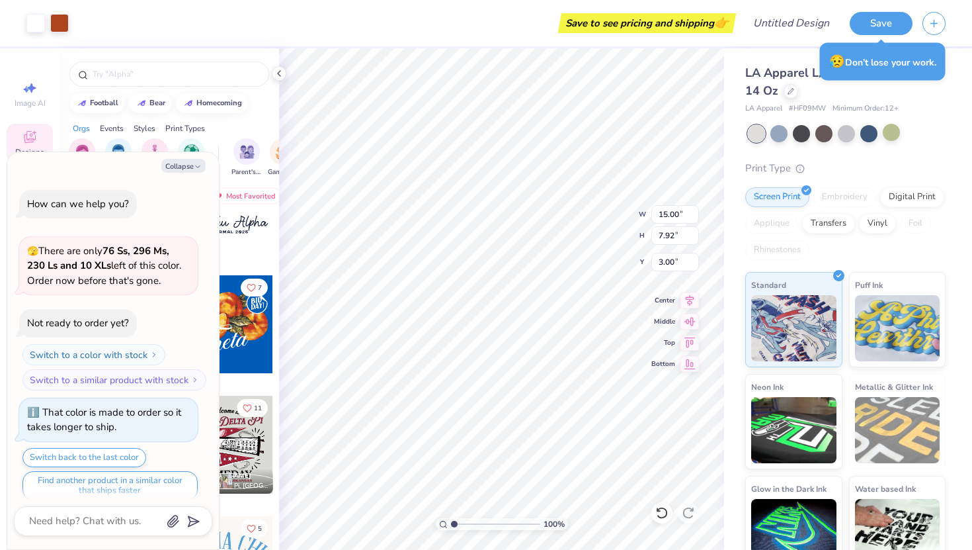
scroll to position [179, 0]
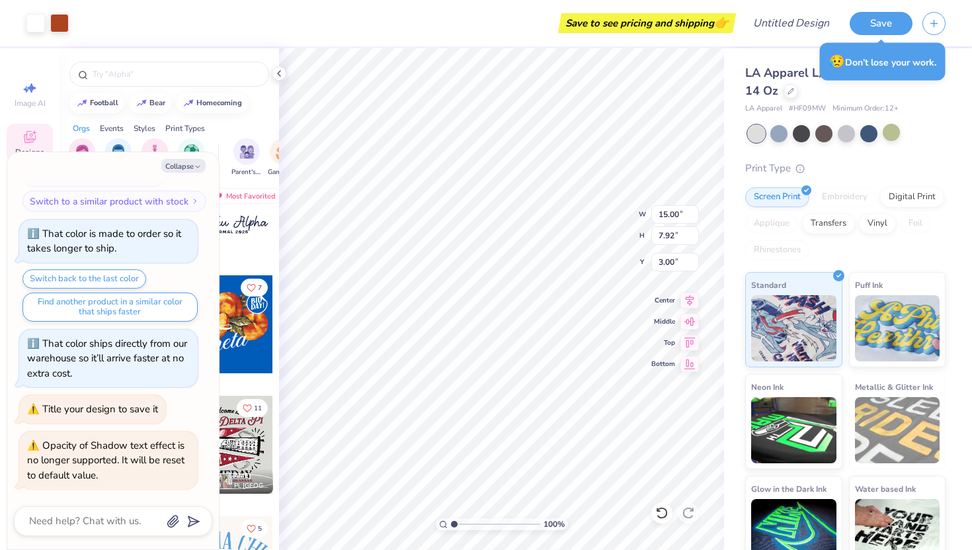
type textarea "x"
type input "7.34"
type input "3.88"
type input "7.04"
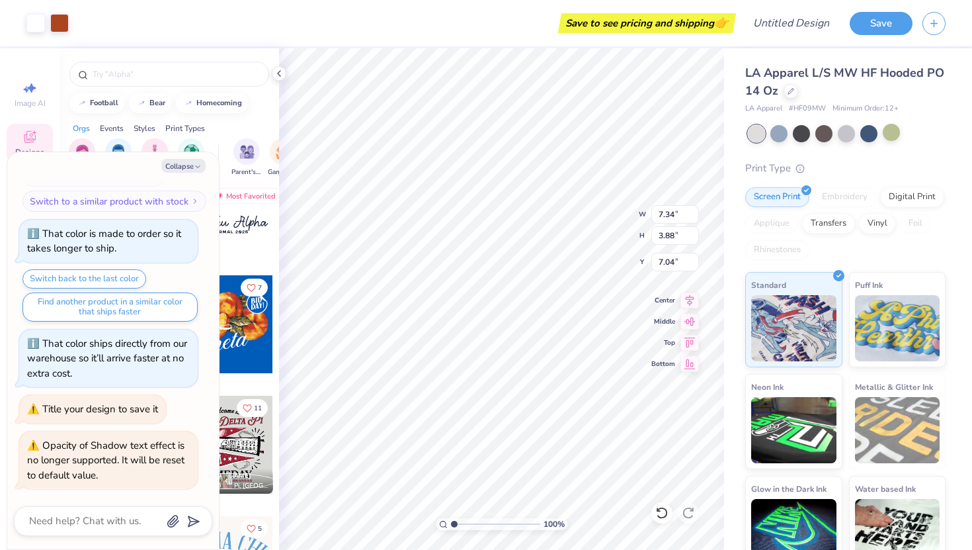
type textarea "x"
type input "9.15"
type textarea "x"
type input "7.80"
type textarea "x"
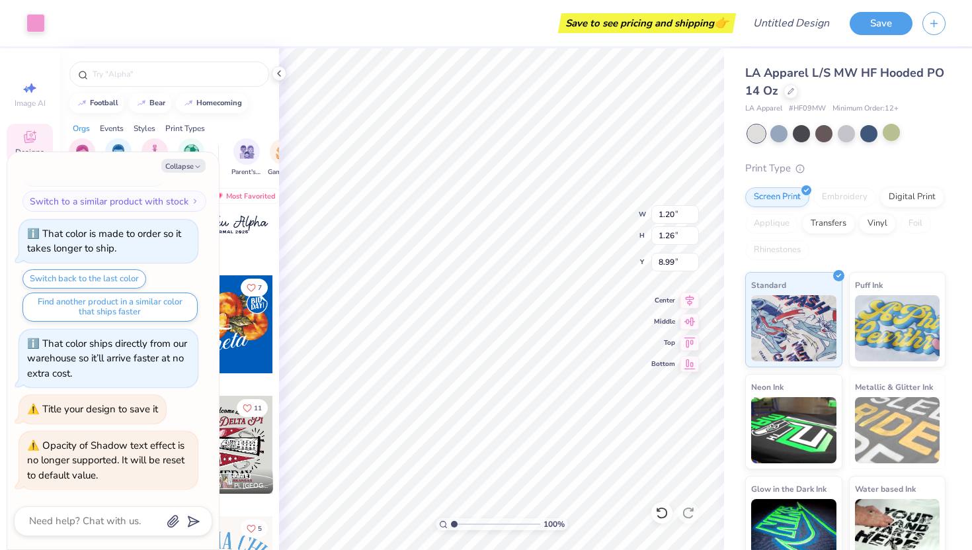
type input "5.74"
type textarea "x"
type input "5.22"
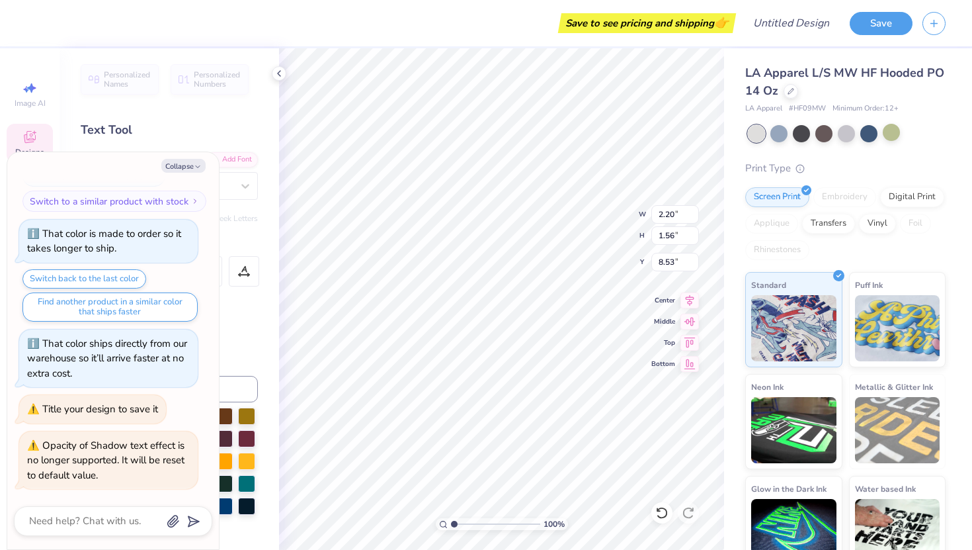
type textarea "x"
type input "2.22"
type input "7.00"
type textarea "x"
type input "0.50"
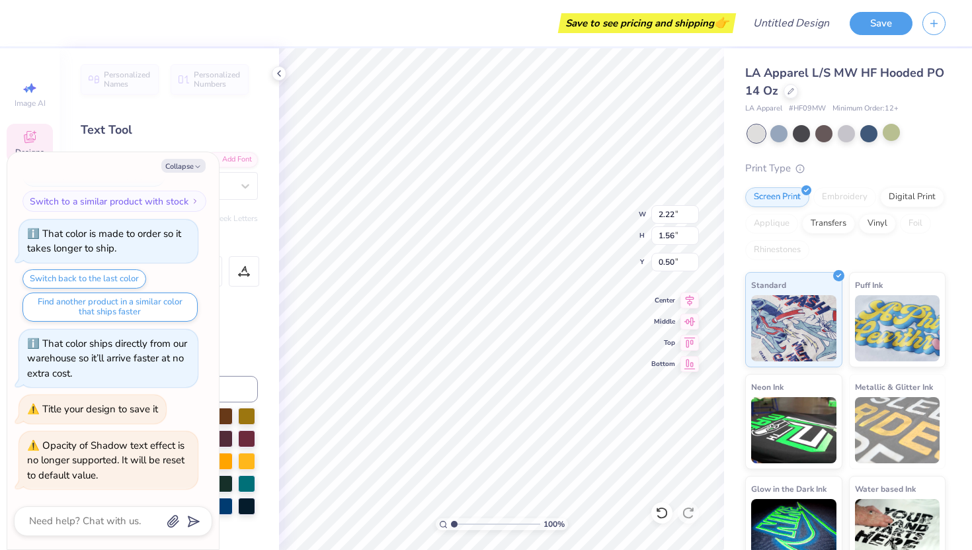
type textarea "x"
type input "2.20"
type input "8.53"
type textarea "x"
type input "2.22"
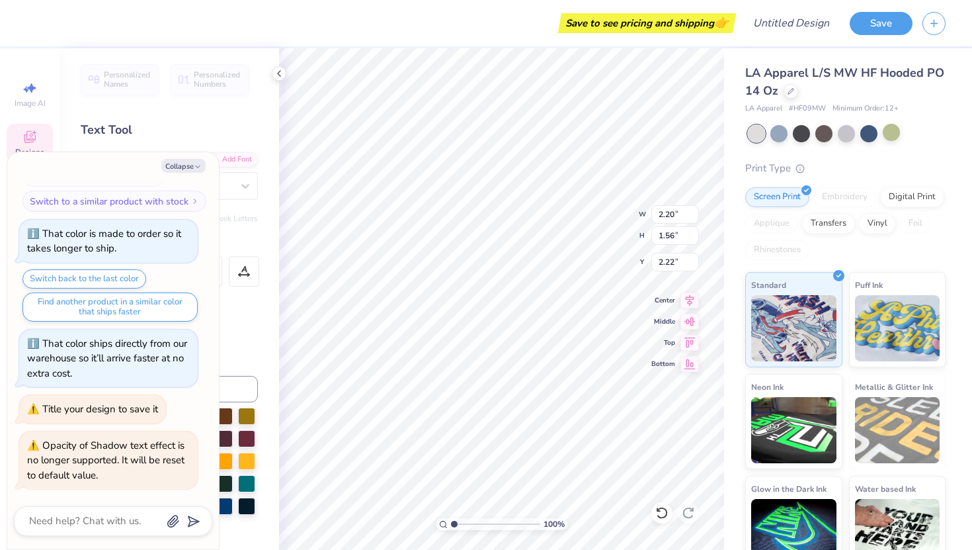
type textarea "x"
type input "12.15"
type input "4.06"
type input "1.96"
type textarea "x"
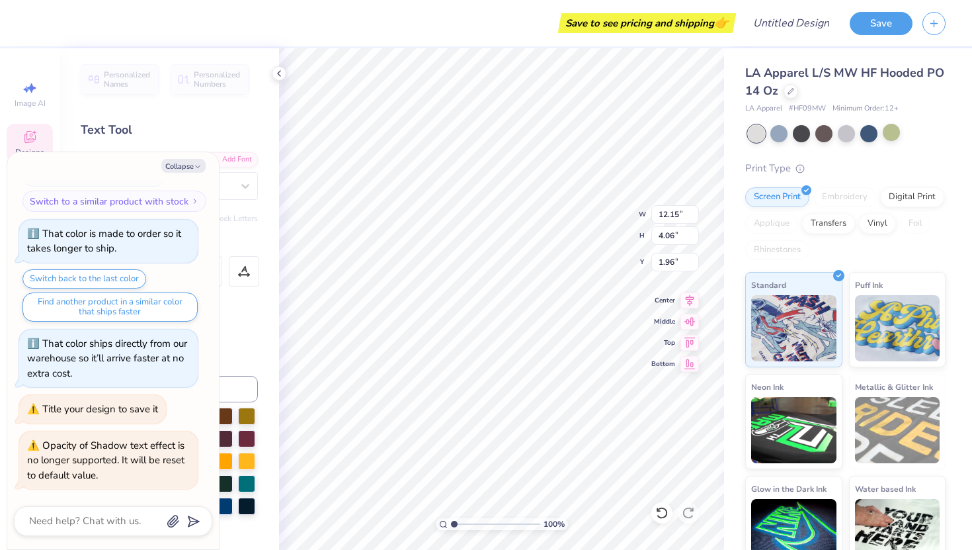
type input "1.75"
type textarea "x"
type input "5.77"
type textarea "x"
type input "5.59"
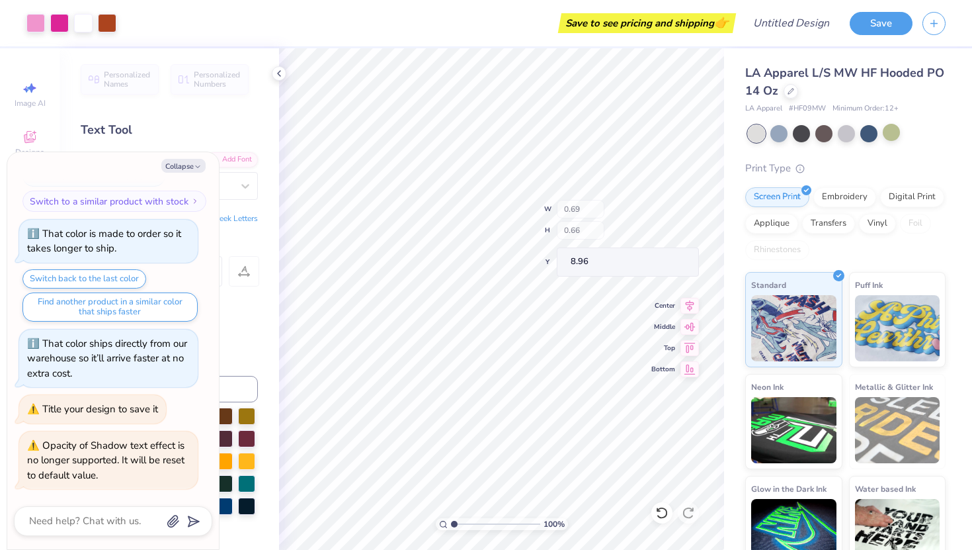
type textarea "x"
type input "9.23"
type textarea "x"
type input "7.94"
type textarea "x"
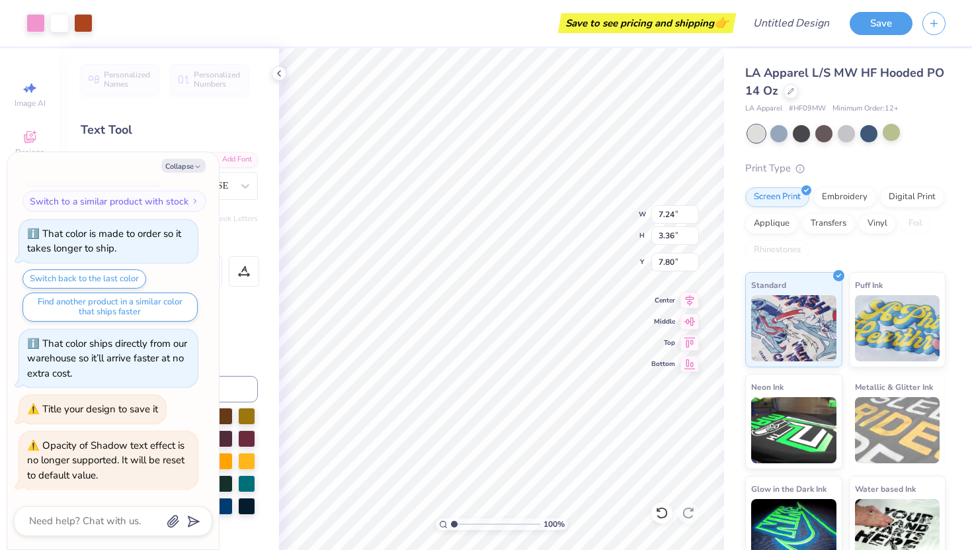
type input "3.00"
type textarea "x"
type input "10.18"
type input "4.73"
type textarea "x"
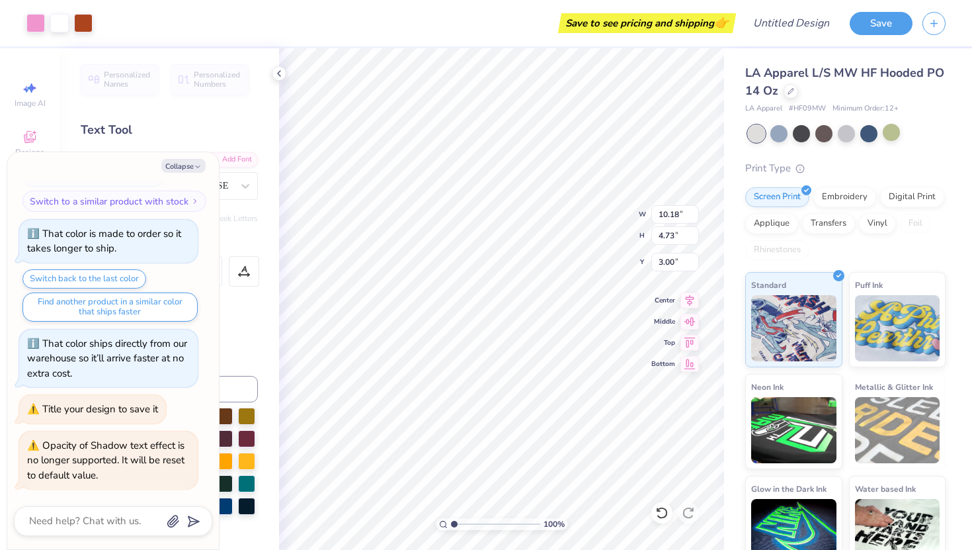
type input "4.64"
type textarea "x"
type input "7.57"
type textarea "x"
type input "4.25"
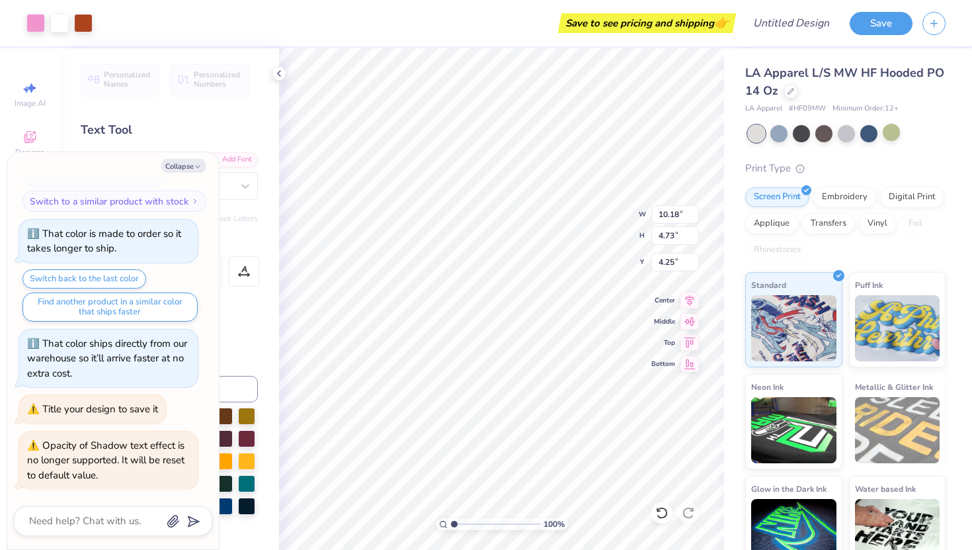
type textarea "x"
type input "3.00"
type textarea "x"
type input "13.61"
type input "6.32"
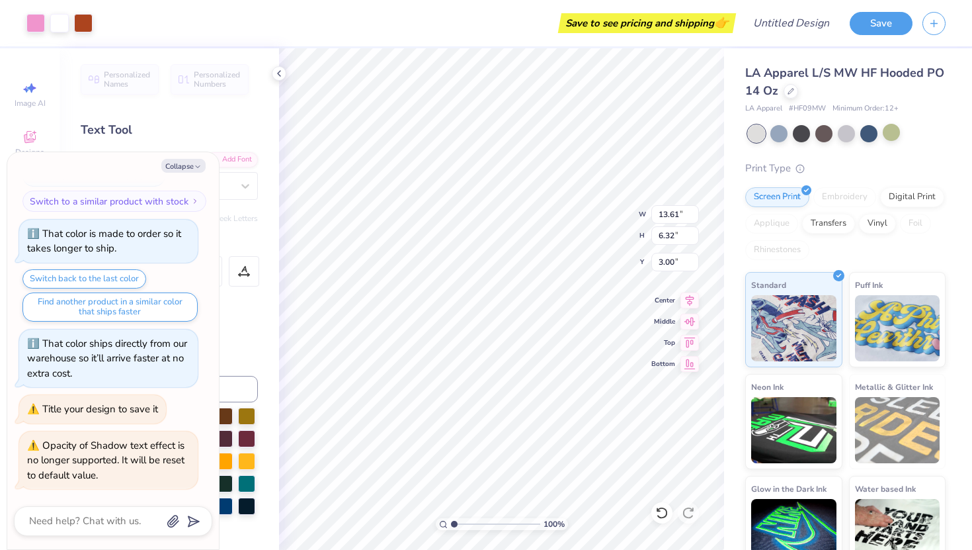
type textarea "x"
type input "3.84"
click at [190, 163] on button "Collapse" at bounding box center [183, 166] width 44 height 14
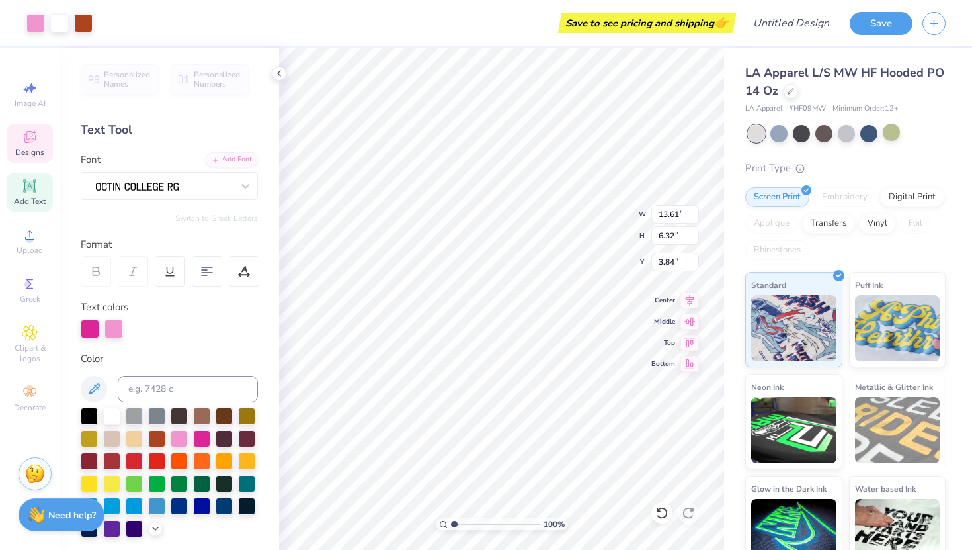
click at [22, 134] on icon at bounding box center [30, 137] width 16 height 16
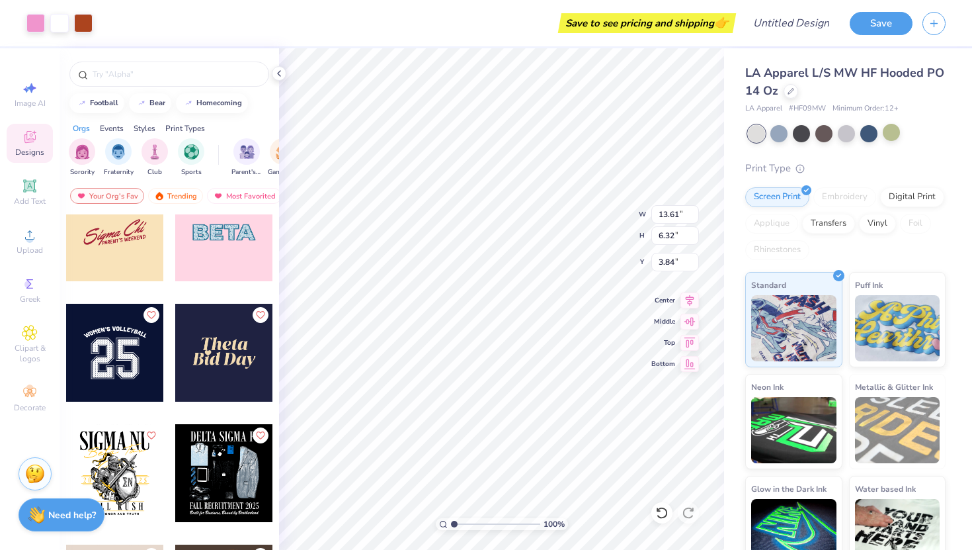
scroll to position [4186, 0]
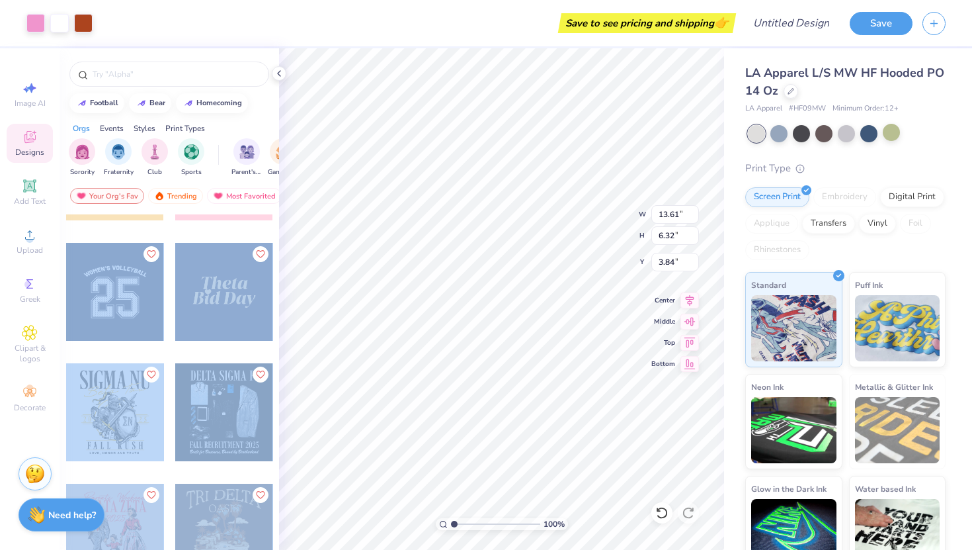
click at [440, 263] on div "Art colors Save to see pricing and shipping 👉 Design Title Save Image AI Design…" at bounding box center [486, 275] width 972 height 550
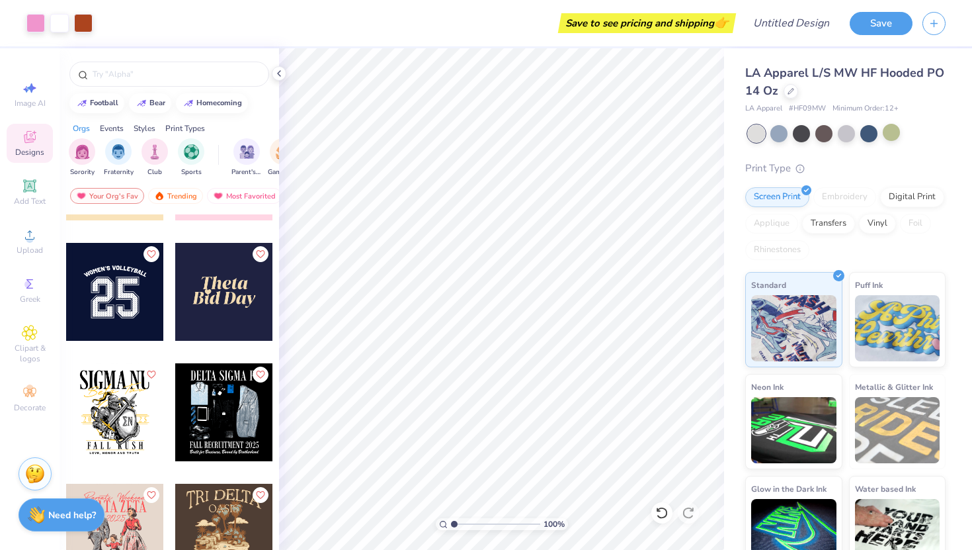
click at [175, 236] on div at bounding box center [224, 182] width 99 height 120
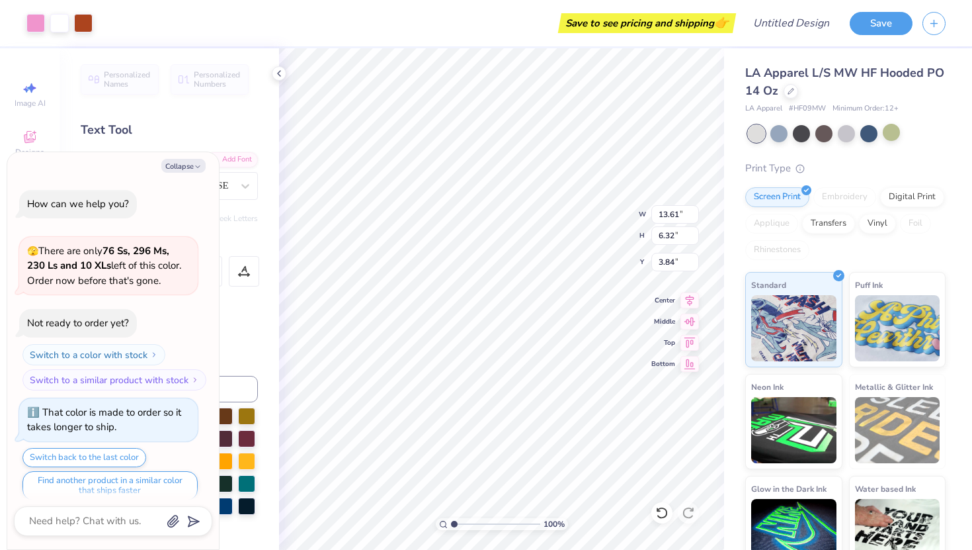
scroll to position [255, 0]
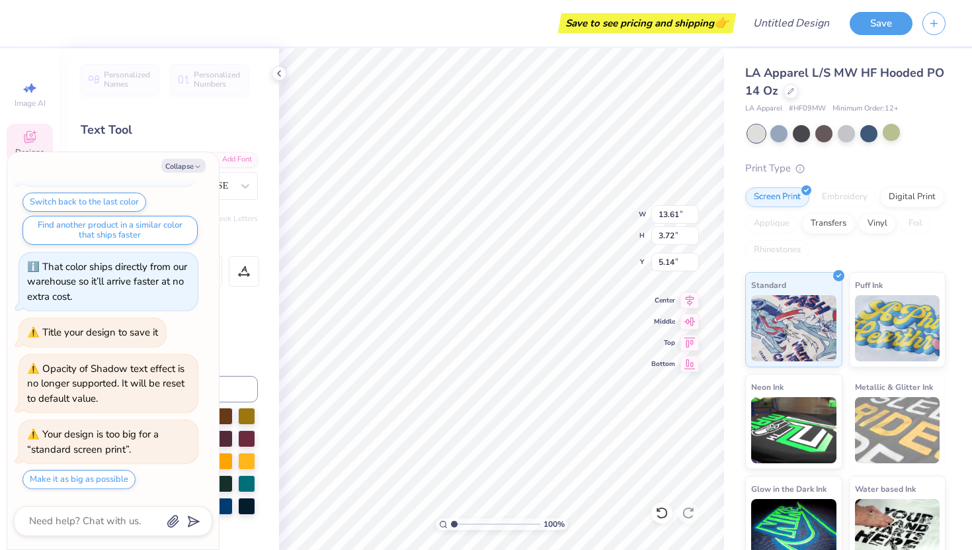
type textarea "x"
type input "11.99"
type input "5.45"
type input "4.27"
type textarea "x"
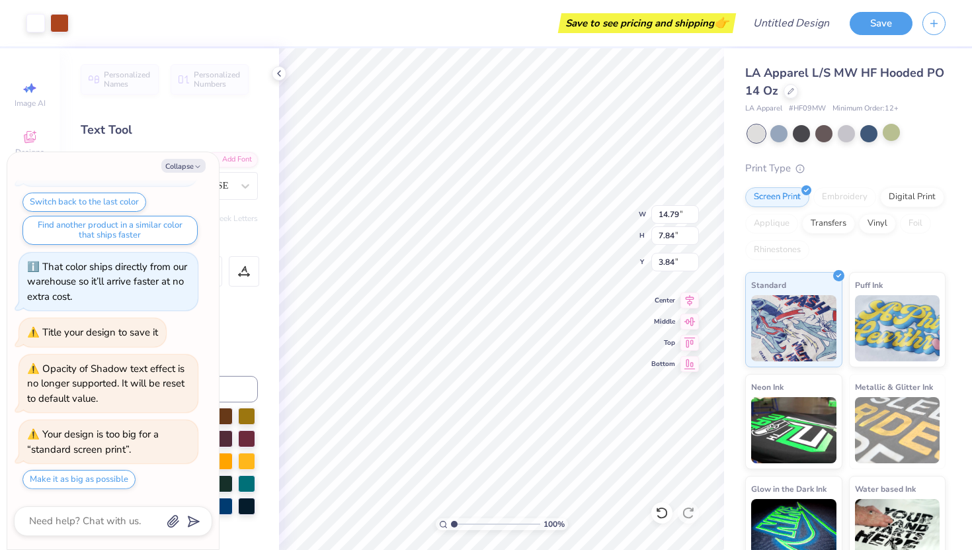
type input "2.42"
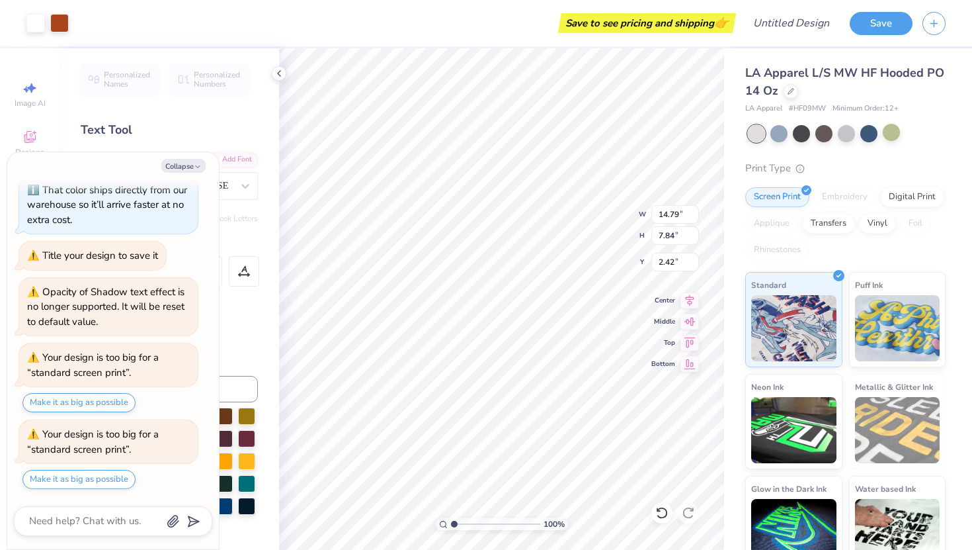
type textarea "x"
type input "3.00"
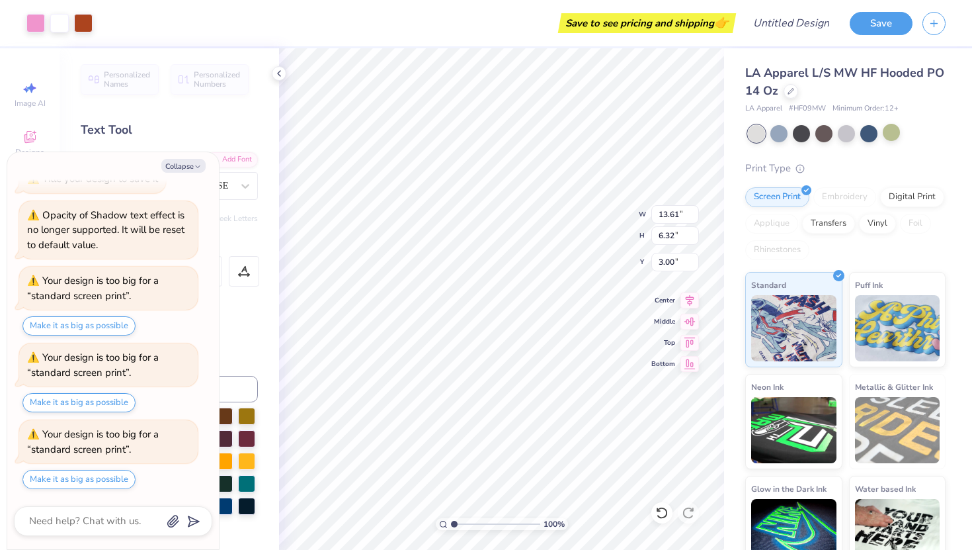
type textarea "x"
type input "4.52"
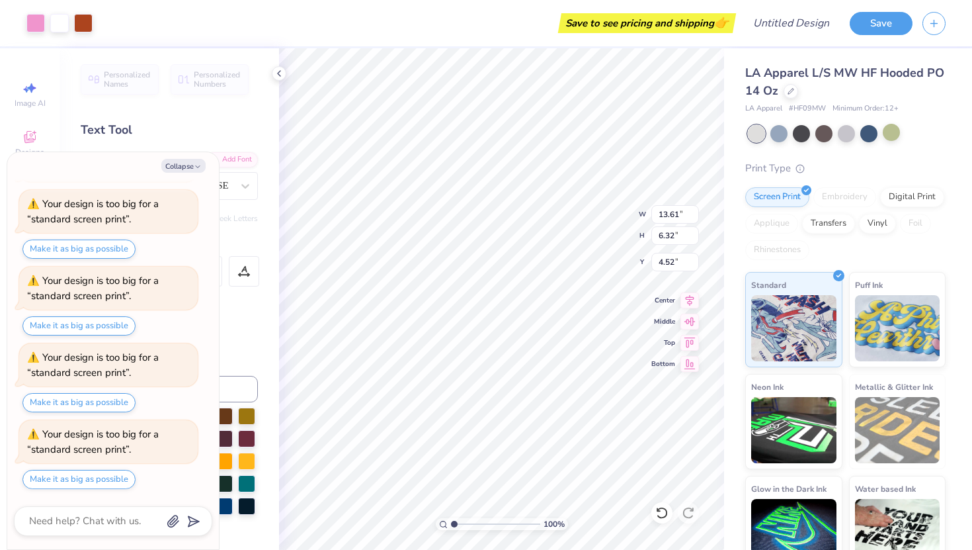
type textarea "x"
type input "3.84"
click at [182, 161] on button "Collapse" at bounding box center [183, 166] width 44 height 14
type textarea "x"
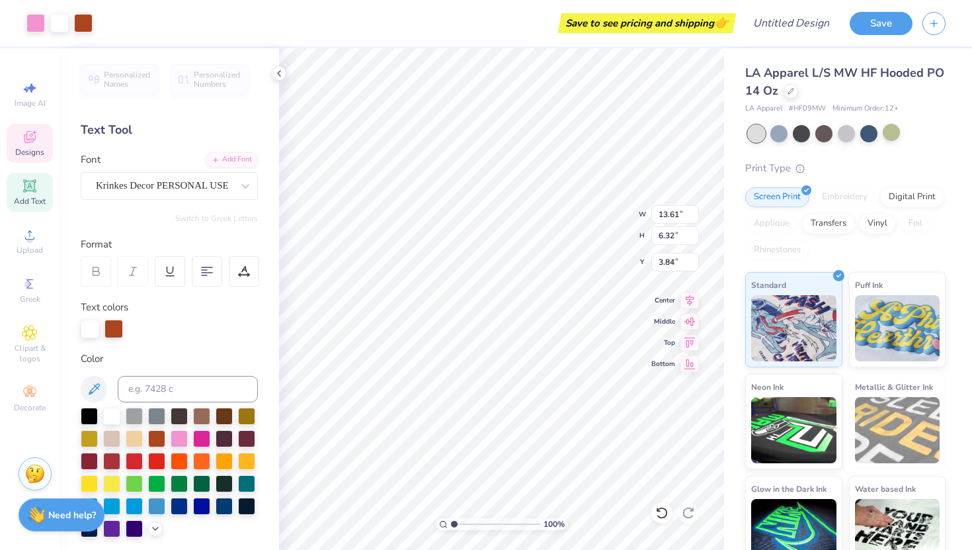
click at [38, 131] on div "Designs" at bounding box center [30, 143] width 46 height 39
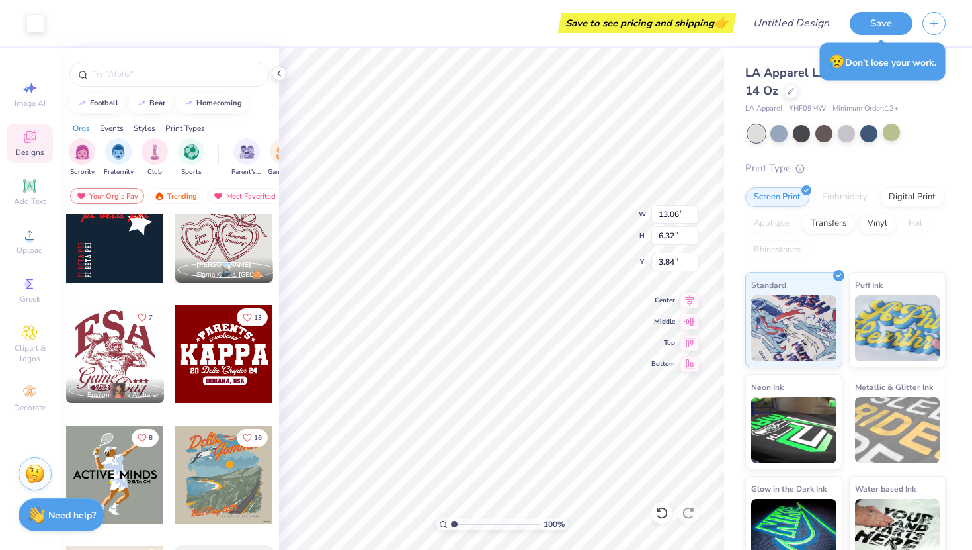
scroll to position [5415, 0]
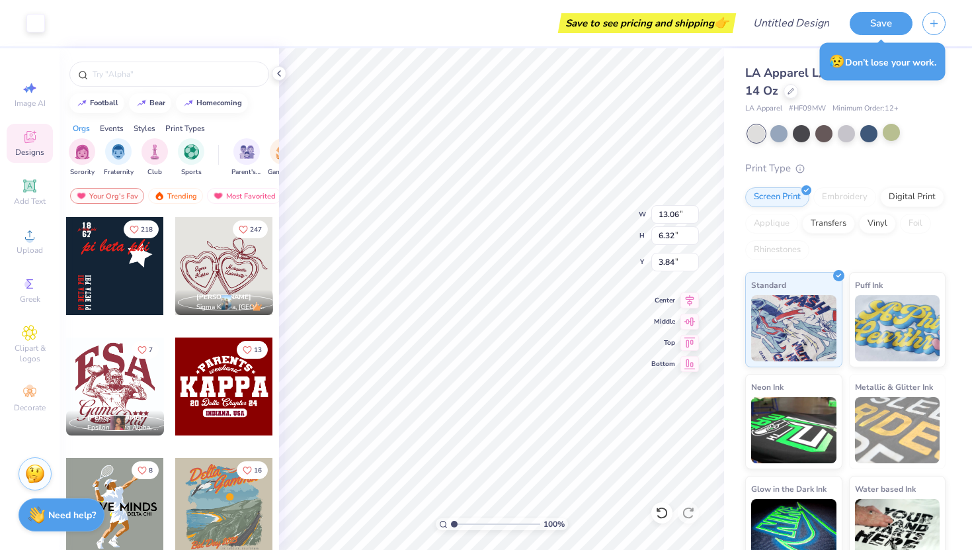
click at [100, 282] on div at bounding box center [115, 266] width 98 height 98
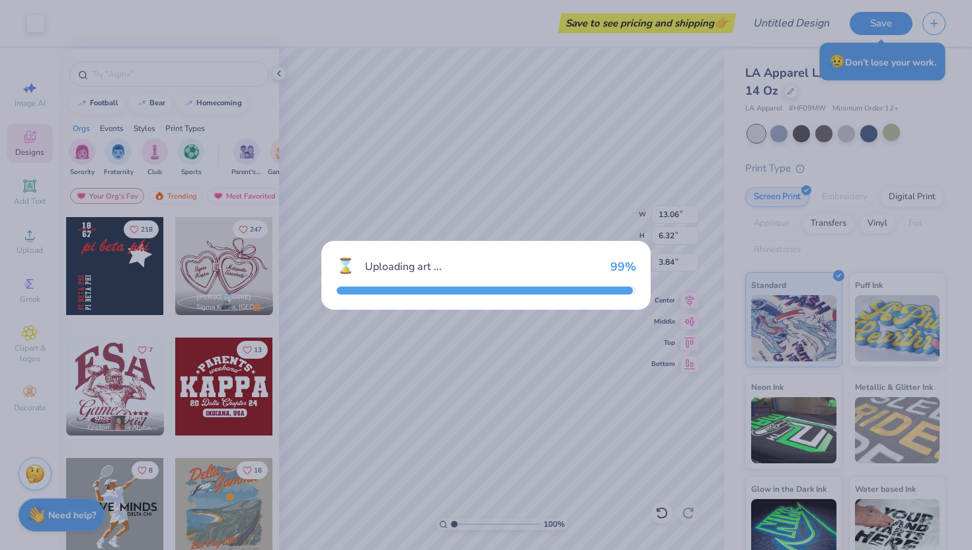
type input "8.90"
type input "10.46"
type input "3.00"
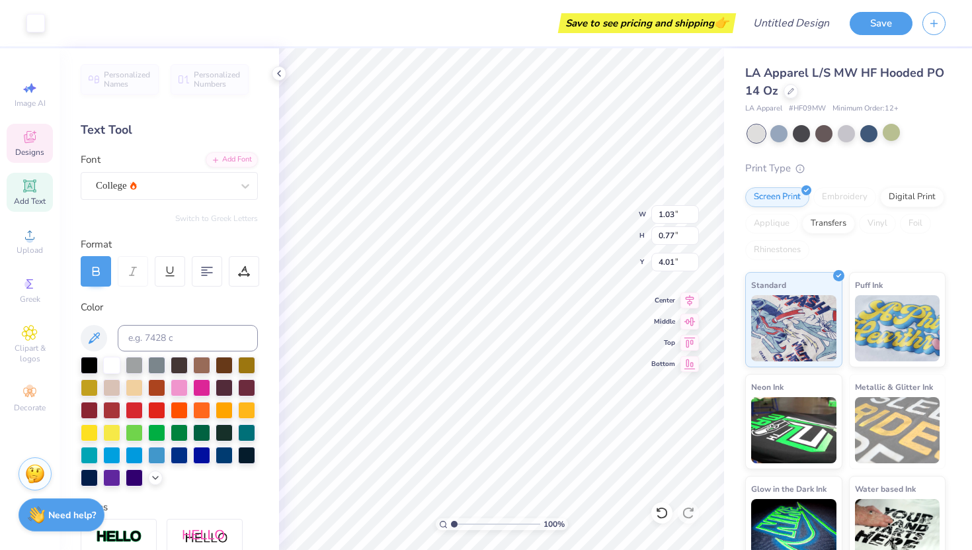
type input "4.12"
type input "1.61"
click at [660, 519] on div at bounding box center [662, 512] width 21 height 21
click at [660, 519] on icon at bounding box center [661, 512] width 13 height 13
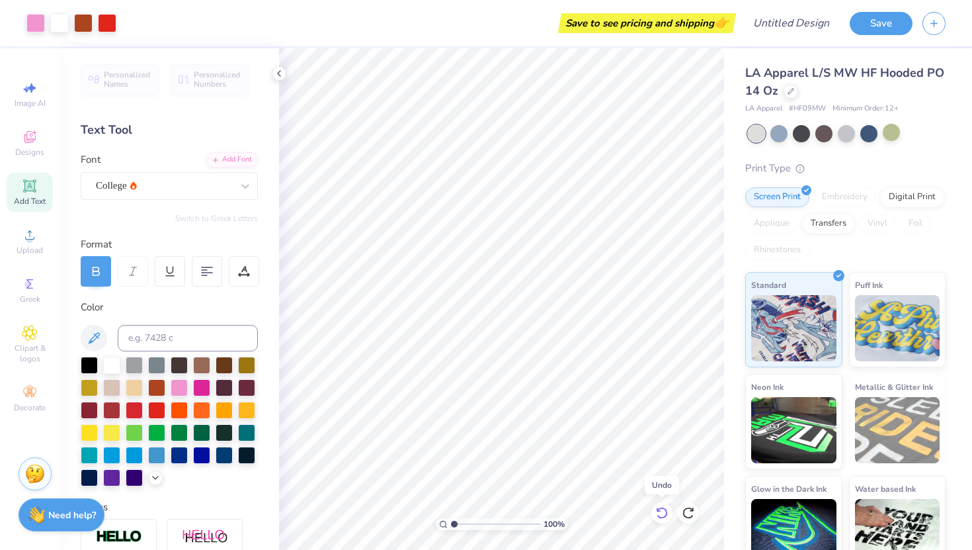
click at [660, 519] on icon at bounding box center [661, 512] width 13 height 13
click at [663, 514] on icon at bounding box center [661, 512] width 13 height 13
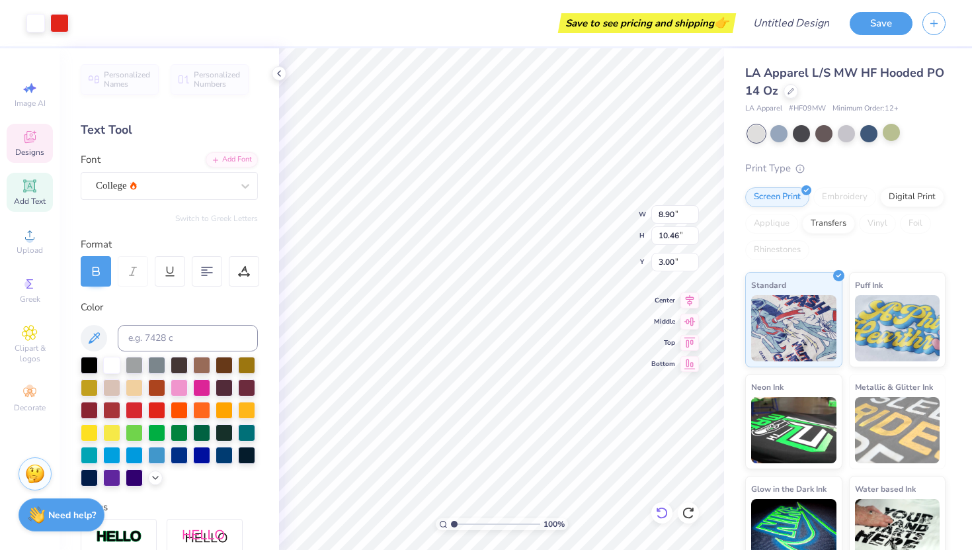
type input "10.61"
type input "12.46"
type input "0.98"
type input "10.81"
type input "12.71"
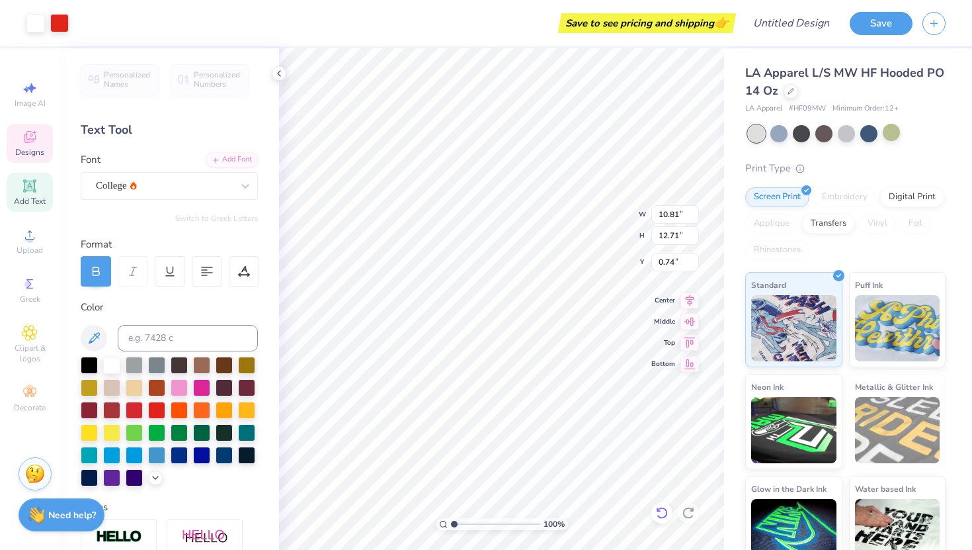
type input "0.65"
type input "9.91"
type input "2.29"
type input "3.00"
type input "1.25"
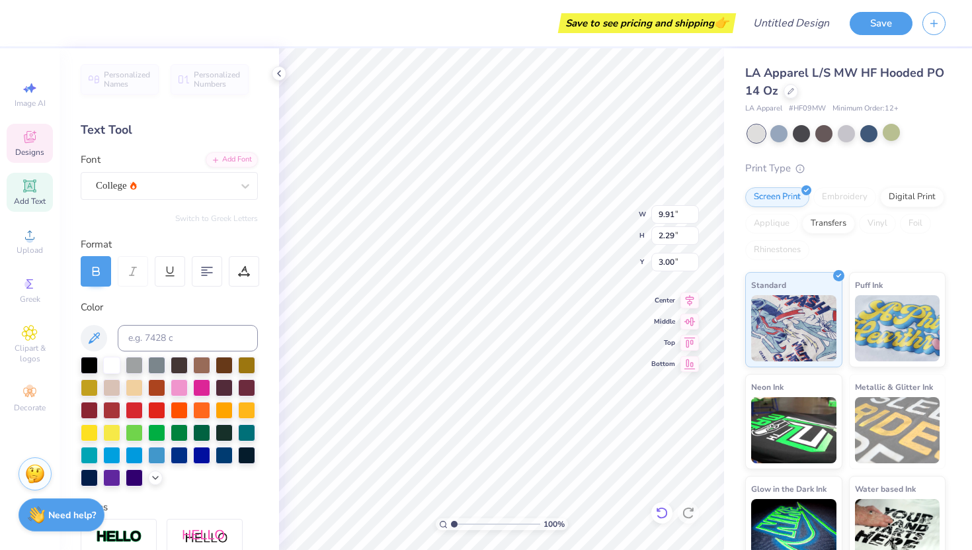
type input "0.93"
type input "2.53"
type input "2.71"
type input "0.63"
type input "1.91"
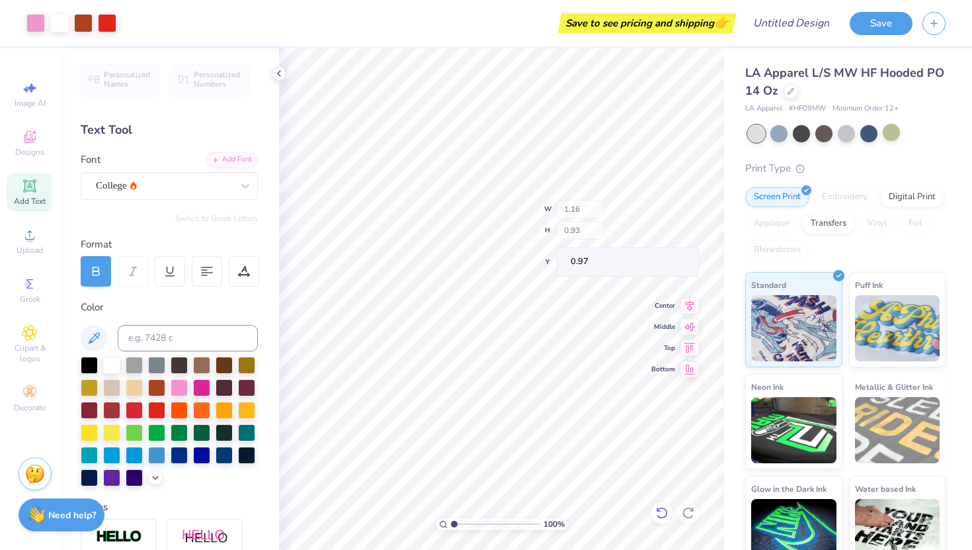
type input "0.97"
type input "13.06"
type input "6.32"
type input "3.84"
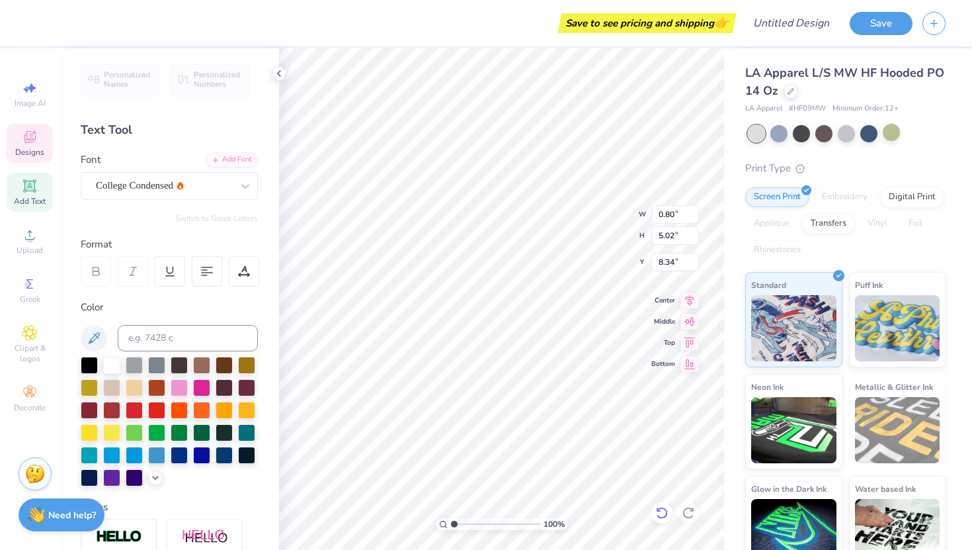
type input "8.48"
type input "13.06"
type input "6.32"
type input "3.84"
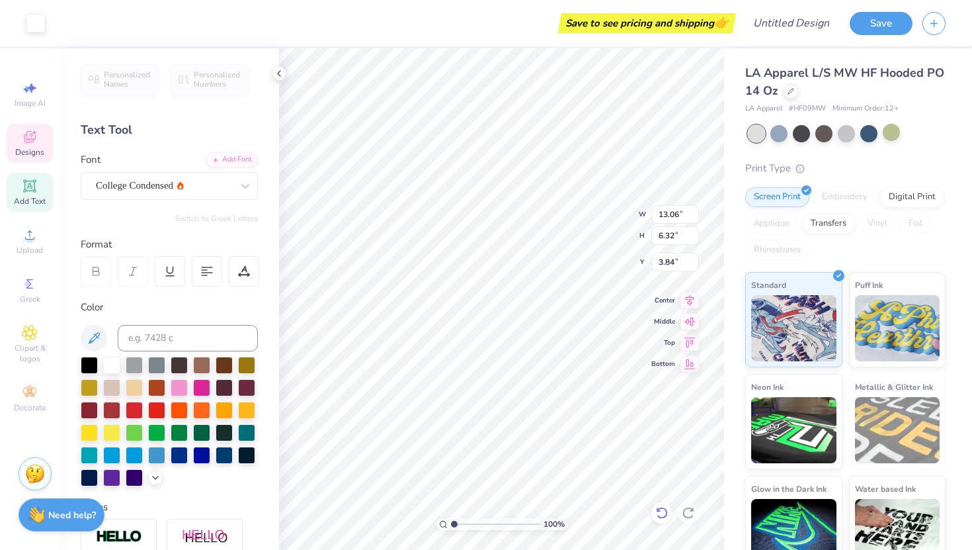
type input "3.57"
type input "3.67"
click at [583, 206] on div "100 % W 9.91 9.91 " H 2.29 2.29 " Y 0.71 0.71 " Center Middle Top Bottom" at bounding box center [501, 298] width 445 height 501
click at [667, 515] on icon at bounding box center [661, 512] width 13 height 13
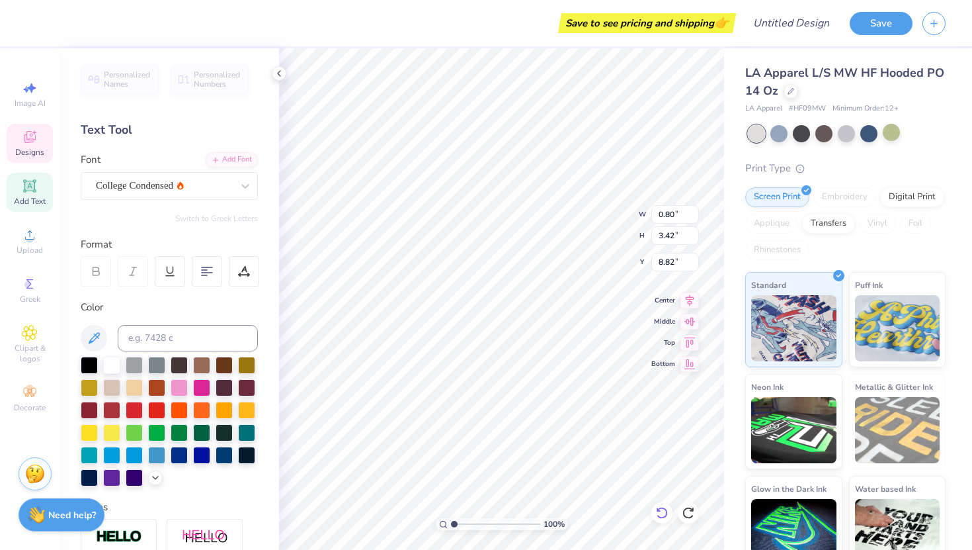
click at [667, 515] on icon at bounding box center [661, 512] width 13 height 13
click at [665, 515] on icon at bounding box center [661, 512] width 13 height 13
click at [696, 511] on div at bounding box center [688, 512] width 21 height 21
click at [660, 523] on div at bounding box center [662, 512] width 21 height 21
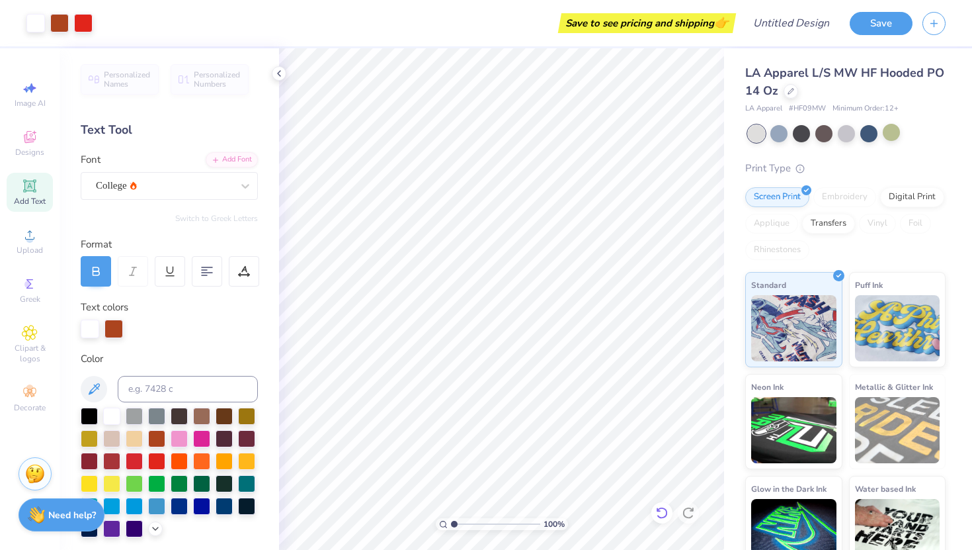
click at [666, 511] on icon at bounding box center [661, 513] width 11 height 12
click at [30, 132] on icon at bounding box center [30, 137] width 16 height 16
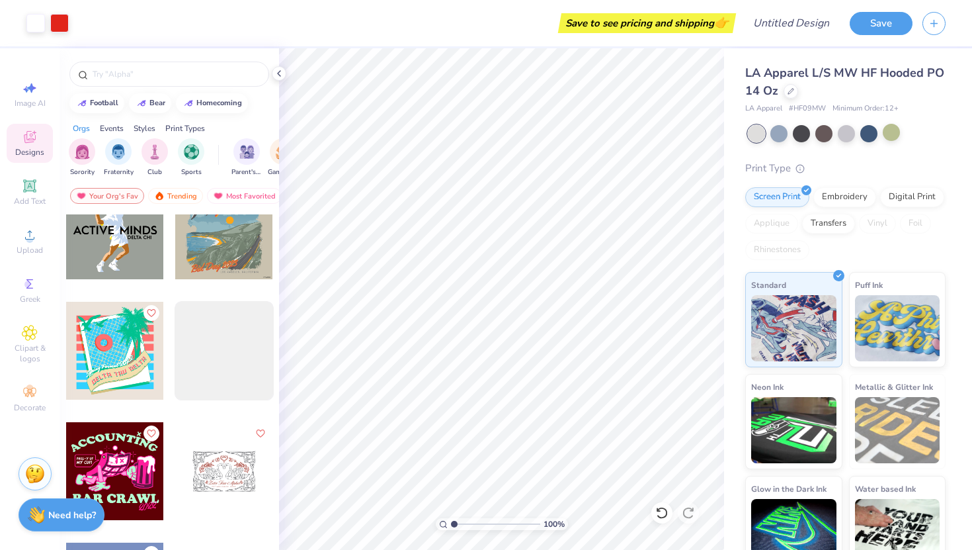
scroll to position [5692, 0]
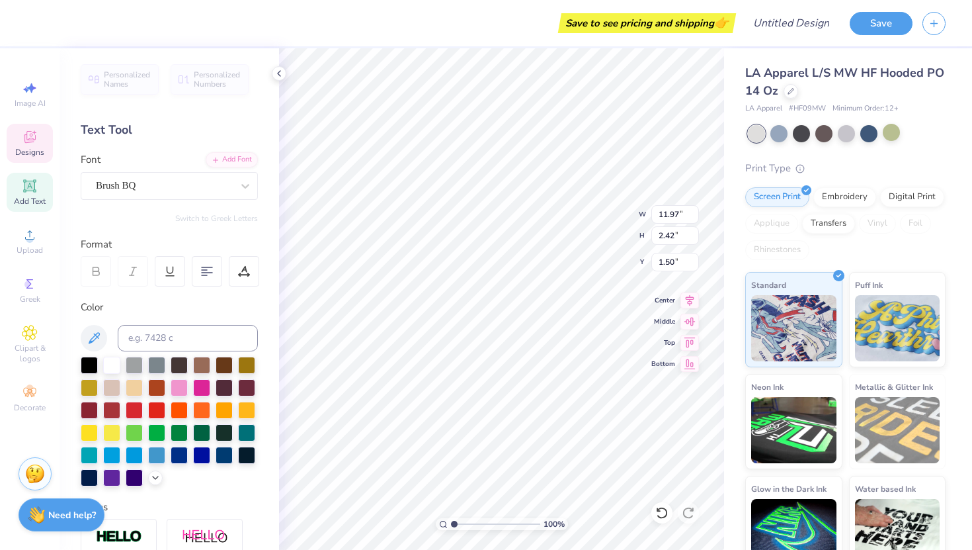
click at [266, 169] on div "Personalized Names Personalized Numbers Text Tool Add Font Font Brush BQ Switch…" at bounding box center [170, 298] width 220 height 501
click at [42, 162] on div "Image AI Designs Add Text Upload Greek Clipart & logos Decorate" at bounding box center [30, 246] width 46 height 343
click at [44, 147] on div "Designs" at bounding box center [30, 143] width 46 height 39
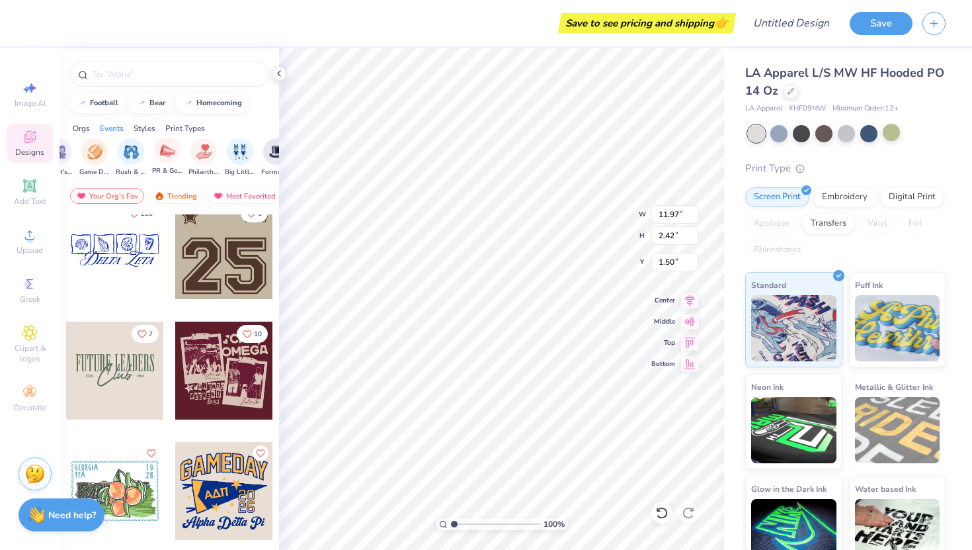
scroll to position [0, 194]
click at [164, 155] on img "filter for PR & General" at bounding box center [161, 150] width 15 height 15
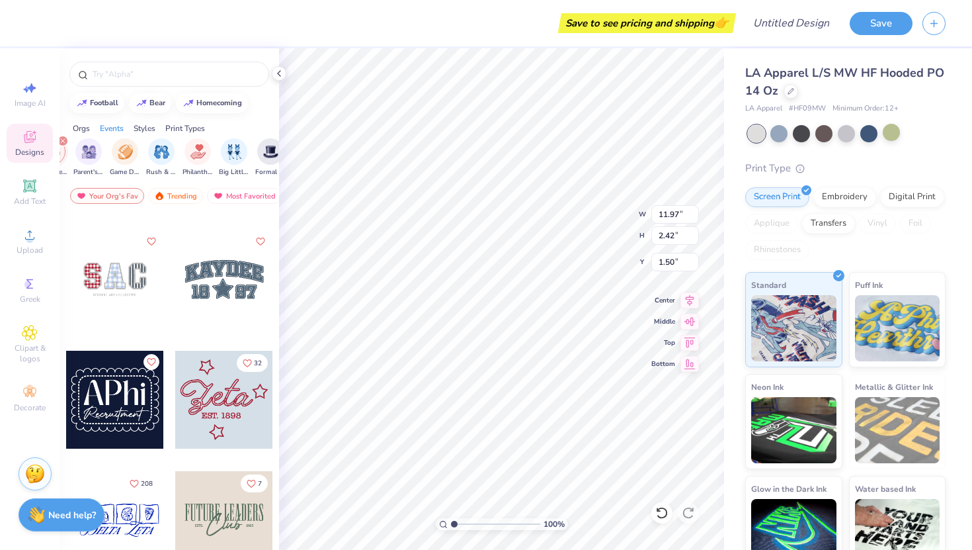
scroll to position [1120, 0]
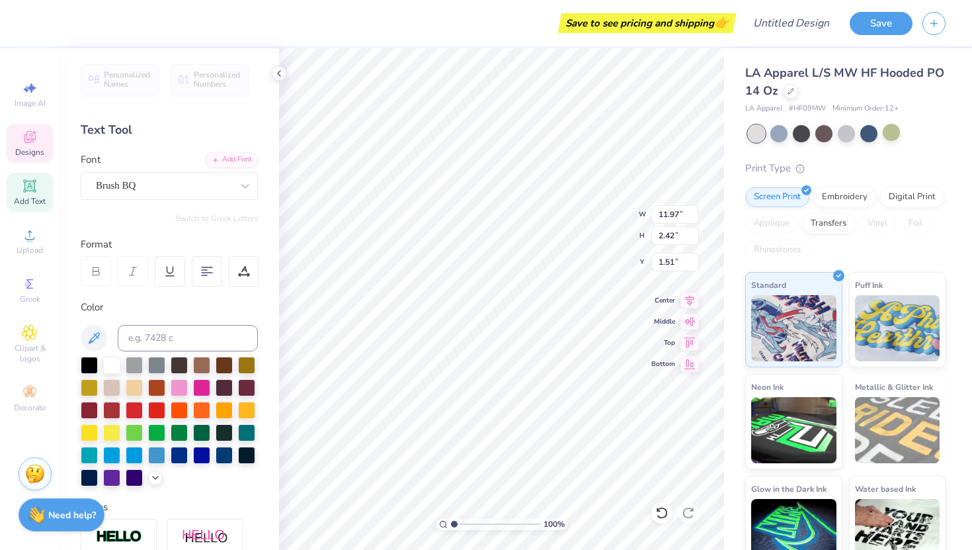
click at [30, 179] on icon at bounding box center [30, 186] width 16 height 16
click at [26, 147] on span "Designs" at bounding box center [29, 152] width 29 height 11
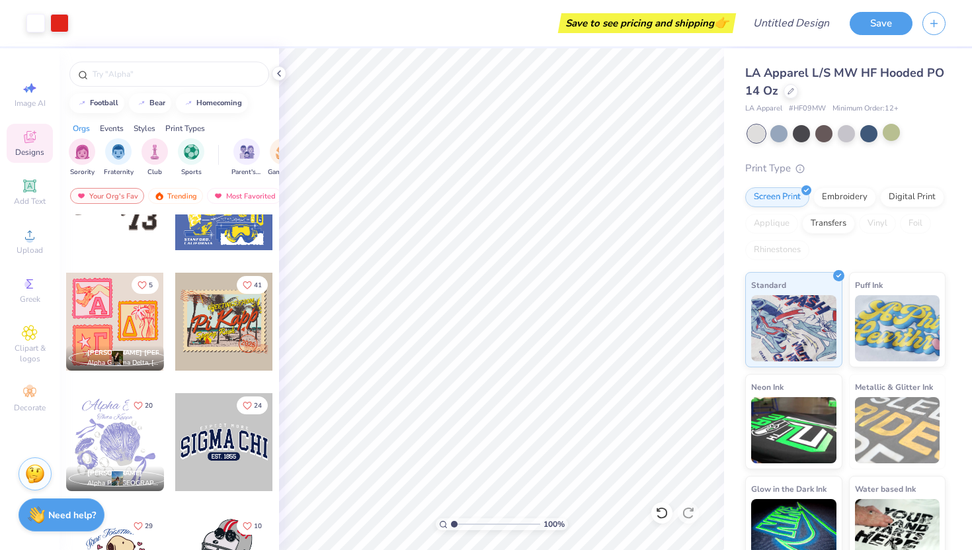
scroll to position [5000, 0]
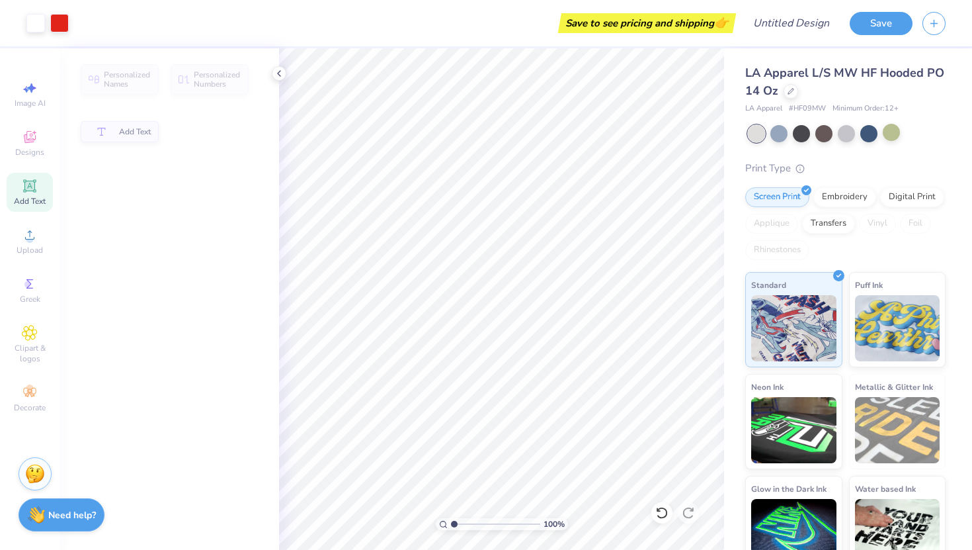
drag, startPoint x: 154, startPoint y: 361, endPoint x: 63, endPoint y: 220, distance: 168.4
click at [148, 357] on div "Personalized Names Personalized Numbers Add Text" at bounding box center [170, 298] width 220 height 501
click at [44, 204] on span "Add Text" at bounding box center [30, 201] width 32 height 11
click at [29, 243] on div "Upload" at bounding box center [30, 241] width 46 height 39
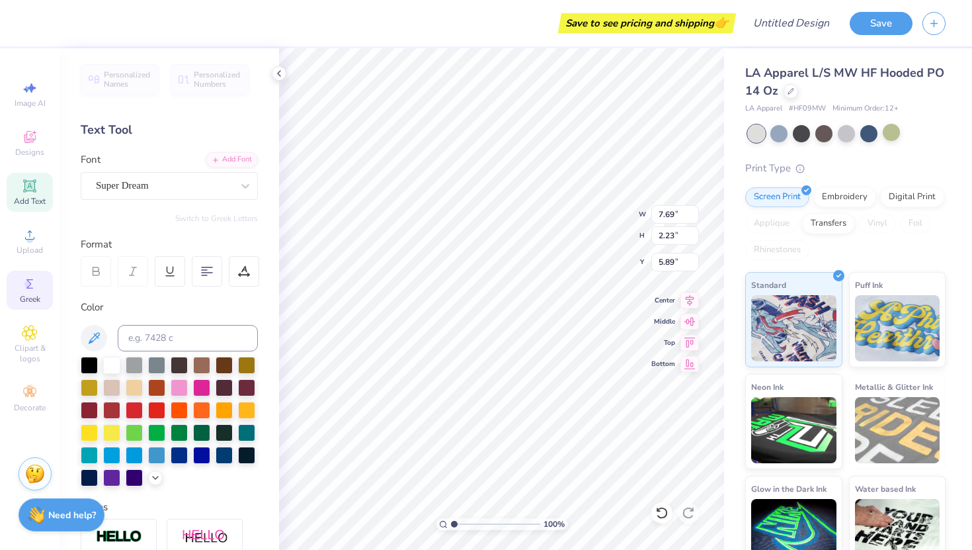
click at [44, 281] on div "Greek" at bounding box center [30, 290] width 46 height 39
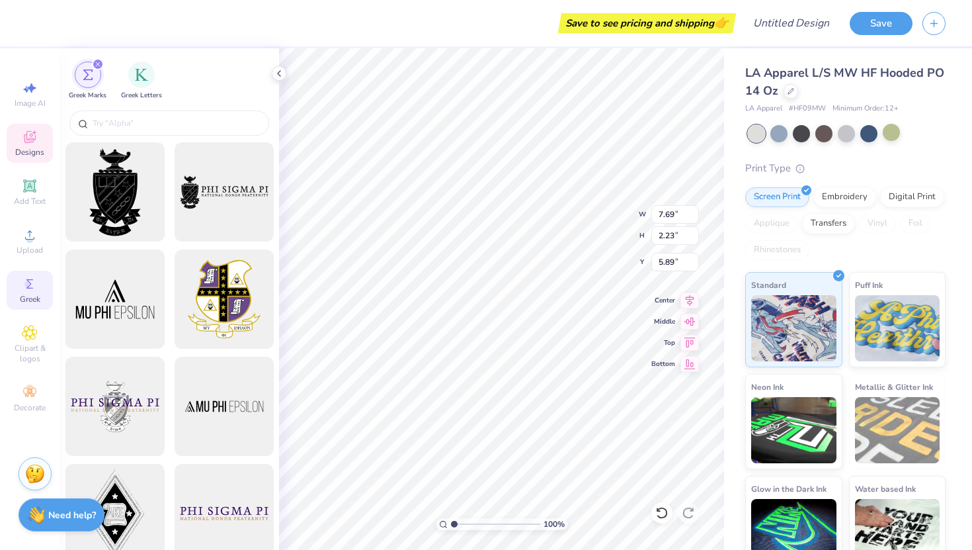
click at [31, 153] on span "Designs" at bounding box center [29, 152] width 29 height 11
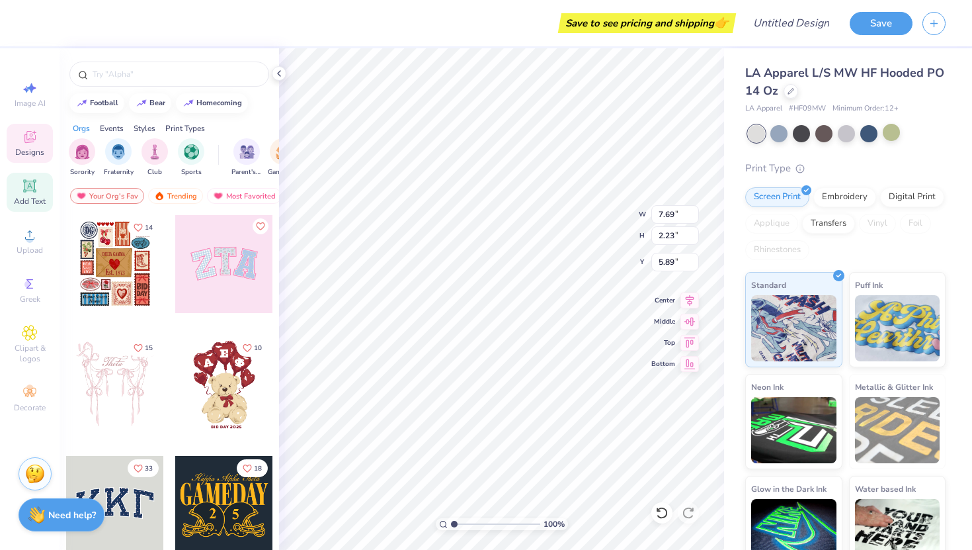
click at [41, 198] on span "Add Text" at bounding box center [30, 201] width 32 height 11
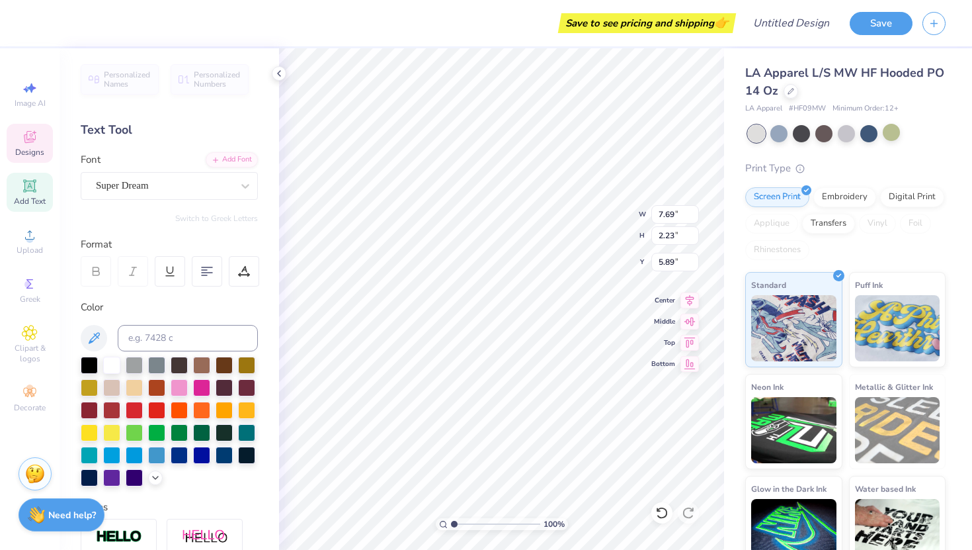
click at [38, 150] on span "Designs" at bounding box center [29, 152] width 29 height 11
click at [109, 474] on div at bounding box center [111, 476] width 17 height 17
click at [112, 475] on div at bounding box center [111, 476] width 17 height 17
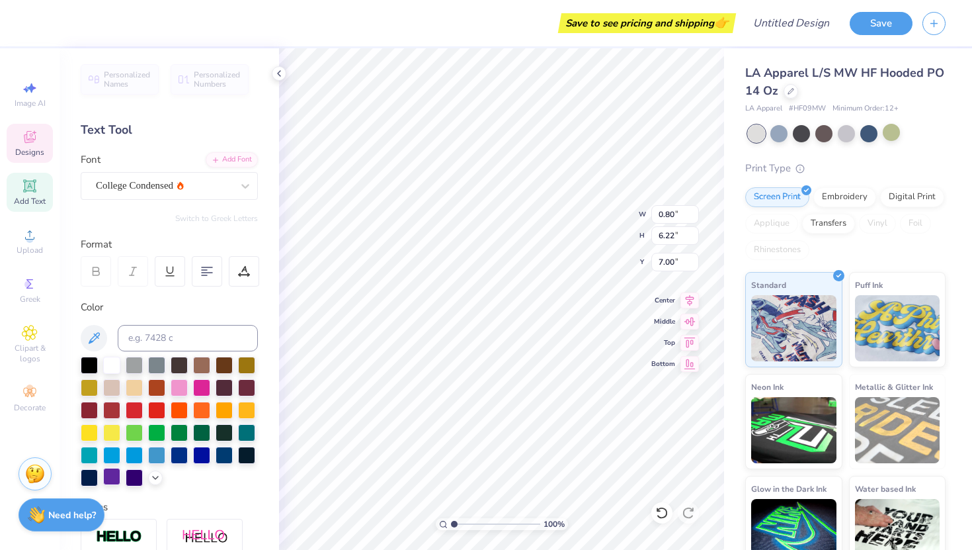
scroll to position [0, 2]
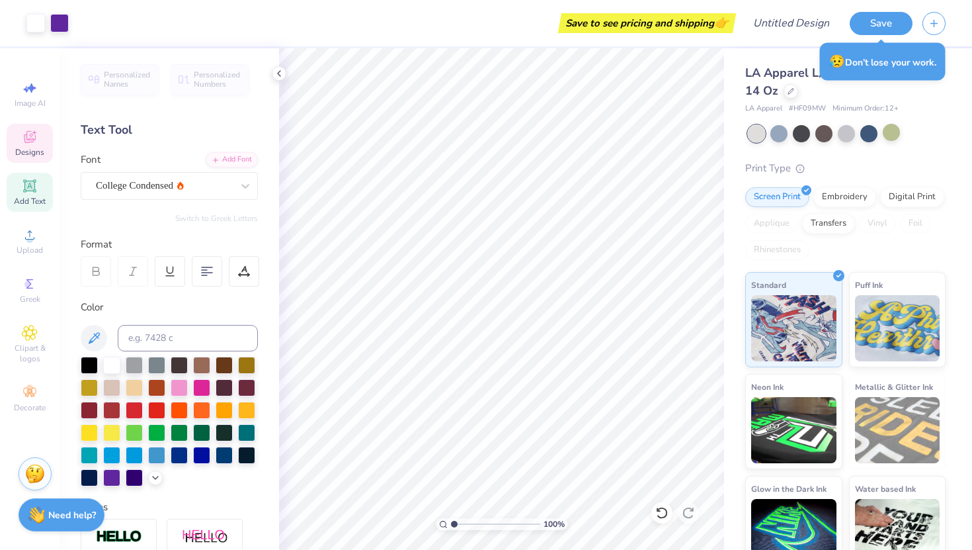
click at [36, 155] on span "Designs" at bounding box center [29, 152] width 29 height 11
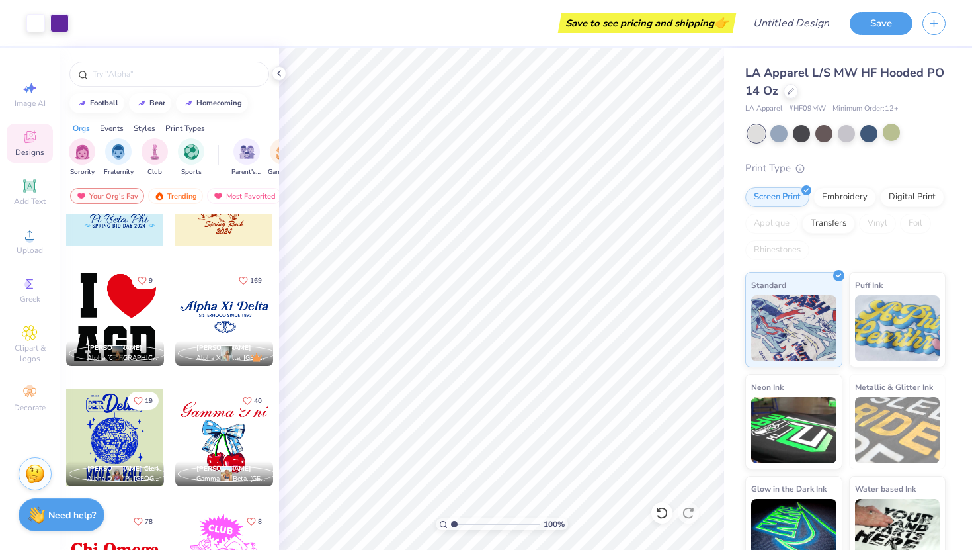
scroll to position [9939, 0]
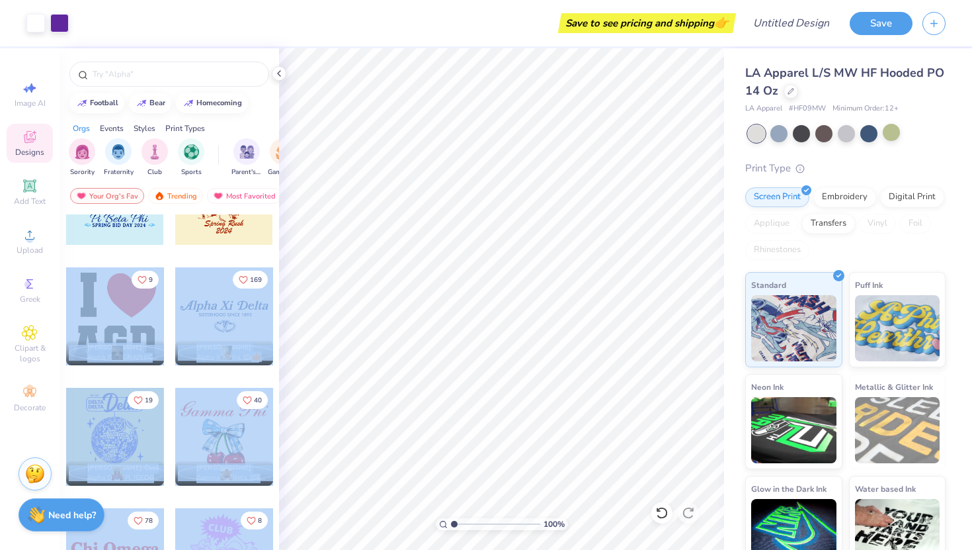
click at [405, 334] on div "Art colors Save to see pricing and shipping 👉 Design Title Save Image AI Design…" at bounding box center [486, 275] width 972 height 550
